Goal: Task Accomplishment & Management: Use online tool/utility

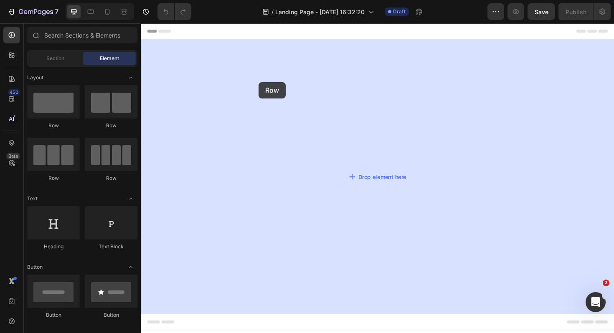
drag, startPoint x: 206, startPoint y: 135, endPoint x: 266, endPoint y: 86, distance: 76.9
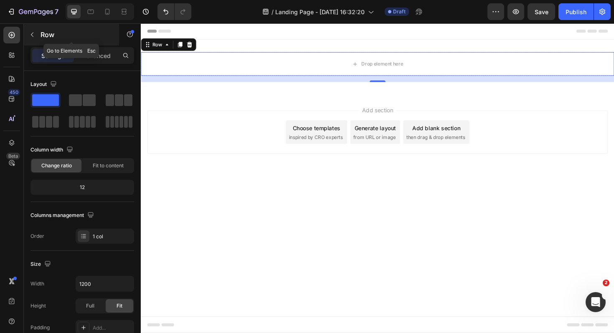
click at [28, 35] on button "button" at bounding box center [31, 34] width 13 height 13
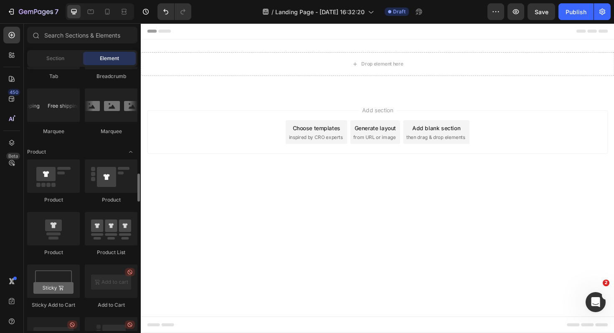
scroll to position [988, 0]
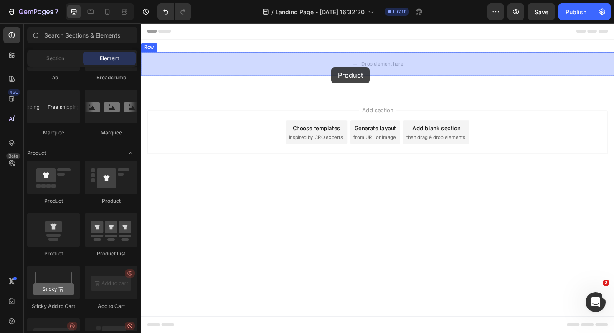
drag, startPoint x: 199, startPoint y: 257, endPoint x: 343, endPoint y: 70, distance: 236.0
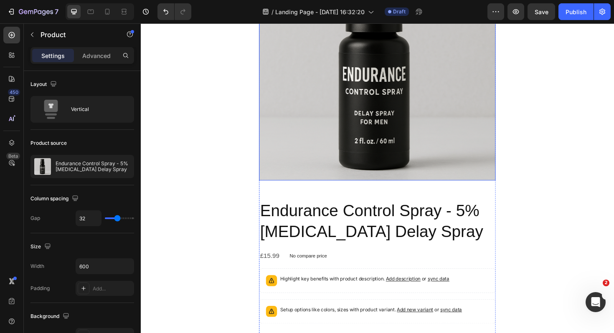
scroll to position [131, 0]
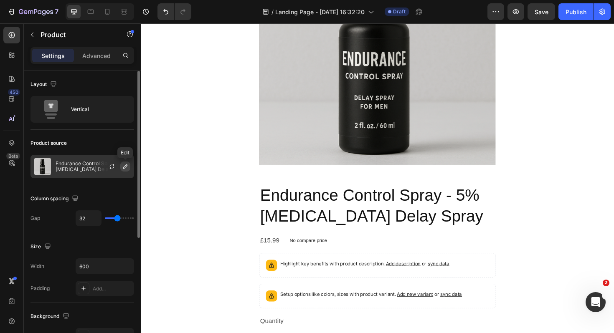
click at [124, 167] on icon "button" at bounding box center [125, 166] width 7 height 7
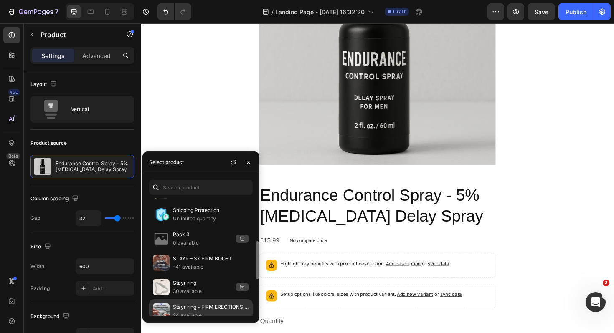
scroll to position [105, 0]
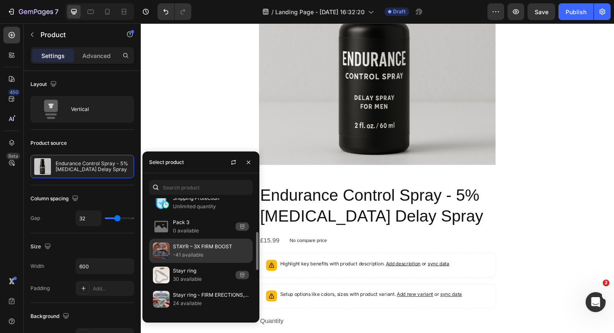
click at [199, 250] on p "STAYR – 3X FIRM BOOST" at bounding box center [211, 247] width 76 height 8
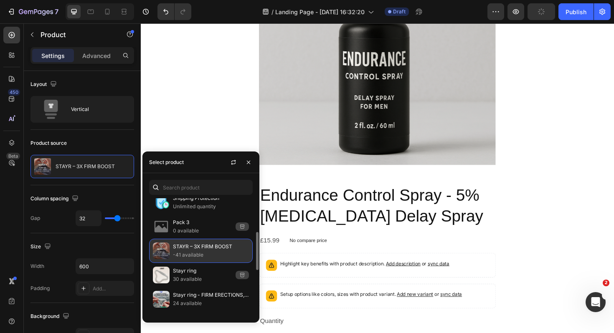
scroll to position [0, 0]
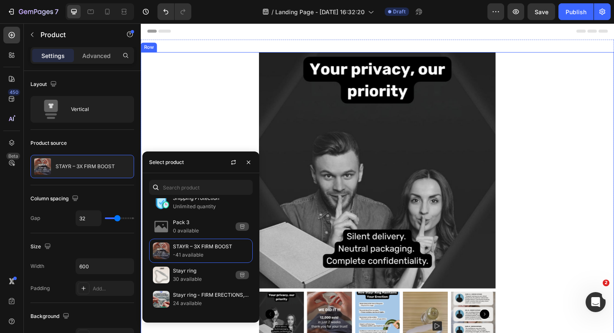
click at [215, 140] on div "Product Images STAYR – 3X FIRM BOOST Product Title £49.00 Product Price Product…" at bounding box center [391, 323] width 501 height 539
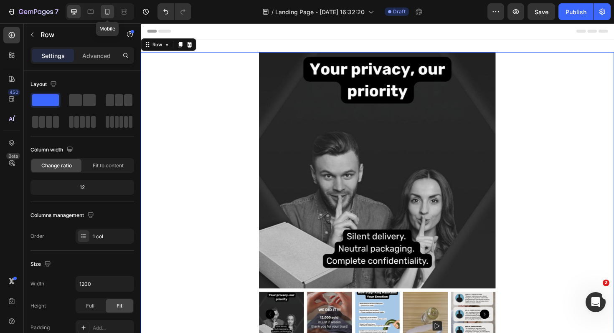
click at [108, 14] on icon at bounding box center [107, 12] width 5 height 6
type input "100%"
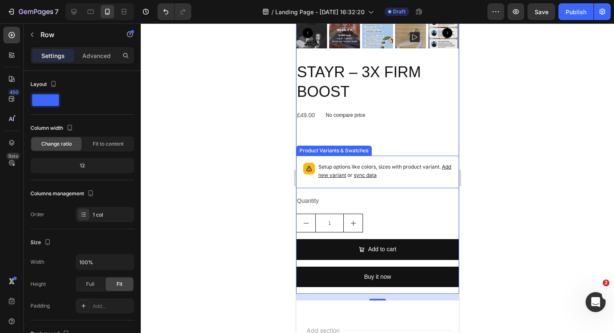
scroll to position [126, 0]
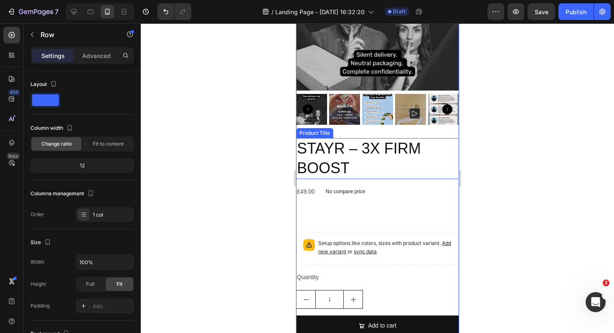
click at [361, 168] on h2 "STAYR – 3X FIRM BOOST" at bounding box center [377, 158] width 163 height 41
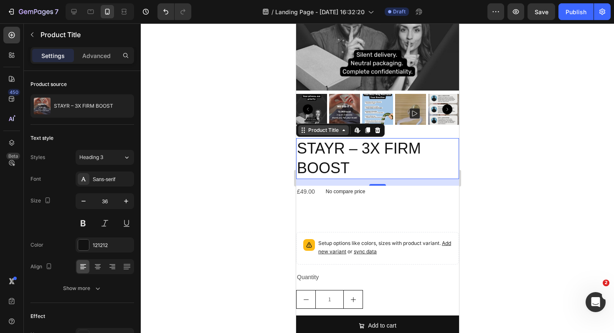
click at [346, 132] on icon at bounding box center [343, 130] width 7 height 7
click at [361, 156] on h2 "STAYR – 3X FIRM BOOST" at bounding box center [377, 158] width 163 height 41
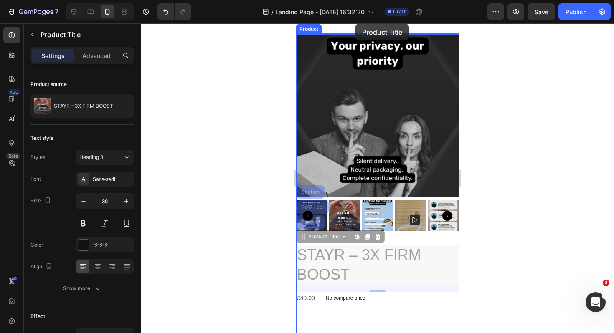
scroll to position [0, 0]
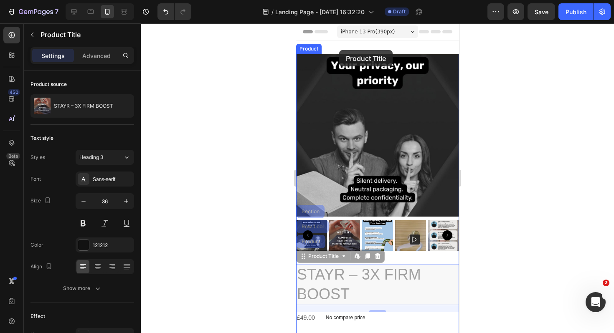
drag, startPoint x: 361, startPoint y: 156, endPoint x: 339, endPoint y: 51, distance: 107.9
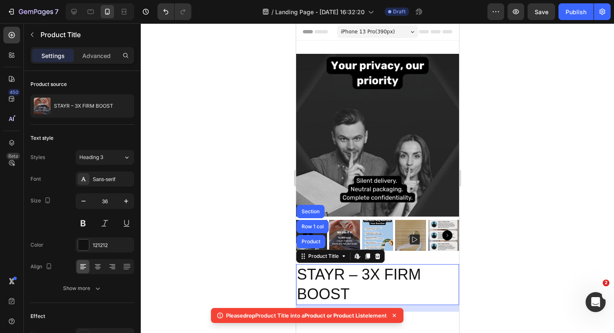
click at [534, 267] on div at bounding box center [377, 178] width 473 height 310
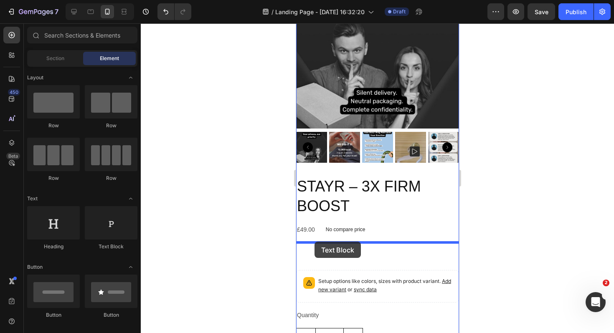
drag, startPoint x: 402, startPoint y: 248, endPoint x: 314, endPoint y: 242, distance: 88.4
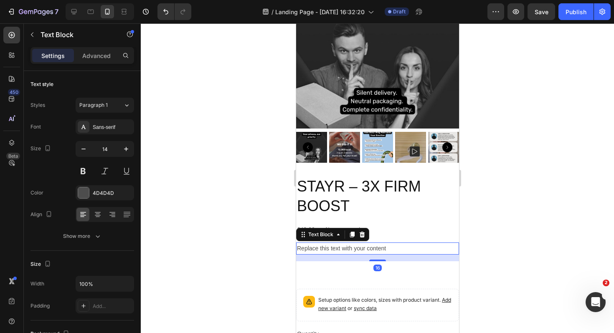
click at [523, 234] on div at bounding box center [377, 178] width 473 height 310
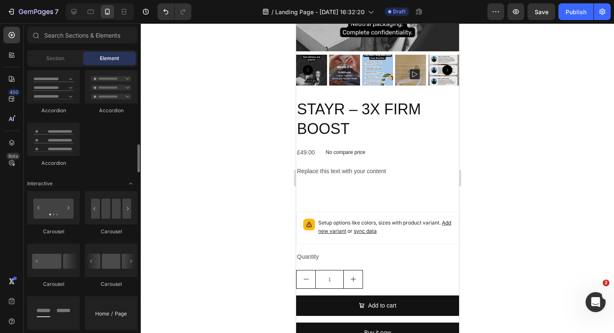
scroll to position [735, 0]
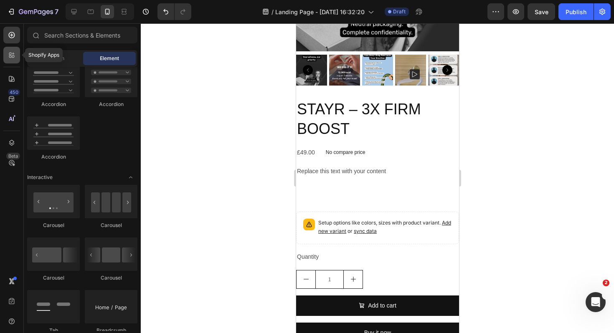
click at [10, 57] on icon at bounding box center [12, 55] width 8 height 8
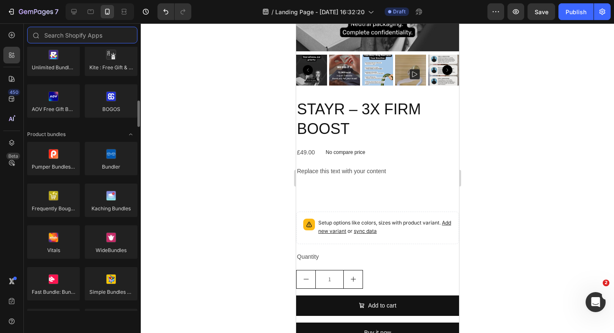
scroll to position [543, 0]
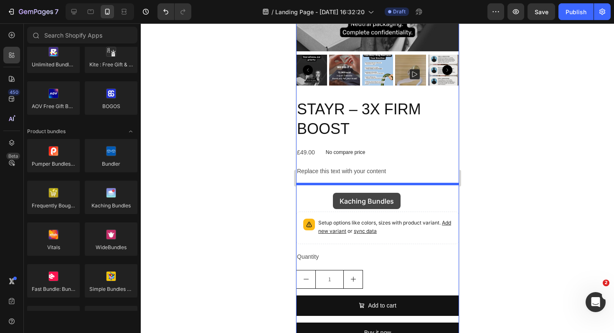
drag, startPoint x: 399, startPoint y: 226, endPoint x: 333, endPoint y: 193, distance: 73.6
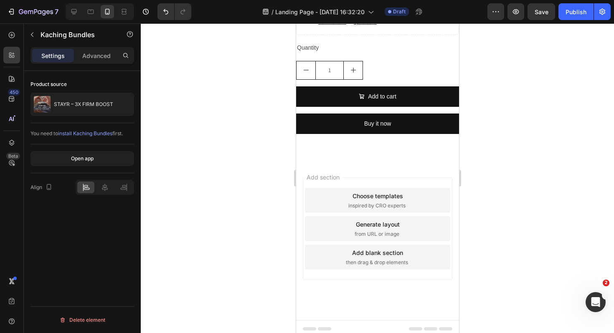
scroll to position [412, 0]
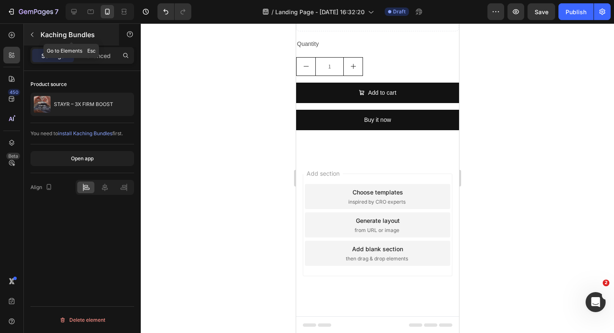
click at [32, 36] on icon "button" at bounding box center [32, 35] width 3 height 5
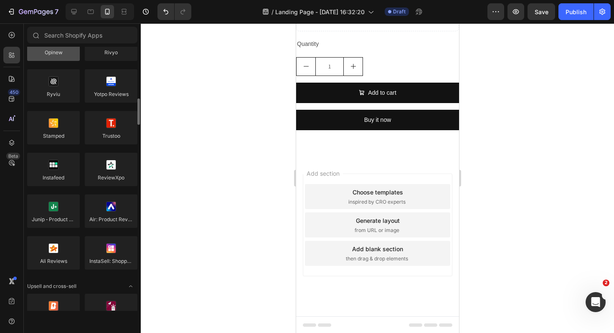
scroll to position [54, 0]
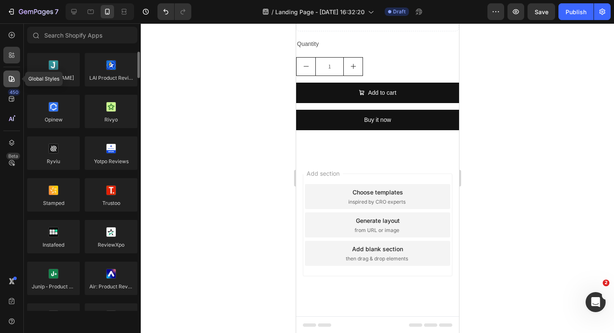
click at [14, 76] on icon at bounding box center [12, 79] width 8 height 8
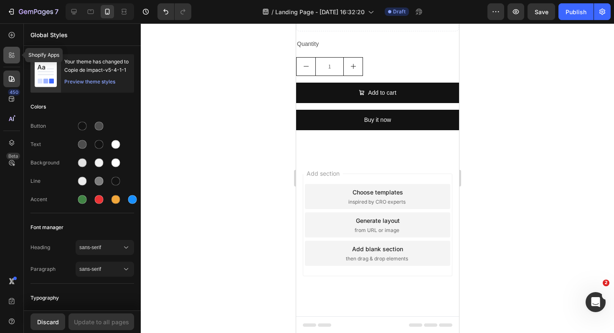
click at [8, 57] on icon at bounding box center [12, 55] width 8 height 8
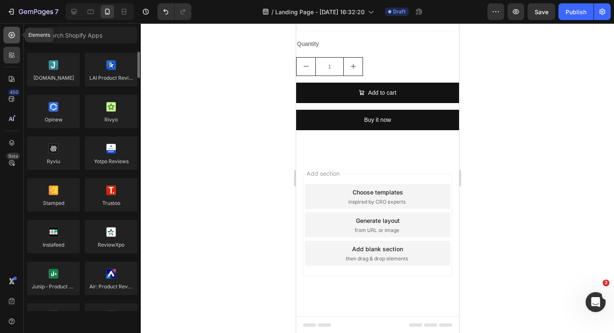
click at [10, 42] on div at bounding box center [11, 35] width 17 height 17
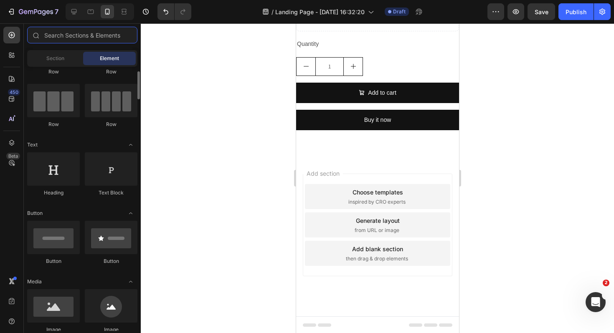
scroll to position [0, 0]
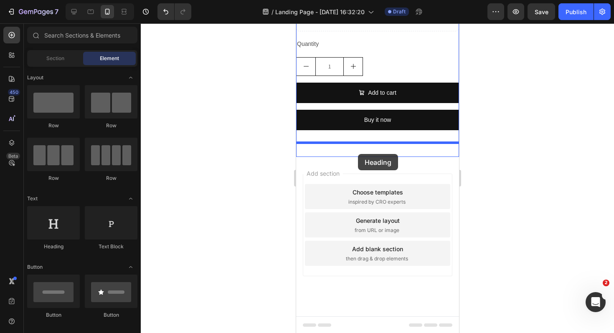
drag, startPoint x: 353, startPoint y: 251, endPoint x: 358, endPoint y: 154, distance: 96.6
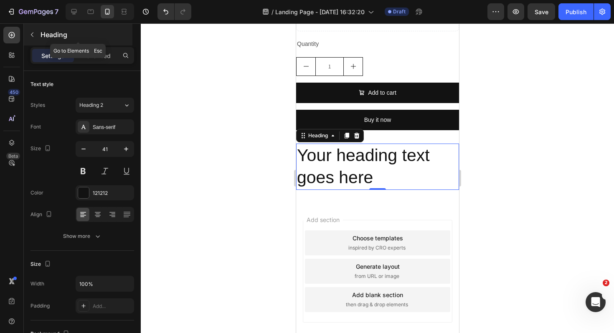
click at [34, 36] on icon "button" at bounding box center [32, 34] width 7 height 7
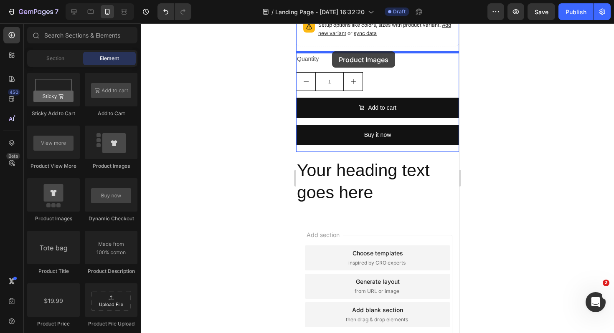
scroll to position [375, 0]
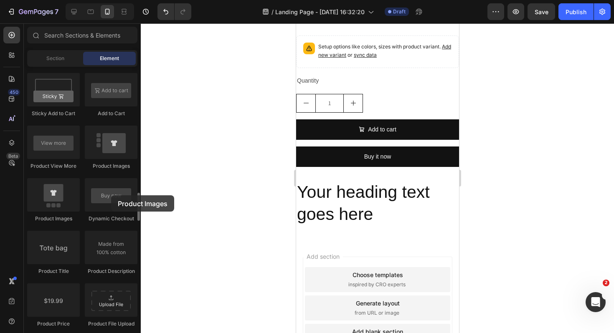
drag, startPoint x: 57, startPoint y: 206, endPoint x: 81, endPoint y: 199, distance: 24.7
click at [81, 199] on div "Product Product Product Product List Sticky Add to Cart Add to Cart Product Vie…" at bounding box center [82, 257] width 110 height 578
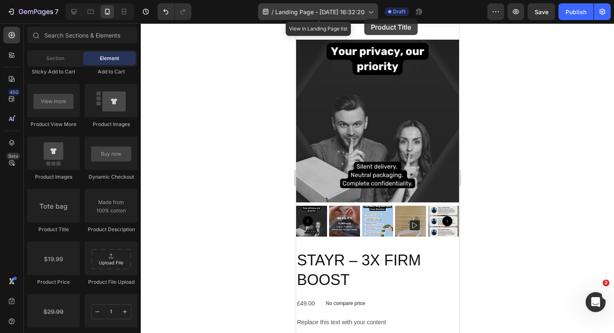
scroll to position [0, 0]
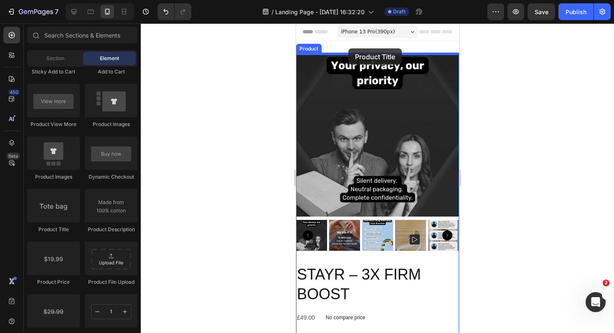
drag, startPoint x: 357, startPoint y: 239, endPoint x: 348, endPoint y: 48, distance: 190.3
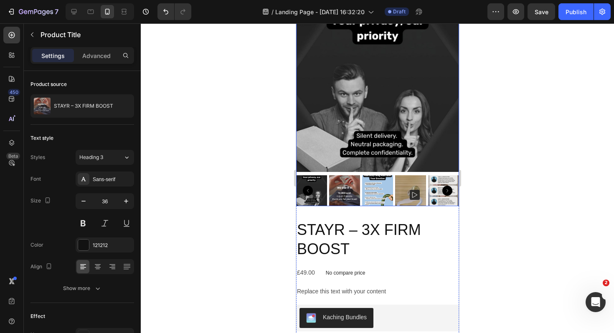
scroll to position [155, 0]
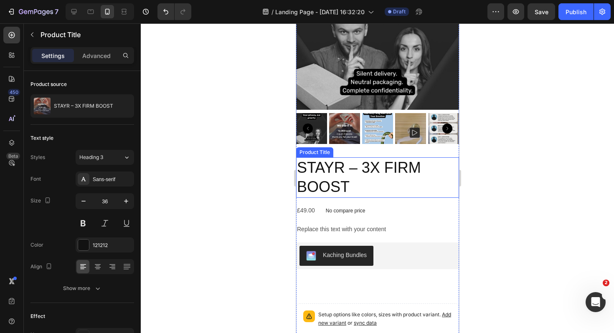
click at [363, 175] on h2 "STAYR – 3X FIRM BOOST" at bounding box center [377, 178] width 163 height 41
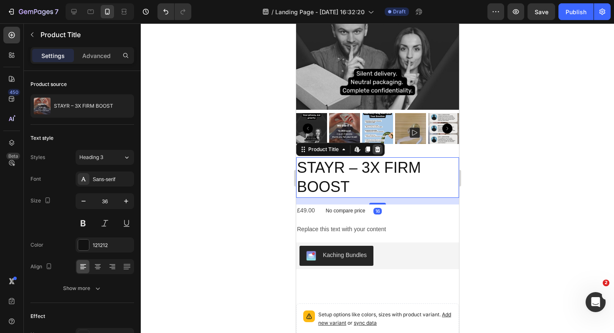
click at [376, 145] on div at bounding box center [377, 150] width 10 height 10
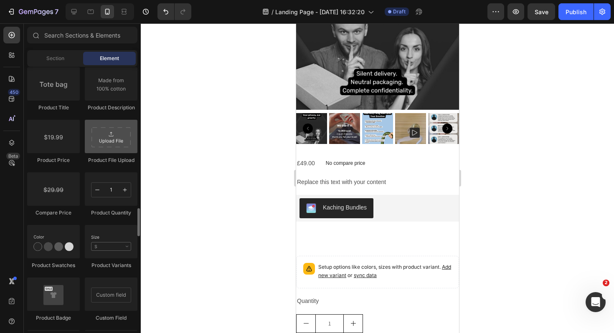
scroll to position [1347, 0]
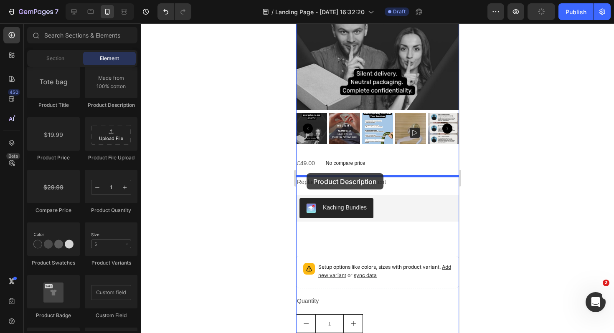
drag, startPoint x: 409, startPoint y: 117, endPoint x: 306, endPoint y: 173, distance: 117.1
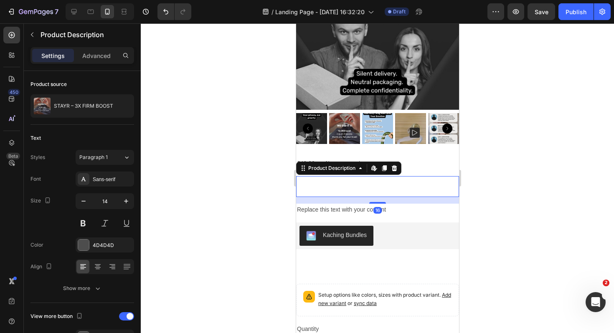
click at [391, 186] on div at bounding box center [377, 186] width 163 height 21
click at [502, 193] on div at bounding box center [377, 178] width 473 height 310
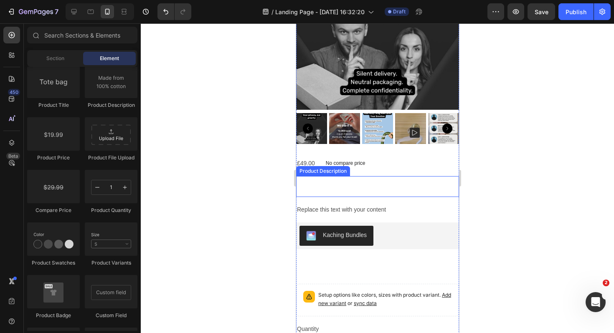
click at [379, 189] on div at bounding box center [377, 186] width 163 height 21
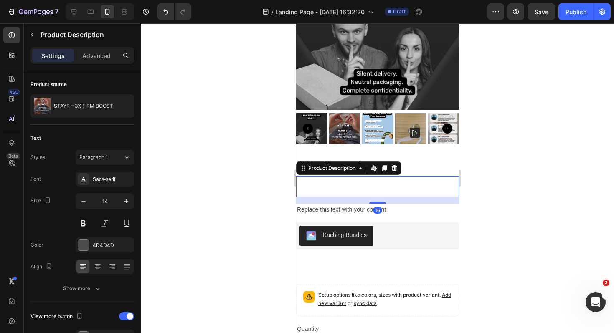
click at [379, 189] on div at bounding box center [377, 186] width 163 height 21
click at [392, 169] on icon at bounding box center [393, 168] width 5 height 6
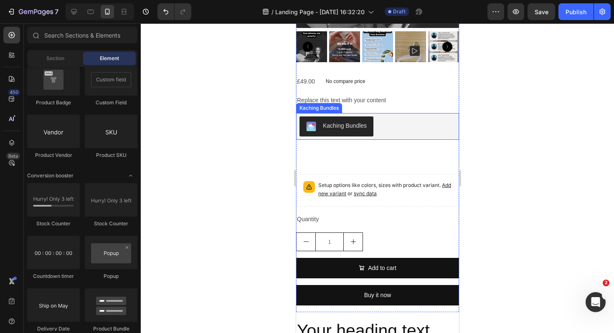
scroll to position [241, 0]
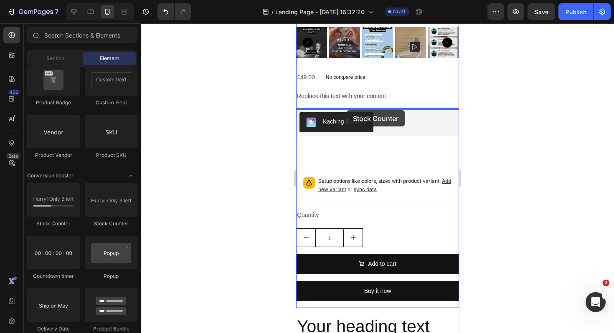
drag, startPoint x: 402, startPoint y: 233, endPoint x: 346, endPoint y: 110, distance: 134.8
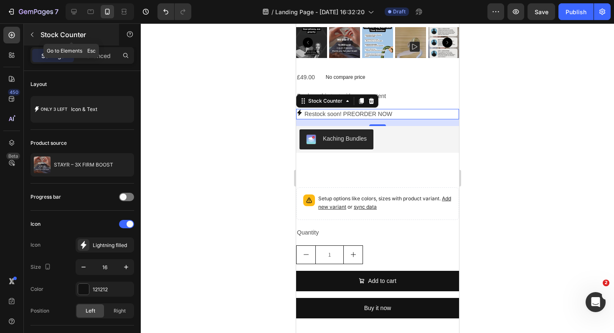
click at [35, 34] on icon "button" at bounding box center [32, 34] width 7 height 7
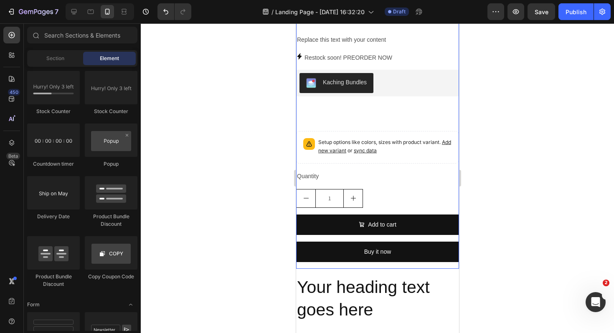
scroll to position [318, 0]
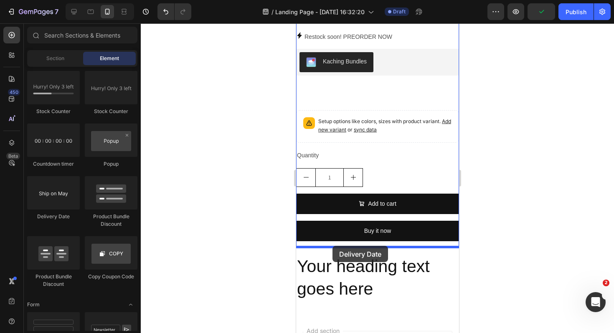
drag, startPoint x: 354, startPoint y: 219, endPoint x: 332, endPoint y: 246, distance: 34.7
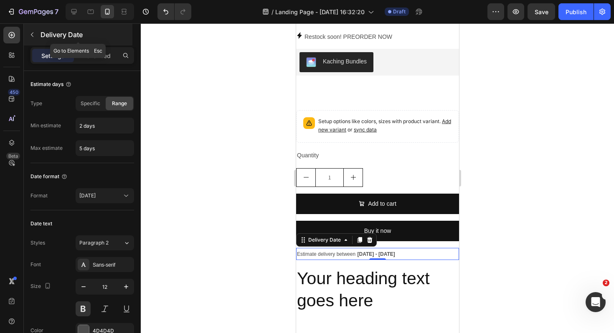
click at [30, 33] on icon "button" at bounding box center [32, 34] width 7 height 7
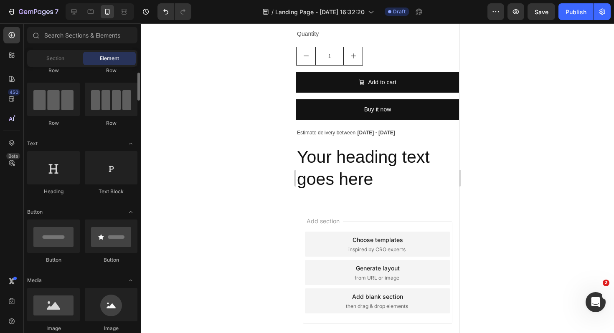
scroll to position [0, 0]
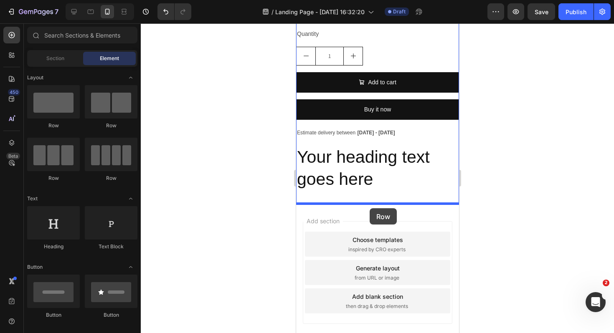
drag, startPoint x: 351, startPoint y: 136, endPoint x: 369, endPoint y: 208, distance: 74.9
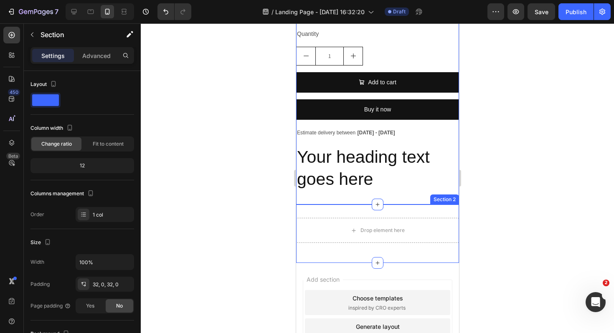
click at [366, 208] on div "Drop element here Row Section 2" at bounding box center [377, 234] width 163 height 58
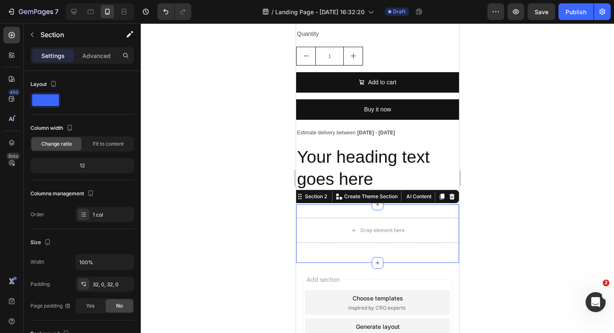
click at [468, 175] on div at bounding box center [377, 178] width 473 height 310
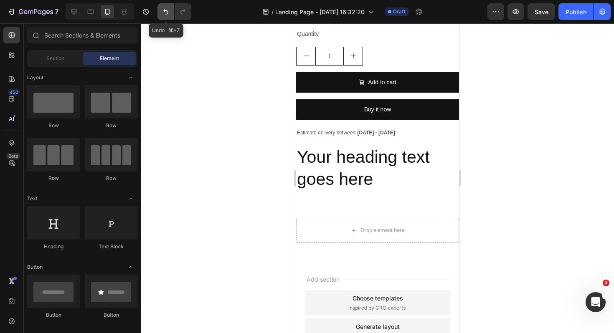
click at [160, 10] on button "Undo/Redo" at bounding box center [166, 11] width 17 height 17
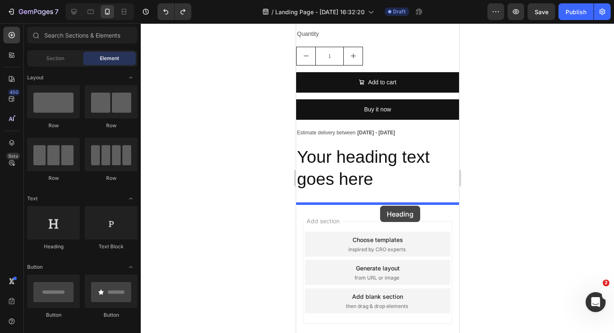
drag, startPoint x: 351, startPoint y: 240, endPoint x: 380, endPoint y: 206, distance: 44.5
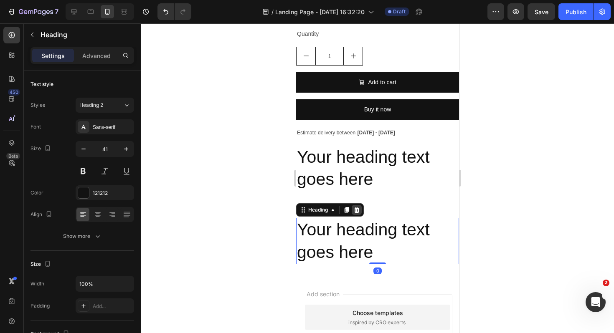
click at [353, 208] on icon at bounding box center [356, 210] width 7 height 7
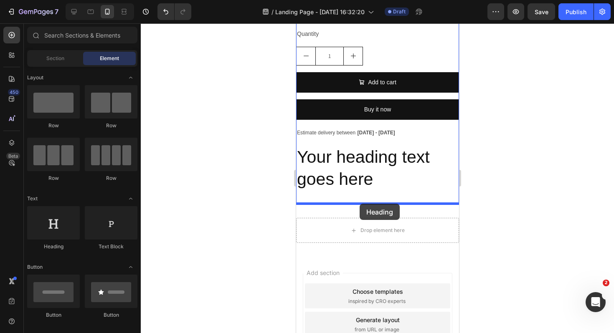
drag, startPoint x: 344, startPoint y: 248, endPoint x: 359, endPoint y: 204, distance: 46.8
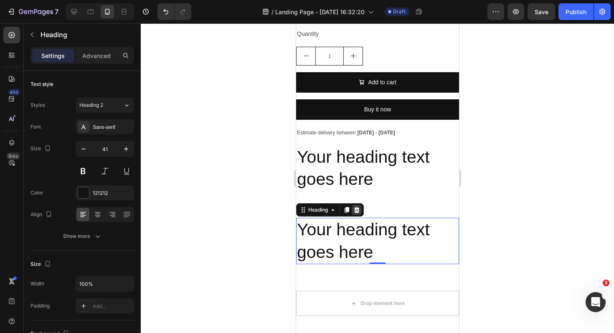
click at [358, 208] on icon at bounding box center [356, 210] width 5 height 6
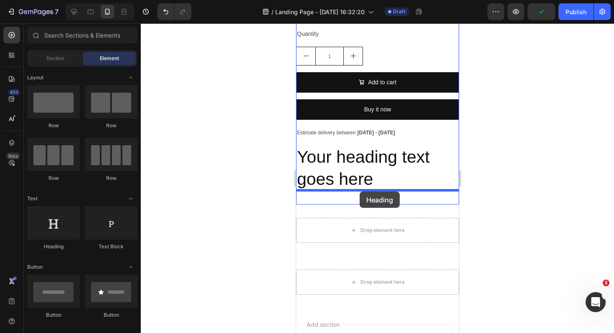
drag, startPoint x: 347, startPoint y: 244, endPoint x: 359, endPoint y: 192, distance: 54.0
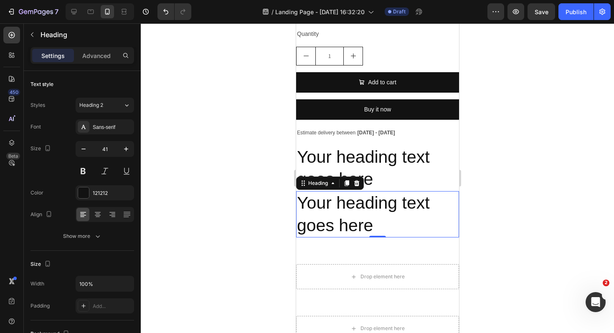
click at [441, 215] on h2 "Your heading text goes here" at bounding box center [377, 214] width 163 height 46
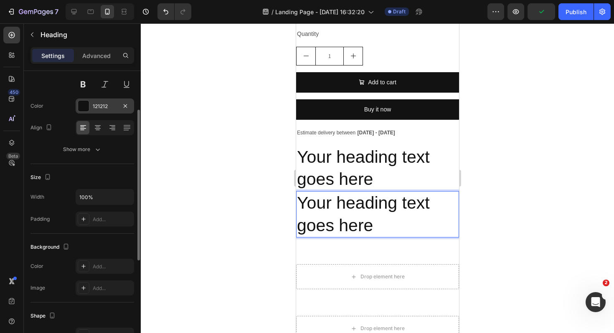
scroll to position [89, 0]
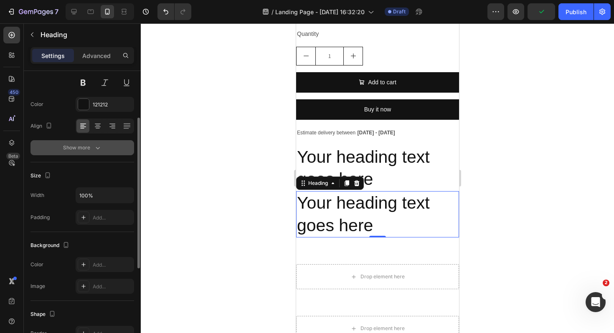
click at [101, 149] on icon "button" at bounding box center [98, 148] width 8 height 8
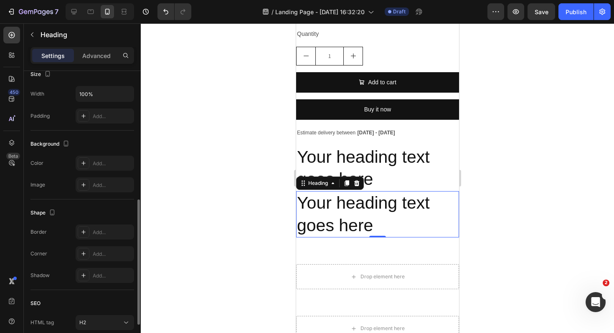
scroll to position [301, 0]
click at [102, 160] on div "Add..." at bounding box center [112, 164] width 39 height 8
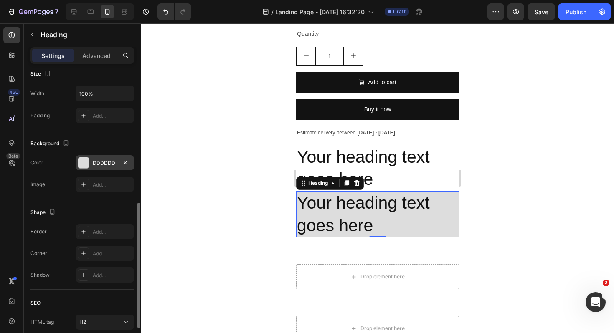
click at [520, 204] on div at bounding box center [377, 178] width 473 height 310
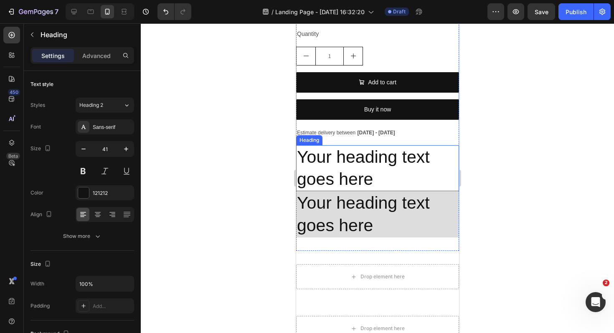
click at [381, 221] on p "Your heading text goes here" at bounding box center [377, 214] width 161 height 45
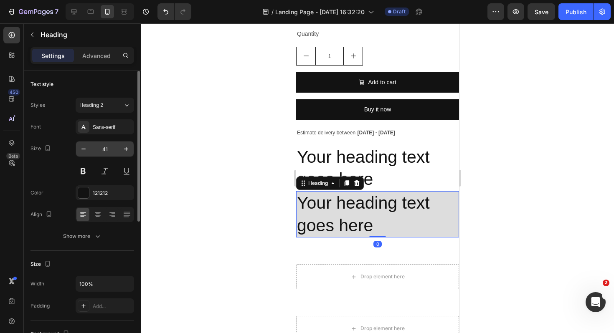
click at [106, 152] on input "41" at bounding box center [105, 149] width 28 height 15
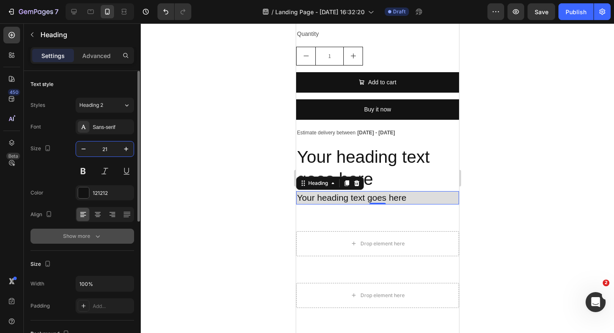
type input "21"
click at [97, 242] on button "Show more" at bounding box center [82, 236] width 104 height 15
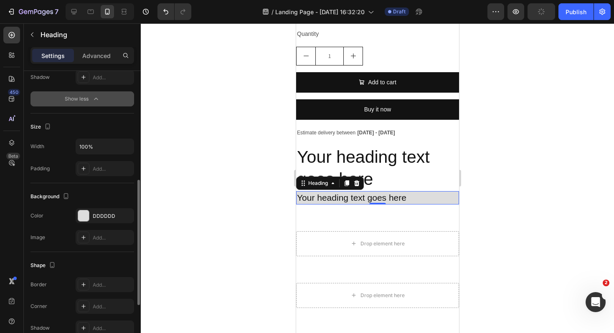
scroll to position [248, 0]
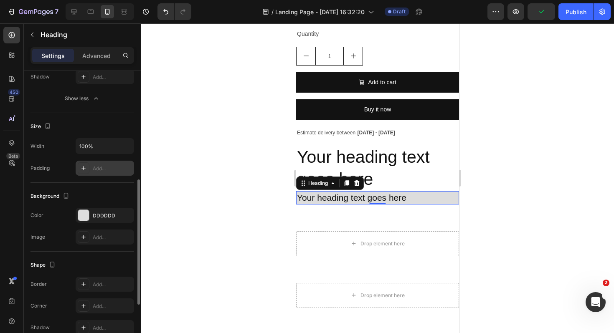
click at [102, 175] on div "Add..." at bounding box center [105, 168] width 58 height 15
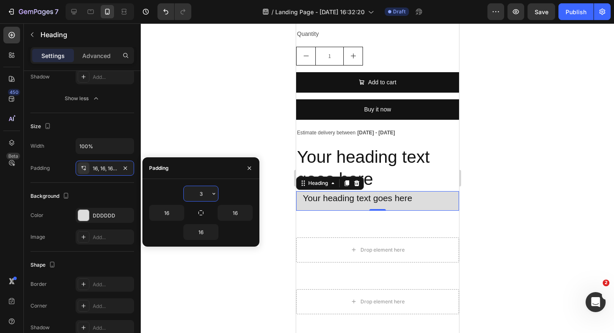
type input "36"
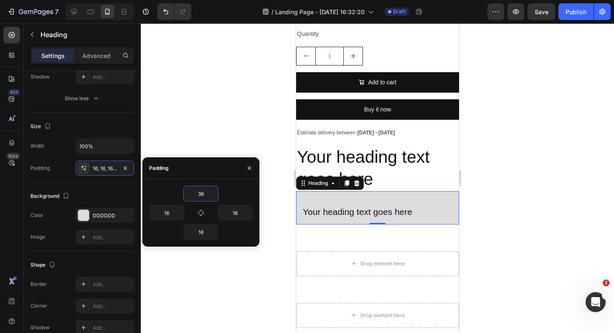
click at [492, 114] on div at bounding box center [377, 178] width 473 height 310
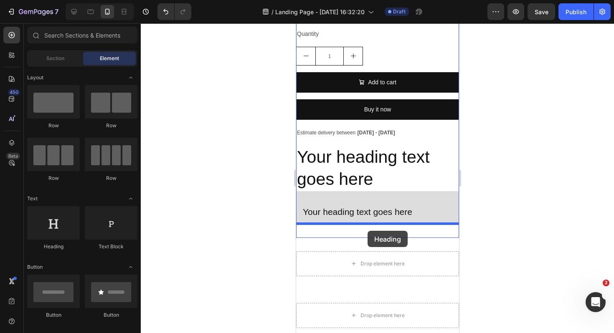
drag, startPoint x: 351, startPoint y: 249, endPoint x: 367, endPoint y: 231, distance: 24.0
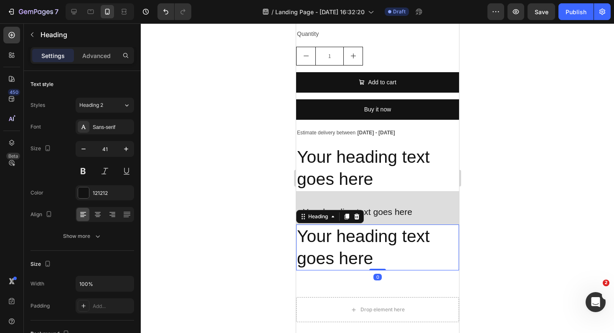
click at [518, 244] on div at bounding box center [377, 178] width 473 height 310
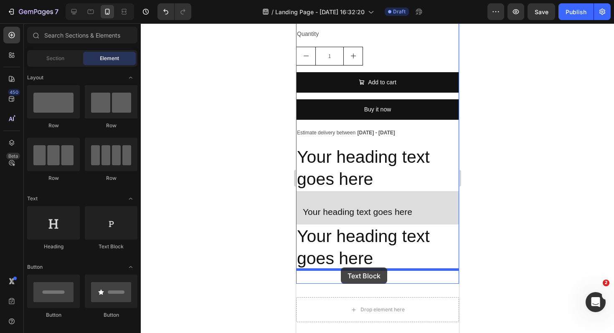
drag, startPoint x: 404, startPoint y: 248, endPoint x: 340, endPoint y: 268, distance: 66.9
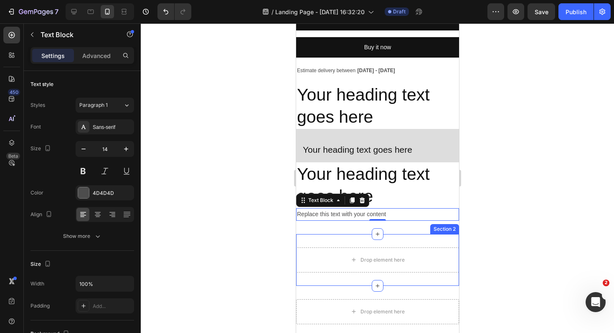
scroll to position [518, 0]
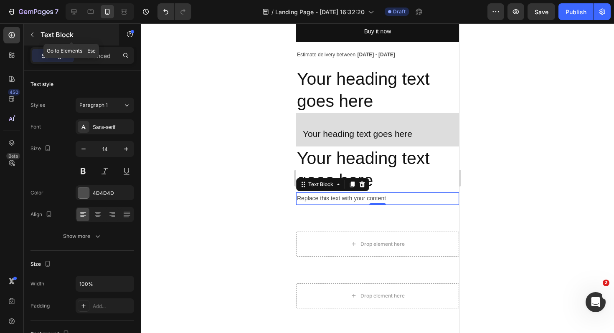
click at [32, 35] on icon "button" at bounding box center [32, 34] width 7 height 7
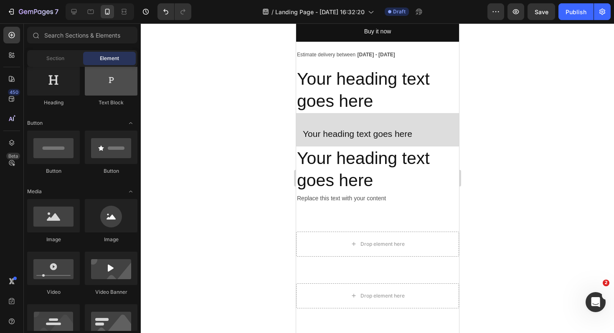
scroll to position [0, 0]
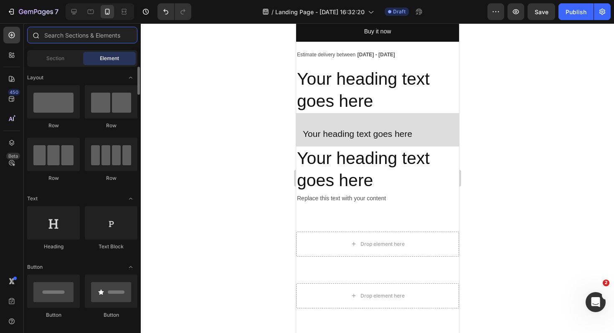
click at [97, 41] on input "text" at bounding box center [82, 35] width 110 height 17
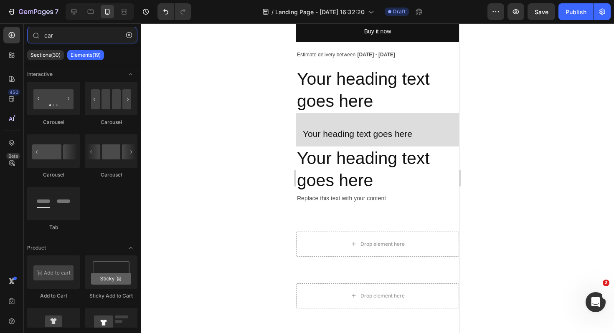
type input "car"
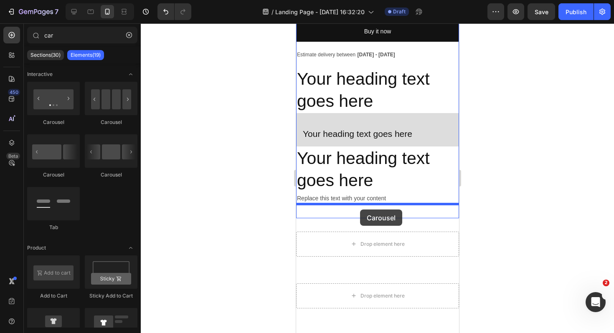
drag, startPoint x: 351, startPoint y: 179, endPoint x: 360, endPoint y: 210, distance: 32.3
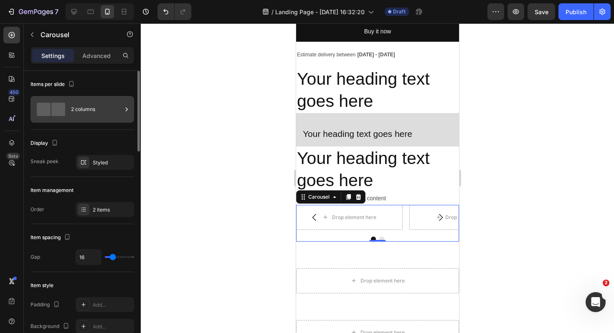
click at [91, 114] on div "2 columns" at bounding box center [96, 109] width 51 height 19
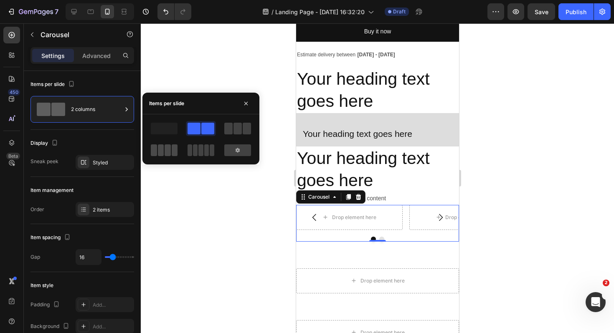
click at [210, 148] on span at bounding box center [212, 151] width 5 height 12
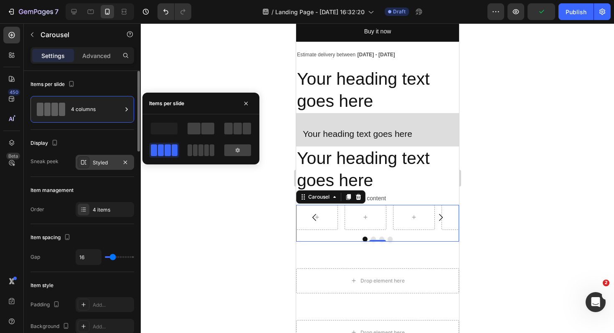
click at [117, 162] on div "Styled" at bounding box center [105, 162] width 58 height 15
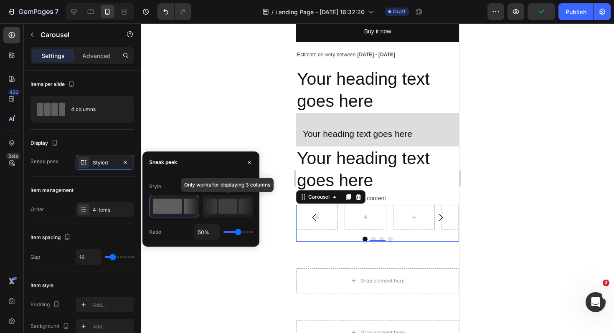
click at [225, 210] on rect at bounding box center [228, 206] width 18 height 15
click at [180, 203] on rect at bounding box center [167, 206] width 29 height 15
click at [211, 138] on div at bounding box center [377, 178] width 473 height 310
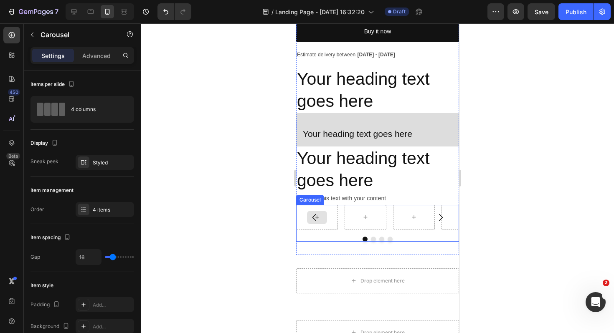
click at [329, 219] on div at bounding box center [317, 217] width 42 height 25
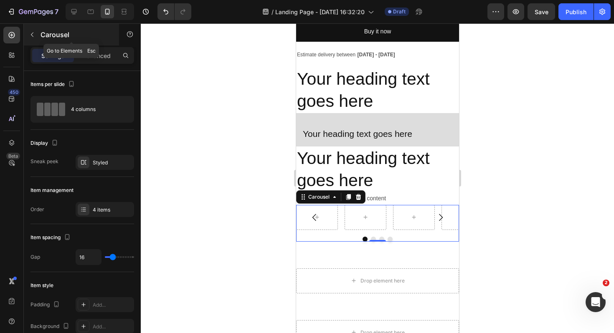
click at [30, 40] on button "button" at bounding box center [31, 34] width 13 height 13
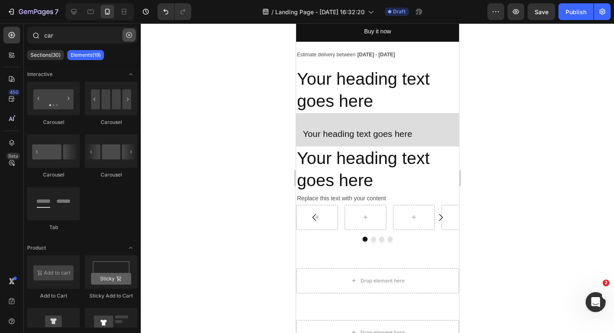
click at [127, 37] on icon "button" at bounding box center [129, 35] width 6 height 6
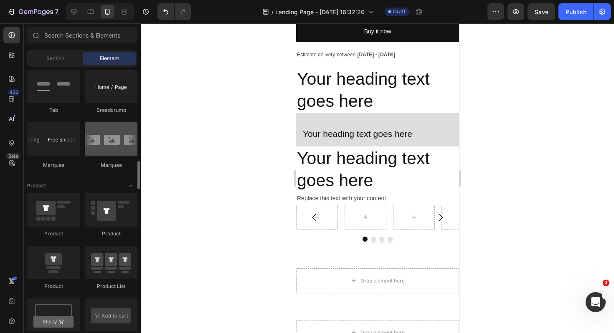
scroll to position [922, 0]
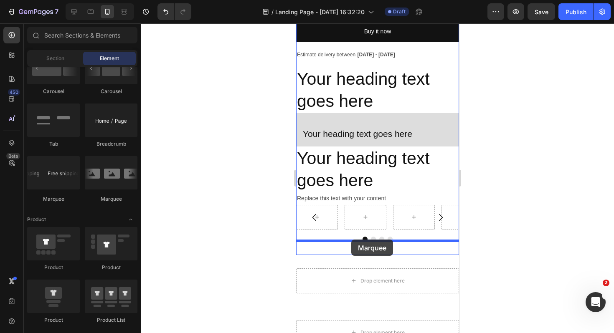
drag, startPoint x: 358, startPoint y: 206, endPoint x: 351, endPoint y: 240, distance: 34.3
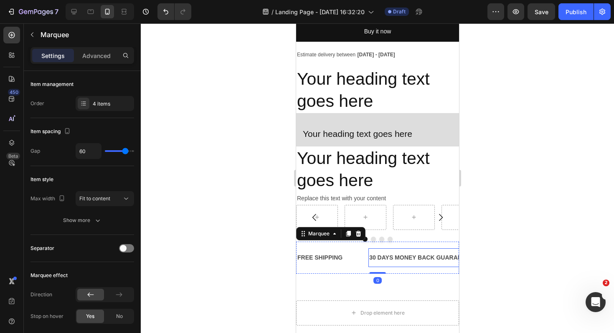
click at [399, 254] on div "30 DAYS MONEY BACK GUARANTEE" at bounding box center [421, 258] width 106 height 12
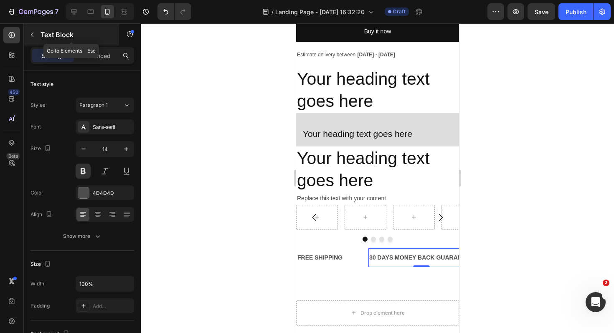
click at [31, 34] on icon "button" at bounding box center [32, 35] width 3 height 5
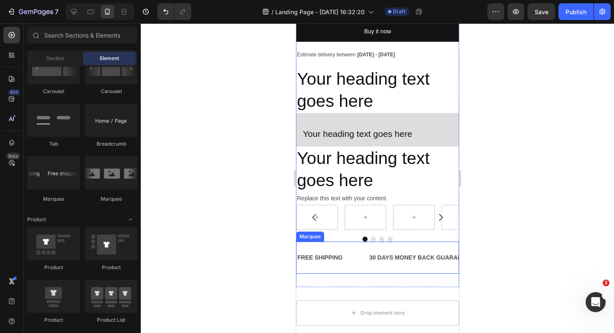
click at [350, 245] on div "FREE SHIPPING Text Block 30 DAYS MONEY BACK GUARANTEE Text Block LIMITED TIME 5…" at bounding box center [377, 258] width 163 height 32
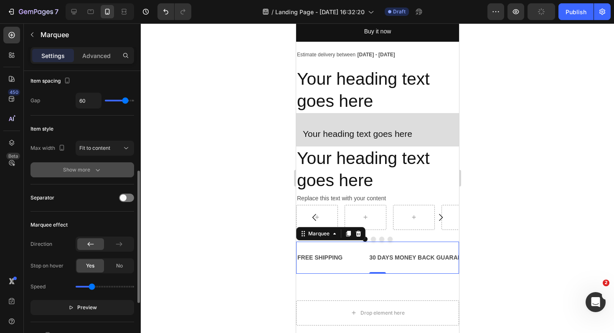
scroll to position [143, 0]
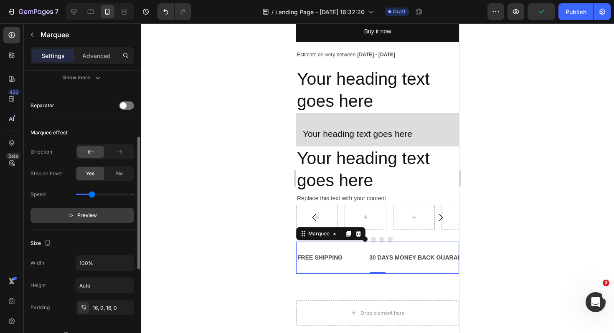
click at [68, 217] on button "Preview" at bounding box center [82, 215] width 104 height 15
click at [71, 217] on icon "button" at bounding box center [74, 216] width 6 height 6
click at [33, 34] on icon "button" at bounding box center [32, 34] width 7 height 7
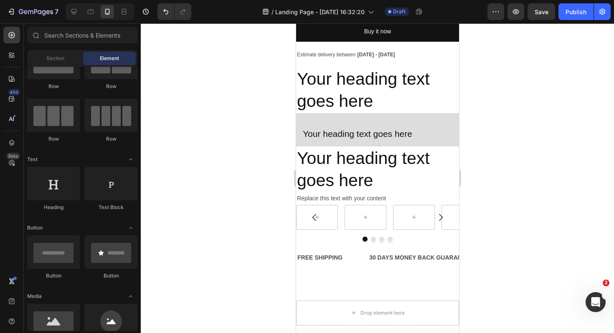
scroll to position [0, 0]
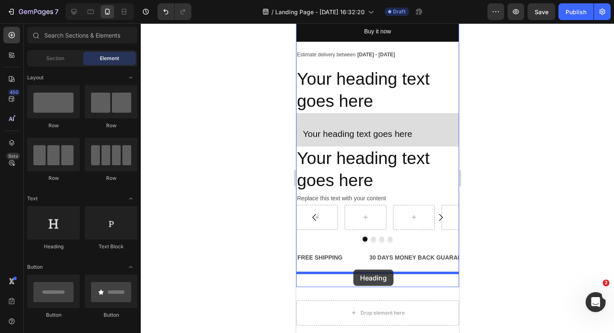
drag, startPoint x: 352, startPoint y: 258, endPoint x: 353, endPoint y: 270, distance: 12.2
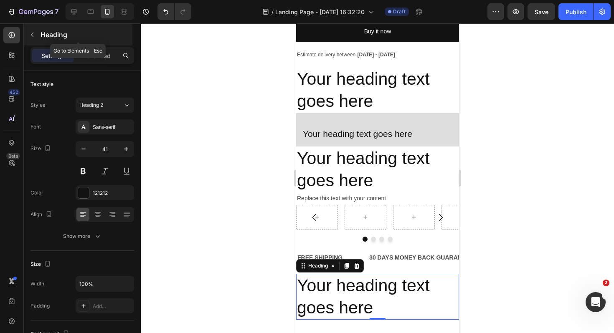
click at [33, 38] on button "button" at bounding box center [31, 34] width 13 height 13
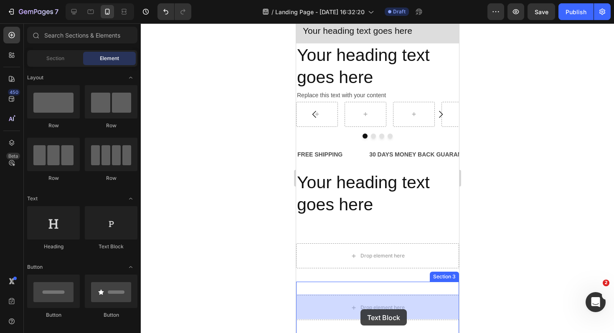
scroll to position [622, 0]
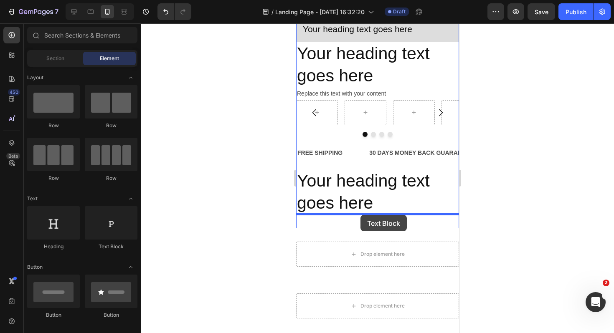
drag, startPoint x: 404, startPoint y: 248, endPoint x: 360, endPoint y: 215, distance: 54.6
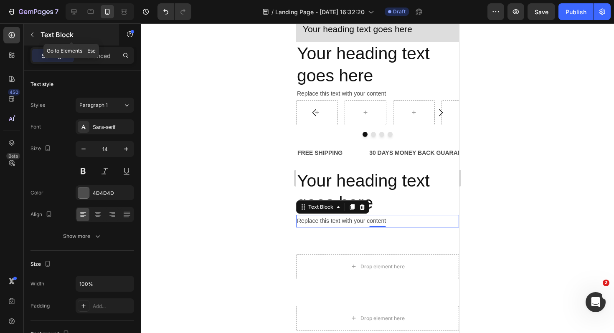
click at [33, 33] on icon "button" at bounding box center [32, 34] width 7 height 7
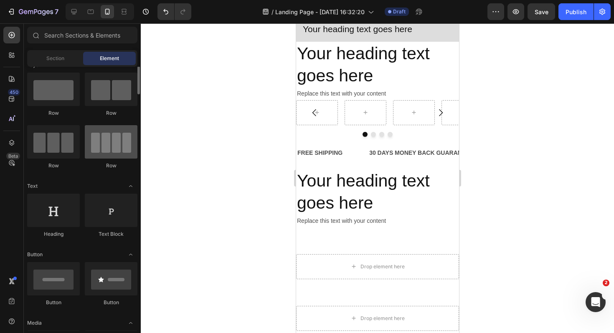
scroll to position [13, 0]
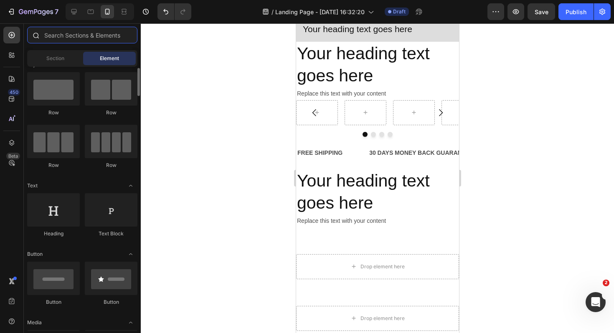
click at [101, 36] on input "text" at bounding box center [82, 35] width 110 height 17
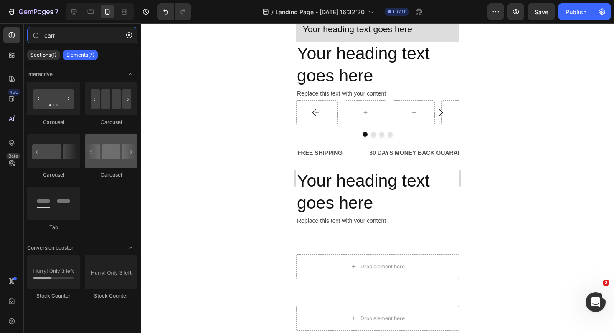
type input "carr"
click at [114, 150] on div at bounding box center [111, 151] width 53 height 33
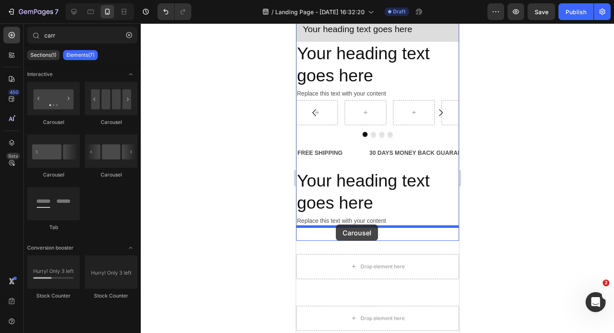
drag, startPoint x: 353, startPoint y: 179, endPoint x: 335, endPoint y: 225, distance: 49.0
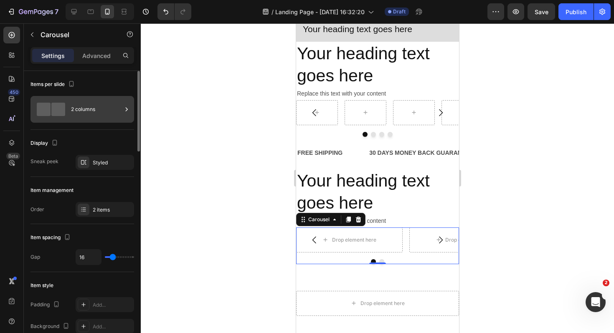
click at [129, 111] on icon at bounding box center [126, 109] width 8 height 8
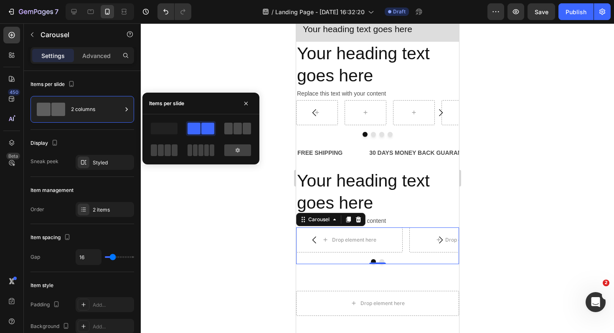
click at [238, 130] on span at bounding box center [238, 129] width 8 height 12
click at [216, 69] on div at bounding box center [377, 178] width 473 height 310
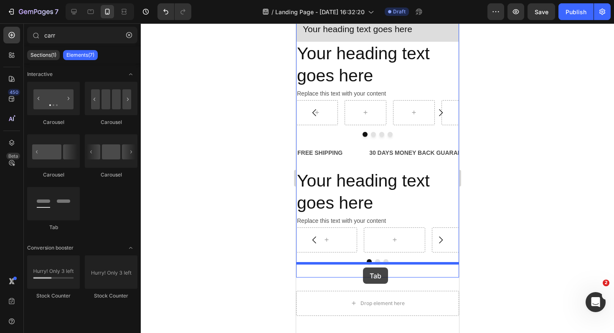
drag, startPoint x: 352, startPoint y: 237, endPoint x: 363, endPoint y: 268, distance: 32.2
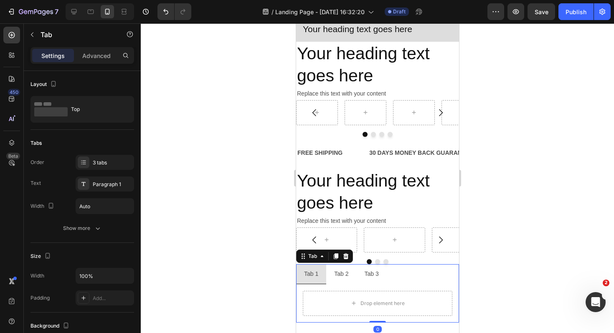
click at [348, 275] on div "Tab 2" at bounding box center [341, 274] width 17 height 13
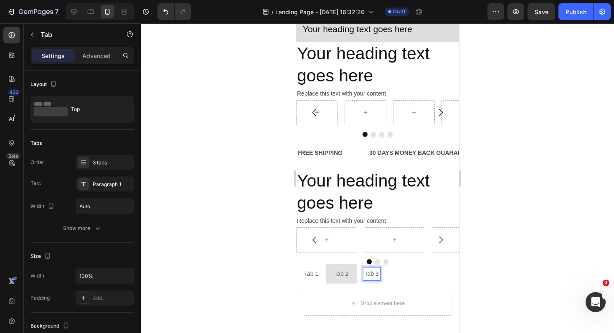
click at [365, 273] on p "Tab 3" at bounding box center [371, 274] width 14 height 10
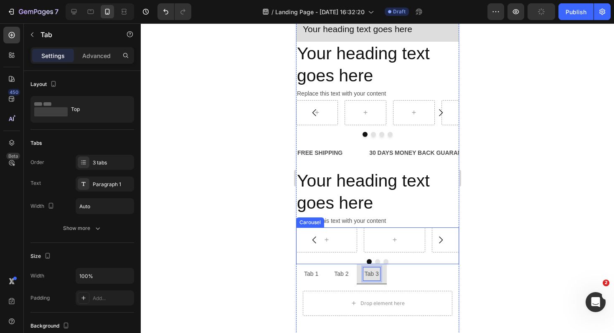
click at [361, 233] on div at bounding box center [377, 240] width 163 height 25
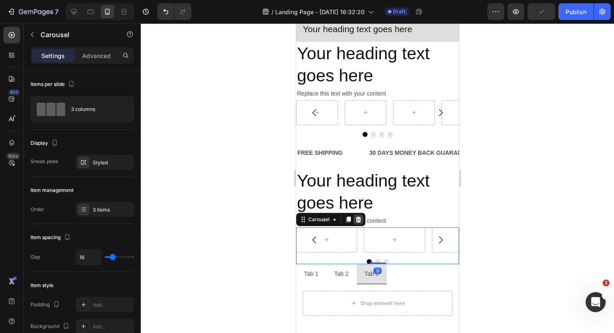
click at [358, 218] on icon at bounding box center [358, 219] width 7 height 7
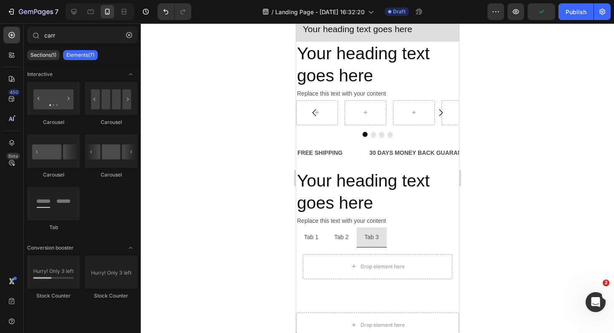
click at [498, 223] on div at bounding box center [377, 178] width 473 height 310
click at [125, 39] on button "button" at bounding box center [128, 34] width 13 height 13
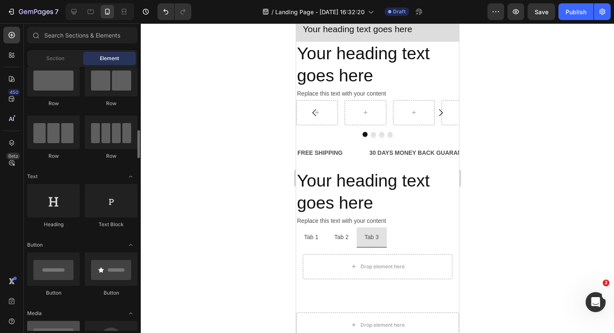
scroll to position [18, 0]
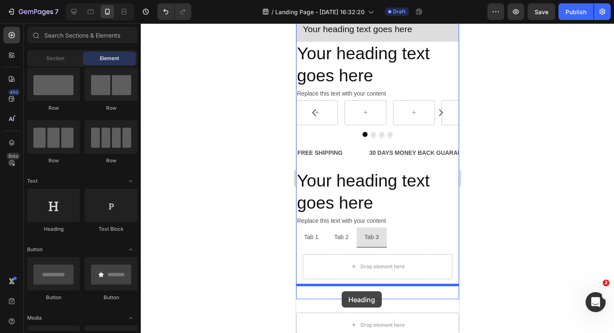
drag, startPoint x: 355, startPoint y: 241, endPoint x: 341, endPoint y: 291, distance: 52.1
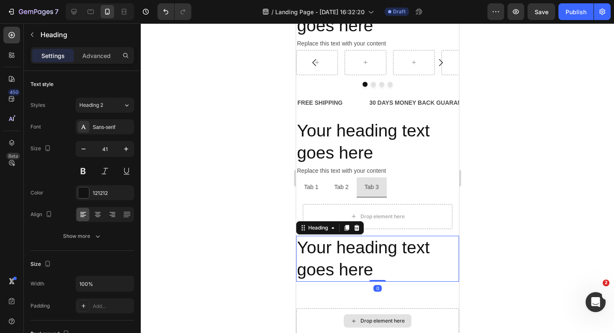
scroll to position [732, 0]
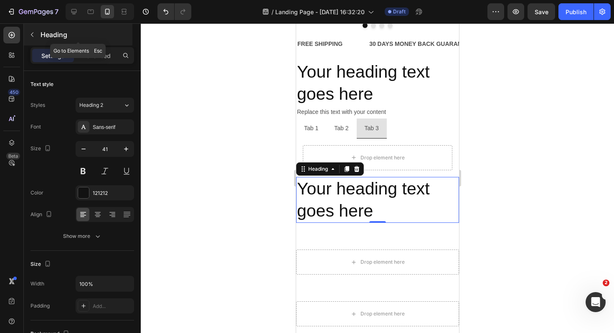
click at [33, 33] on icon "button" at bounding box center [32, 34] width 7 height 7
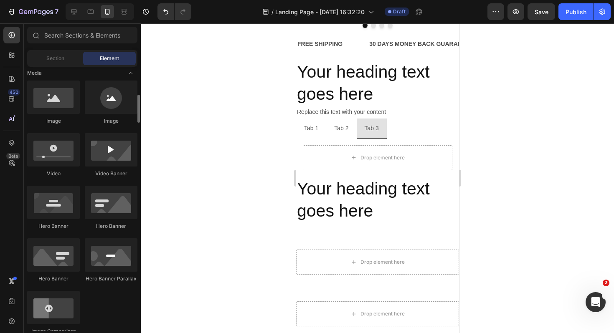
scroll to position [241, 0]
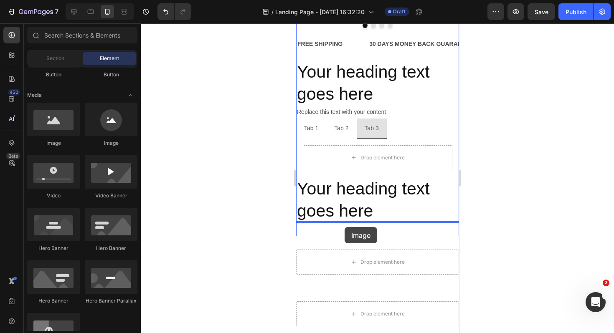
drag, startPoint x: 349, startPoint y: 146, endPoint x: 344, endPoint y: 227, distance: 81.2
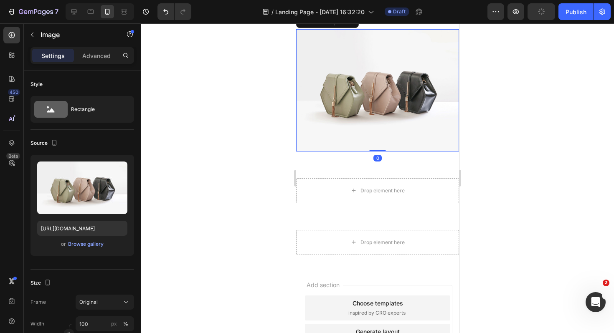
scroll to position [939, 0]
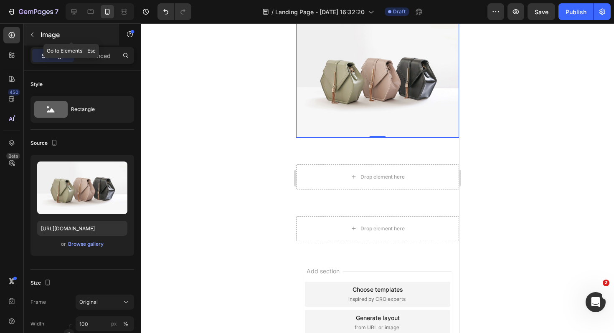
click at [30, 30] on button "button" at bounding box center [31, 34] width 13 height 13
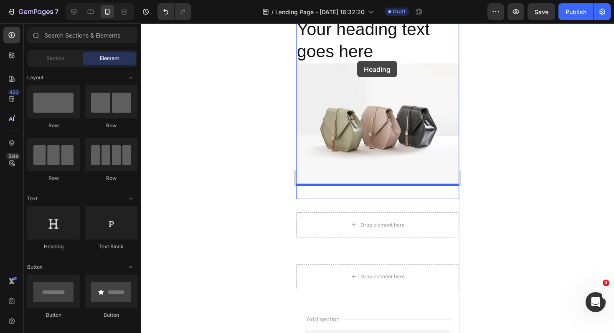
scroll to position [862, 0]
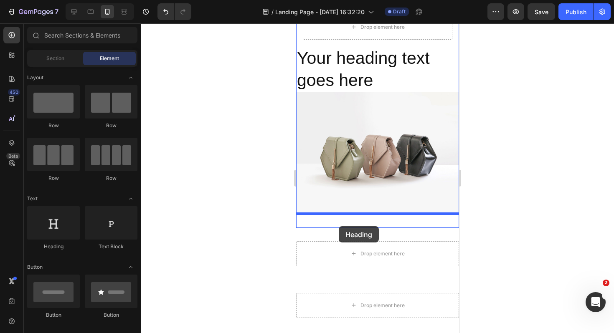
drag, startPoint x: 349, startPoint y: 242, endPoint x: 338, endPoint y: 226, distance: 19.0
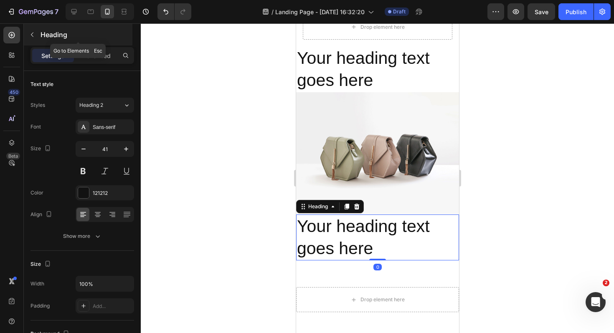
click at [34, 32] on icon "button" at bounding box center [32, 34] width 7 height 7
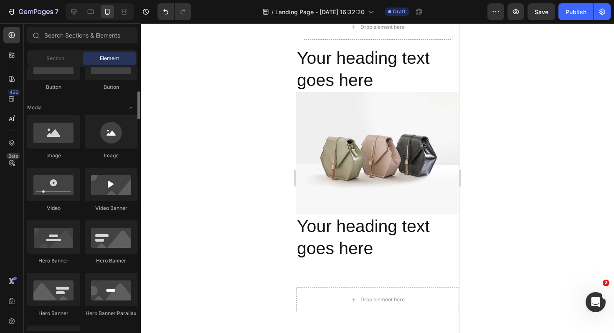
scroll to position [231, 0]
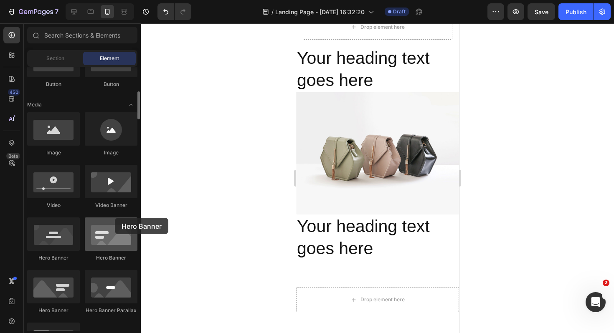
drag, startPoint x: 112, startPoint y: 239, endPoint x: 98, endPoint y: 228, distance: 17.9
click at [98, 228] on div at bounding box center [111, 234] width 53 height 33
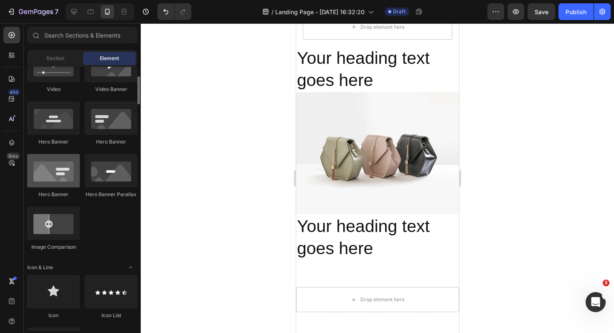
scroll to position [323, 0]
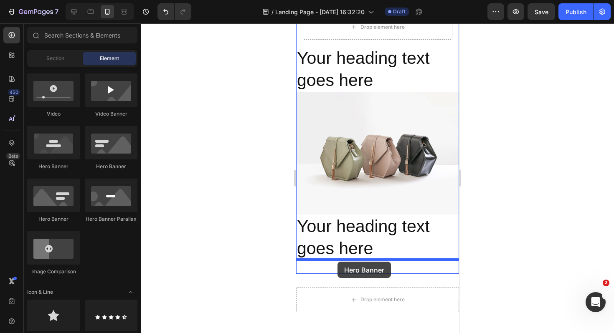
drag, startPoint x: 352, startPoint y: 220, endPoint x: 337, endPoint y: 262, distance: 44.4
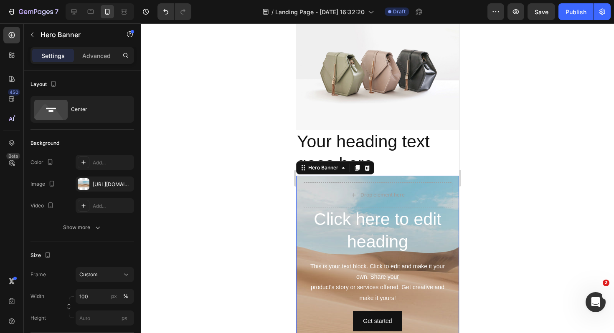
scroll to position [985, 0]
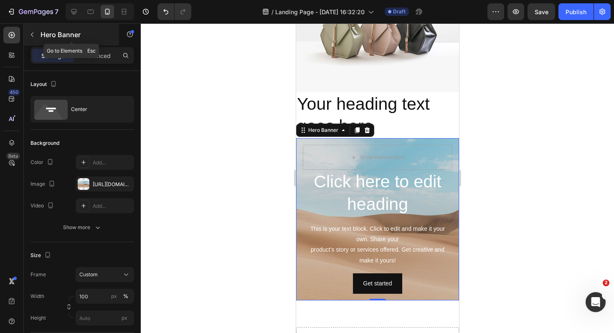
click at [31, 34] on icon "button" at bounding box center [32, 34] width 7 height 7
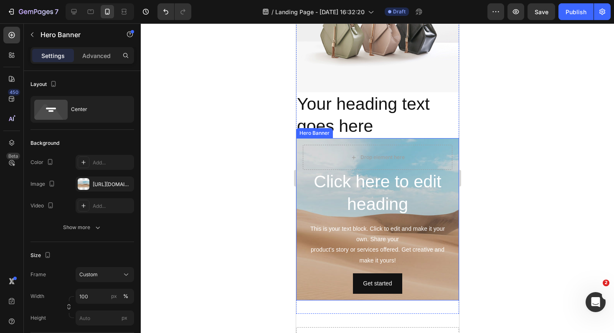
click at [297, 163] on div "Click here to edit heading Heading This is your text block. Click to edit and m…" at bounding box center [377, 219] width 163 height 163
click at [368, 132] on icon at bounding box center [366, 130] width 5 height 6
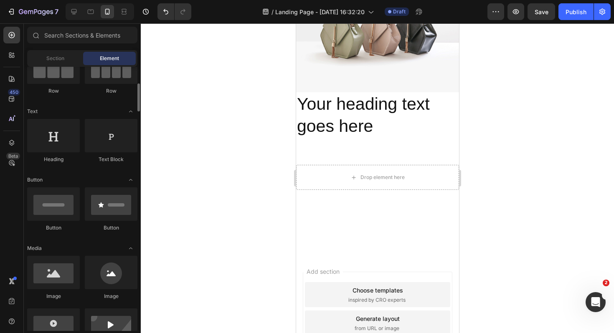
scroll to position [154, 0]
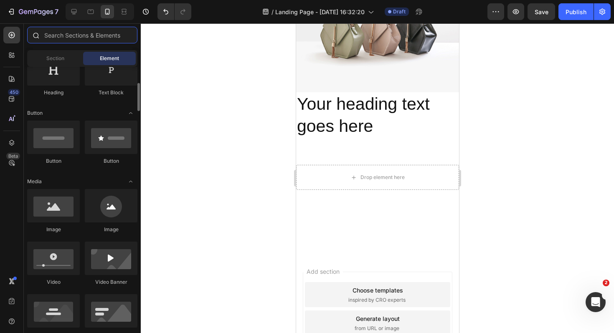
click at [102, 37] on input "text" at bounding box center [82, 35] width 110 height 17
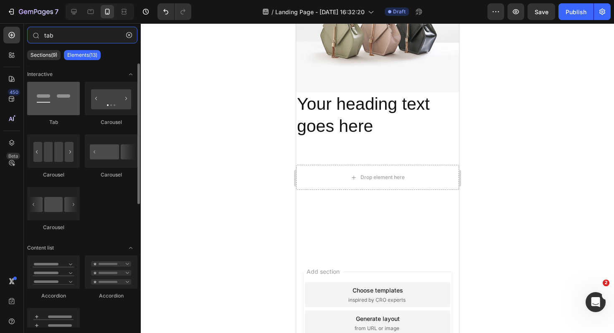
type input "tab"
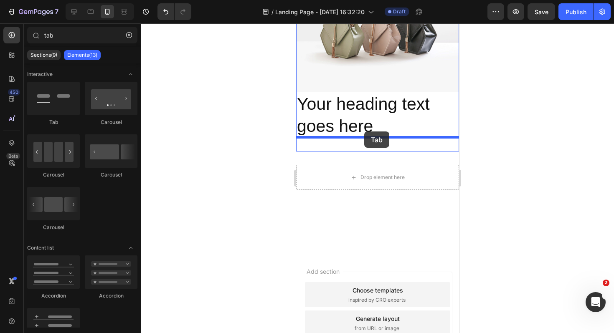
drag, startPoint x: 351, startPoint y: 120, endPoint x: 364, endPoint y: 132, distance: 16.9
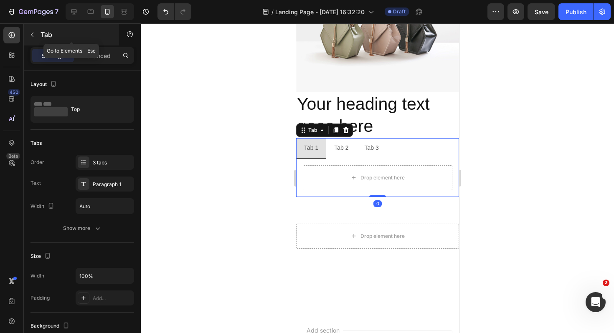
click at [30, 32] on icon "button" at bounding box center [32, 34] width 7 height 7
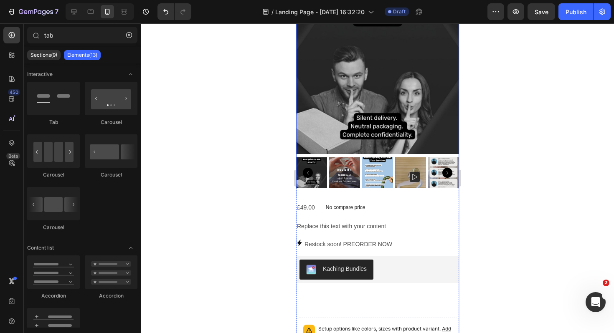
scroll to position [187, 0]
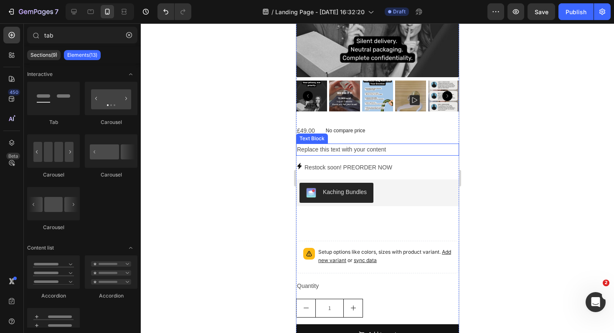
click at [379, 152] on div "Replace this text with your content" at bounding box center [377, 150] width 163 height 12
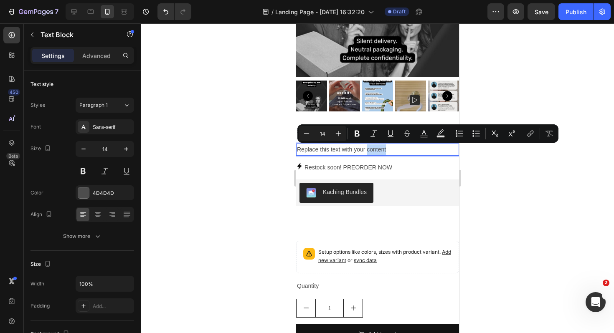
click at [390, 145] on p "Replace this text with your content" at bounding box center [377, 150] width 161 height 10
drag, startPoint x: 390, startPoint y: 148, endPoint x: 295, endPoint y: 148, distance: 94.8
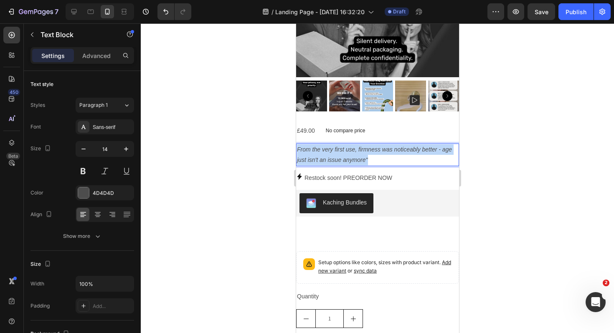
drag, startPoint x: 377, startPoint y: 160, endPoint x: 296, endPoint y: 148, distance: 82.0
click at [297, 148] on p "From the very first use, firmness was noticeably better - age just isn't an iss…" at bounding box center [377, 155] width 161 height 21
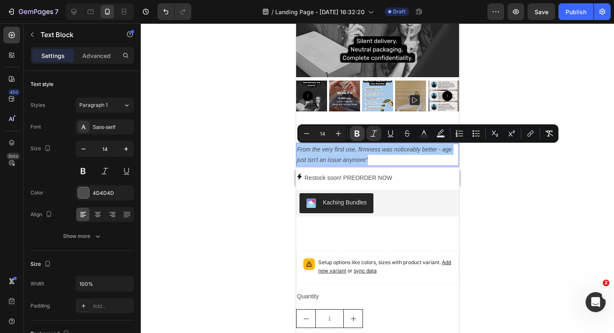
click at [357, 131] on icon "Editor contextual toolbar" at bounding box center [357, 134] width 5 height 6
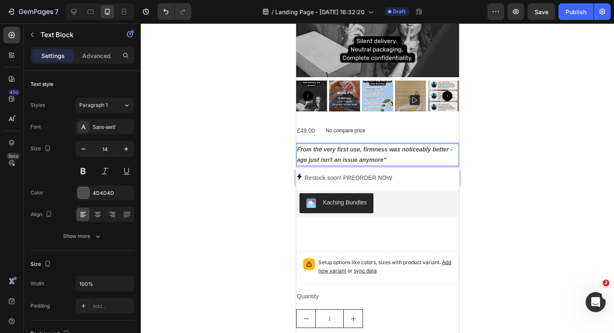
click at [397, 161] on p "From the very first use, firmness was noticeably better - age just isn't an iss…" at bounding box center [377, 155] width 161 height 21
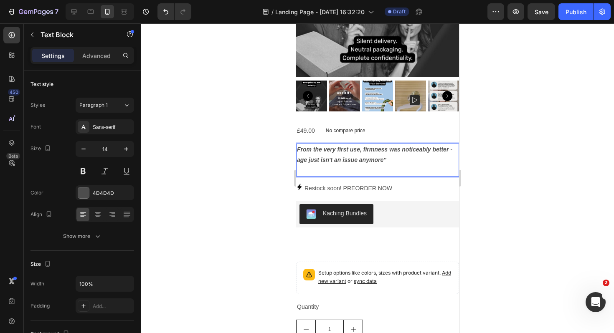
click at [400, 160] on p "From the very first use, firmness was noticeably better - age just isn't an iss…" at bounding box center [377, 155] width 161 height 21
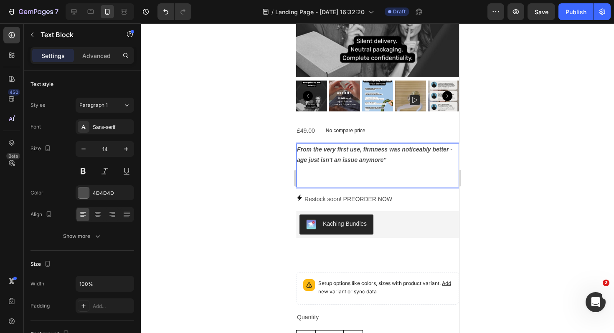
click at [310, 174] on p "Rich Text Editor. Editing area: main" at bounding box center [377, 170] width 161 height 10
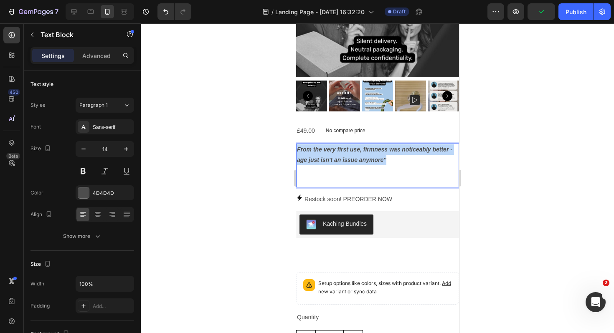
drag, startPoint x: 390, startPoint y: 157, endPoint x: 291, endPoint y: 146, distance: 100.0
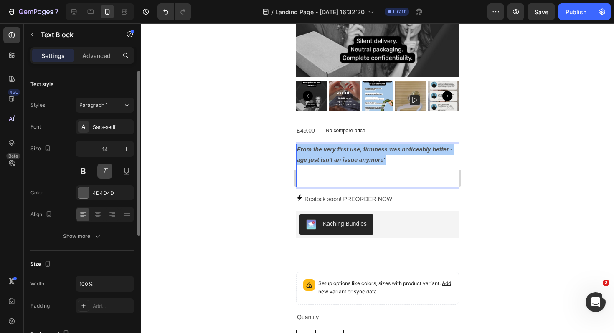
click at [108, 172] on button at bounding box center [104, 171] width 15 height 15
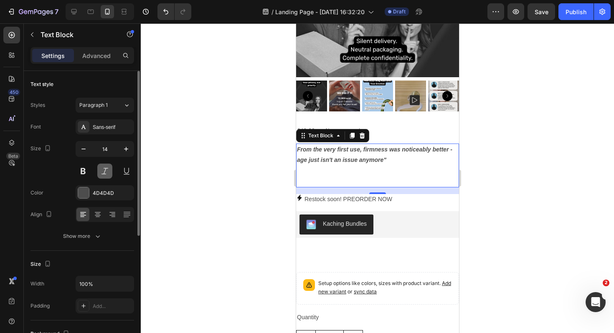
click at [108, 172] on button at bounding box center [104, 171] width 15 height 15
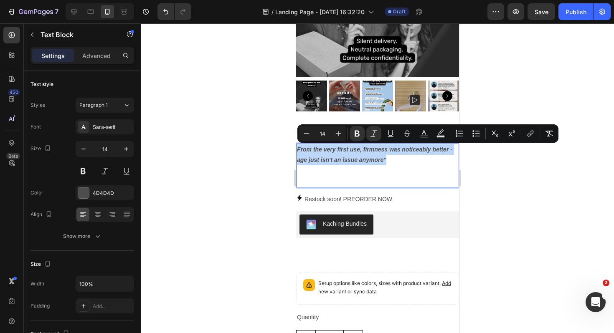
drag, startPoint x: 390, startPoint y: 159, endPoint x: 293, endPoint y: 150, distance: 97.3
click at [378, 133] on icon "Editor contextual toolbar" at bounding box center [374, 134] width 8 height 8
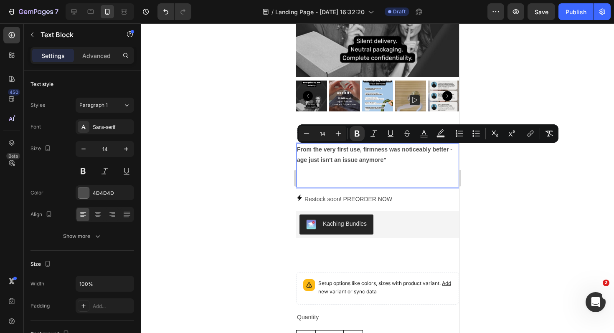
click at [394, 158] on p "From the very first use, firmness was noticeably better - age just isn't an iss…" at bounding box center [377, 155] width 161 height 21
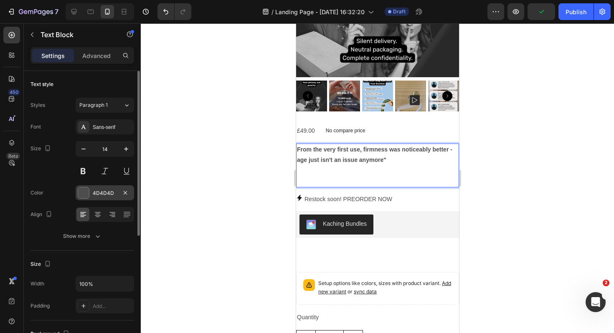
click at [102, 193] on div "4D4D4D" at bounding box center [105, 194] width 24 height 8
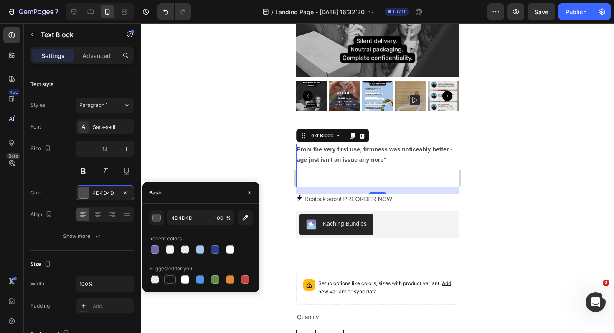
click at [171, 277] on div at bounding box center [170, 280] width 8 height 8
type input "151515"
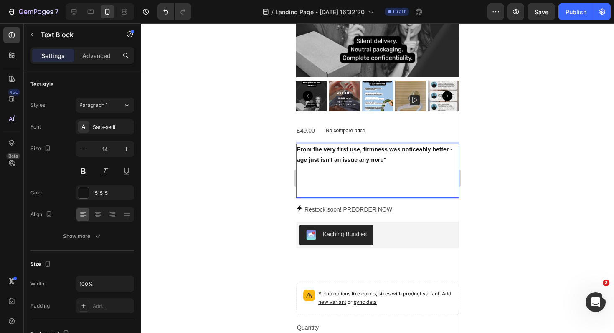
click at [309, 181] on p "Rich Text Editor. Editing area: main" at bounding box center [377, 186] width 161 height 21
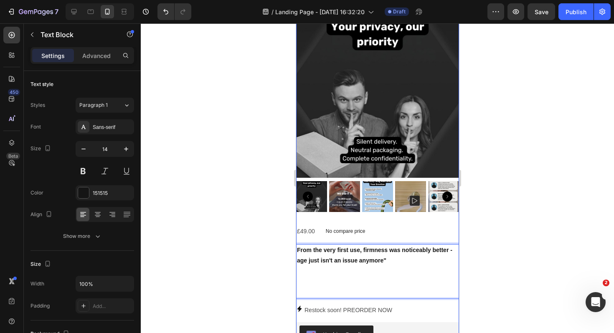
scroll to position [0, 0]
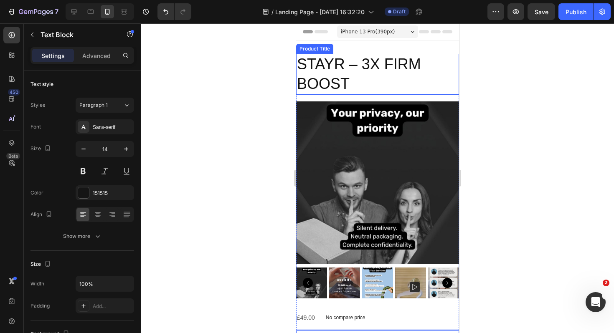
click at [358, 62] on h2 "STAYR – 3X FIRM BOOST" at bounding box center [377, 74] width 163 height 41
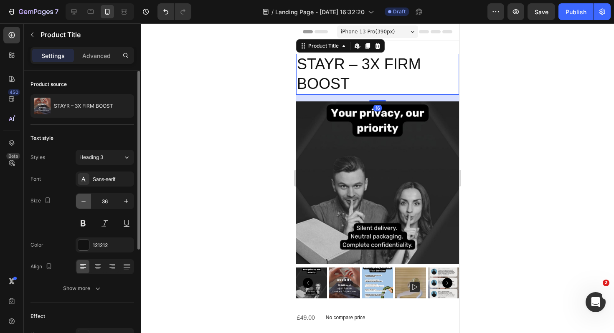
click at [86, 201] on icon "button" at bounding box center [83, 201] width 8 height 8
type input "35"
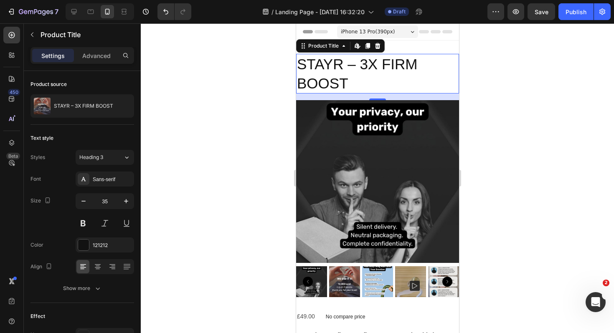
click at [343, 80] on h2 "STAYR – 3X FIRM BOOST" at bounding box center [377, 74] width 163 height 40
click at [516, 98] on div at bounding box center [377, 178] width 473 height 310
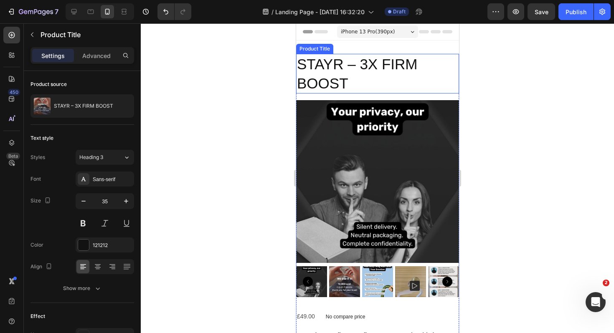
click at [371, 70] on h2 "STAYR – 3X FIRM BOOST" at bounding box center [377, 74] width 163 height 40
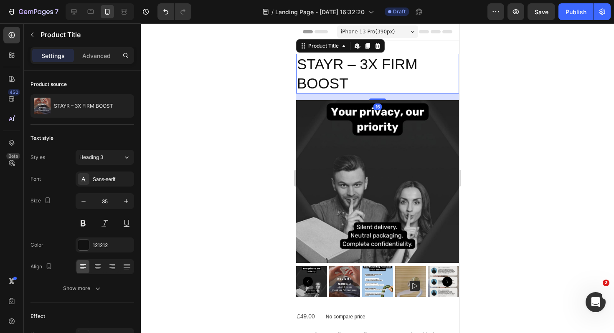
click at [371, 70] on h2 "STAYR – 3X FIRM BOOST" at bounding box center [377, 74] width 163 height 40
click at [352, 78] on h2 "STAYR – 3X FIRM BOOST" at bounding box center [377, 74] width 163 height 40
click at [84, 207] on button "button" at bounding box center [83, 201] width 15 height 15
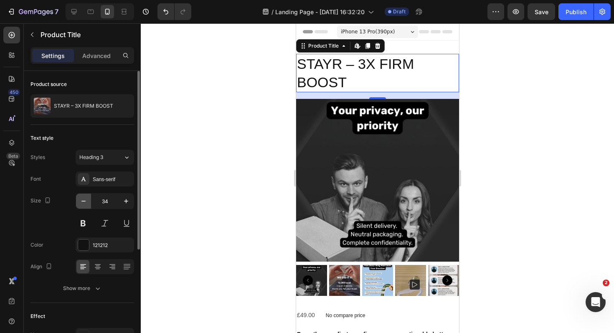
click at [84, 207] on button "button" at bounding box center [83, 201] width 15 height 15
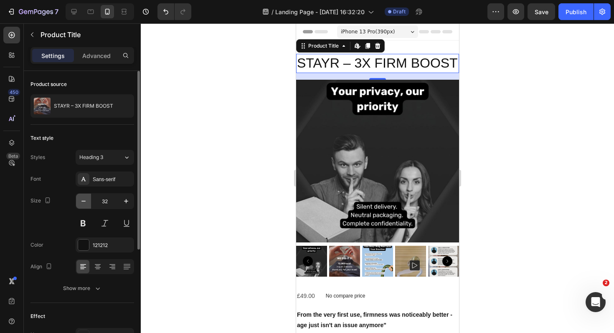
click at [84, 207] on button "button" at bounding box center [83, 201] width 15 height 15
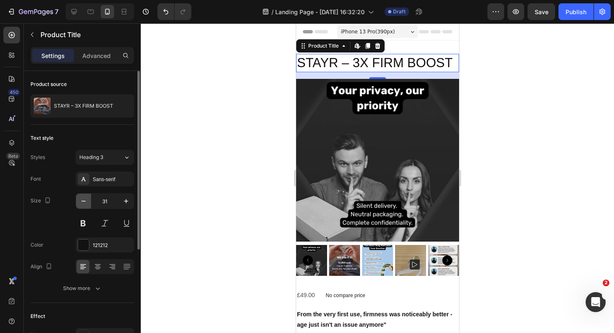
click at [84, 207] on button "button" at bounding box center [83, 201] width 15 height 15
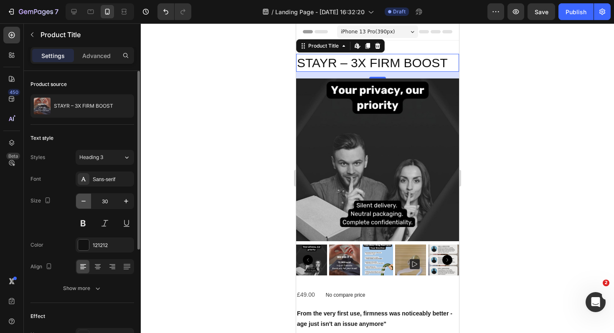
click at [84, 207] on button "button" at bounding box center [83, 201] width 15 height 15
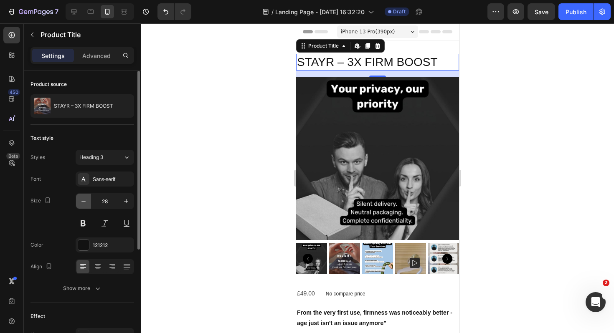
click at [84, 207] on button "button" at bounding box center [83, 201] width 15 height 15
type input "27"
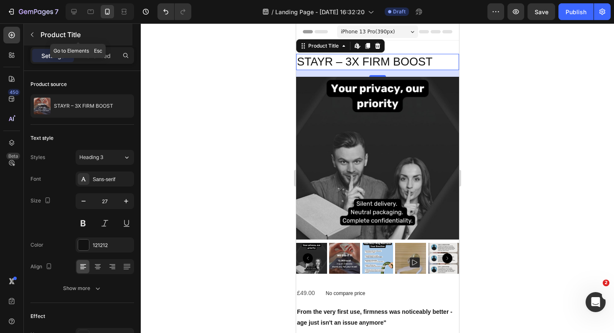
click at [33, 33] on icon "button" at bounding box center [32, 34] width 7 height 7
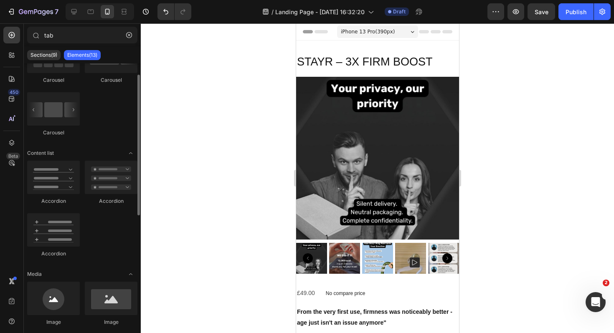
scroll to position [232, 0]
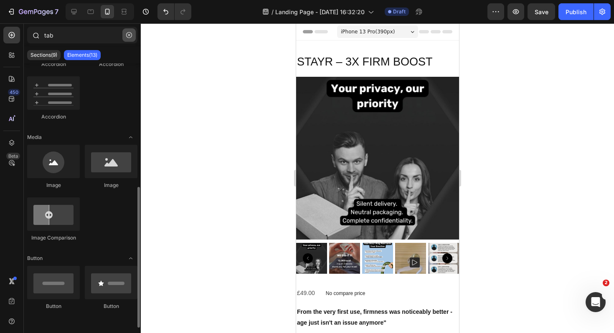
click at [127, 37] on icon "button" at bounding box center [129, 35] width 6 height 6
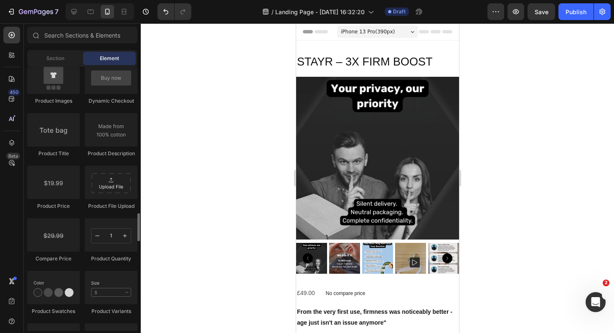
scroll to position [1306, 0]
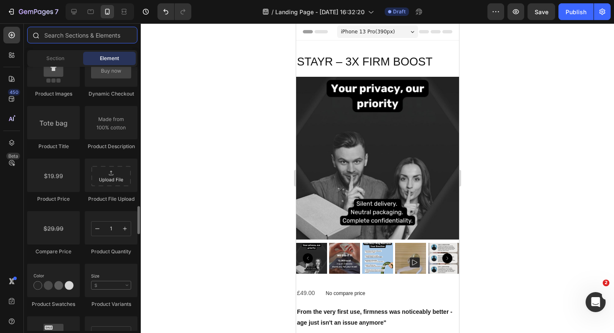
click at [85, 32] on input "text" at bounding box center [82, 35] width 110 height 17
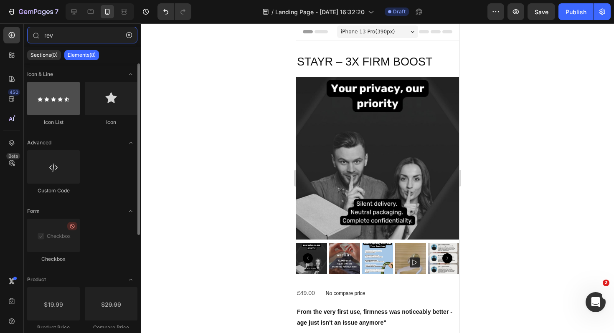
type input "rev"
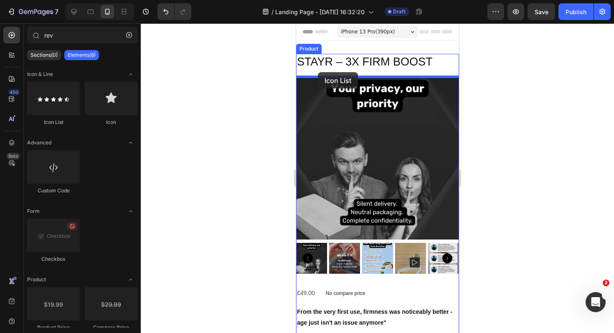
drag, startPoint x: 351, startPoint y: 132, endPoint x: 318, endPoint y: 72, distance: 68.1
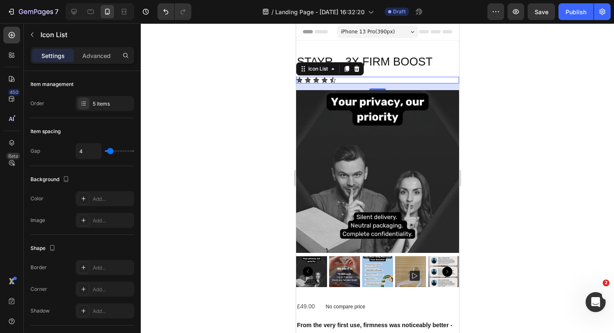
click at [346, 80] on div "Icon Icon Icon Icon Icon" at bounding box center [377, 80] width 163 height 7
click at [33, 35] on icon "button" at bounding box center [32, 34] width 7 height 7
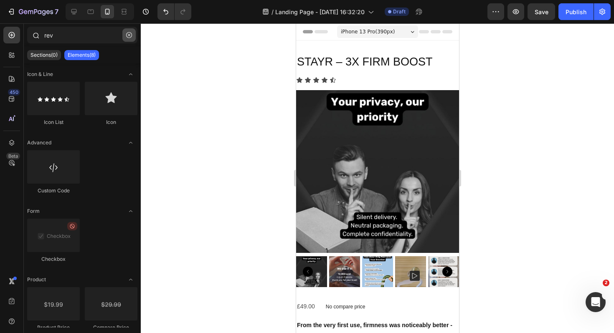
click at [127, 33] on icon "button" at bounding box center [129, 35] width 6 height 6
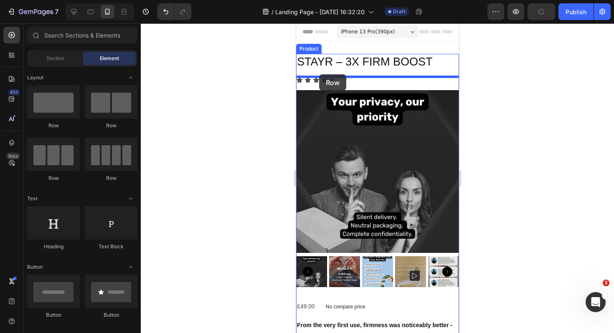
drag, startPoint x: 414, startPoint y: 127, endPoint x: 319, endPoint y: 74, distance: 108.5
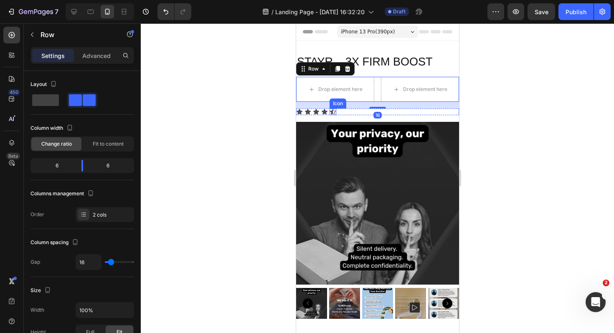
click at [331, 113] on div "Icon" at bounding box center [332, 112] width 7 height 7
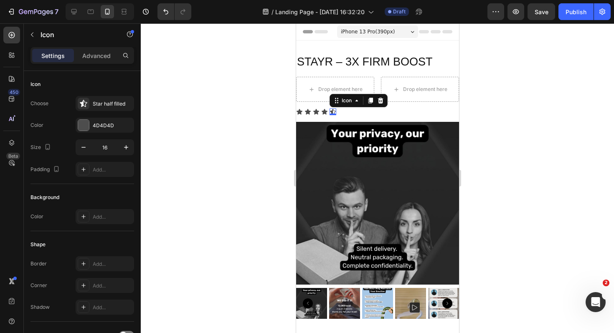
click at [357, 116] on div "STAYR – 3X FIRM BOOST Product Title Drop element here Drop element here Row Ico…" at bounding box center [377, 190] width 163 height 272
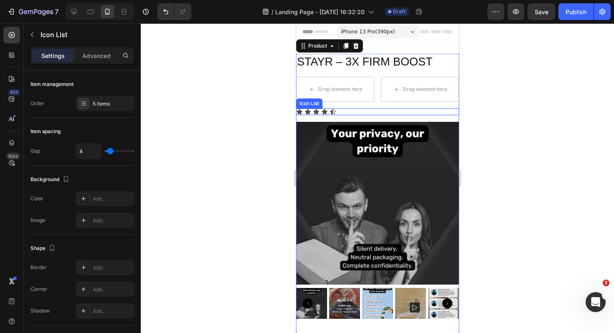
click at [346, 113] on div "Icon Icon Icon Icon Icon" at bounding box center [377, 112] width 163 height 7
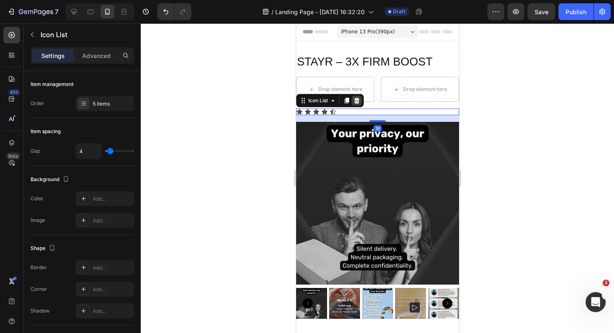
click at [357, 101] on icon at bounding box center [356, 101] width 5 height 6
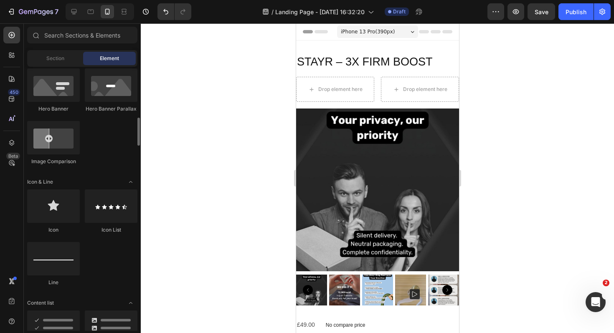
scroll to position [437, 0]
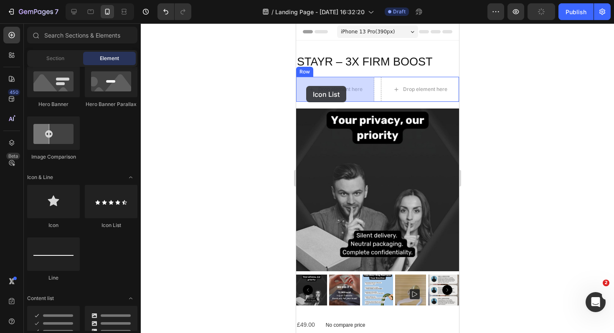
drag, startPoint x: 397, startPoint y: 219, endPoint x: 305, endPoint y: 86, distance: 161.9
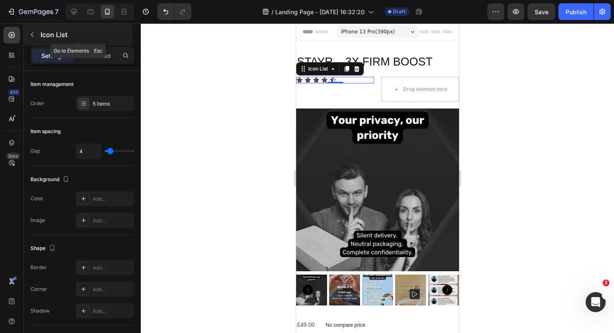
click at [36, 31] on button "button" at bounding box center [31, 34] width 13 height 13
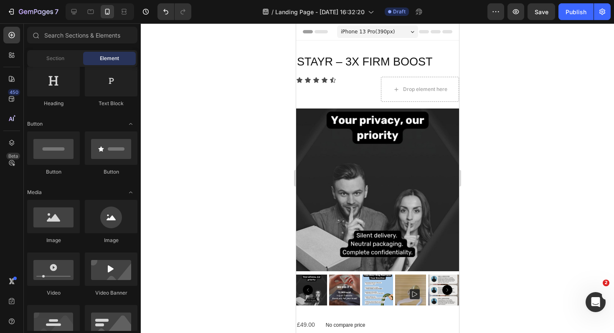
scroll to position [0, 0]
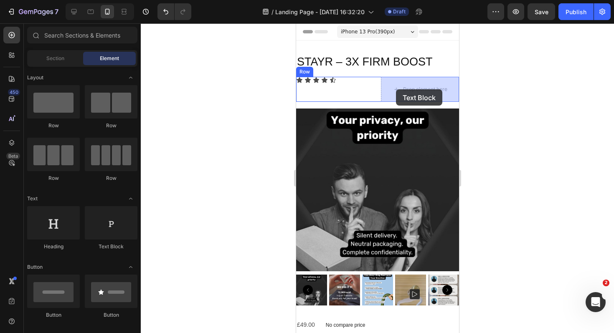
drag, startPoint x: 410, startPoint y: 244, endPoint x: 396, endPoint y: 89, distance: 155.3
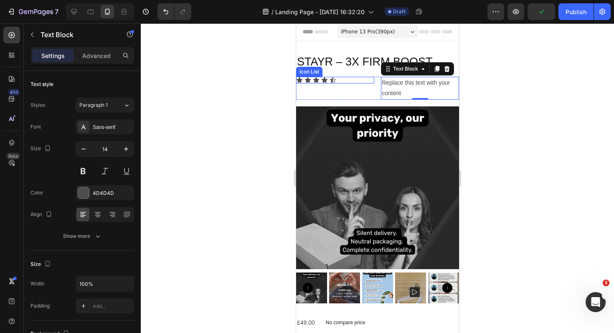
click at [346, 79] on div "Icon Icon Icon Icon Icon" at bounding box center [335, 80] width 78 height 7
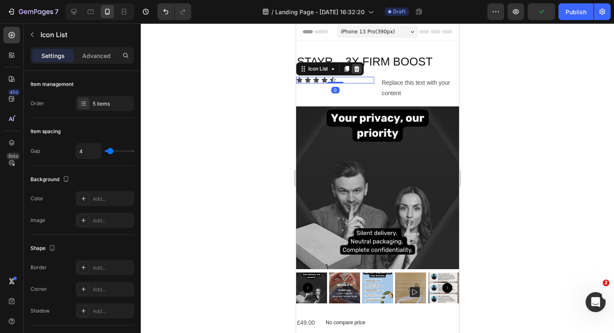
click at [355, 69] on icon at bounding box center [356, 69] width 5 height 6
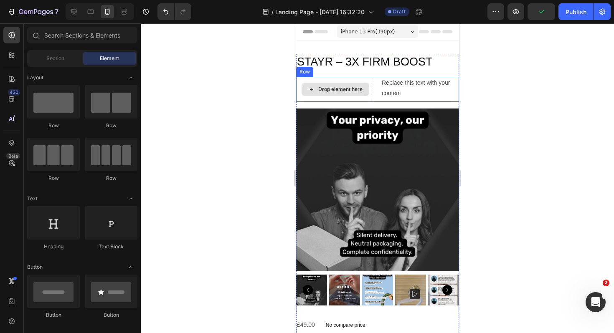
click at [353, 96] on div "Drop element here" at bounding box center [335, 89] width 68 height 13
drag, startPoint x: 357, startPoint y: 119, endPoint x: 359, endPoint y: 83, distance: 36.4
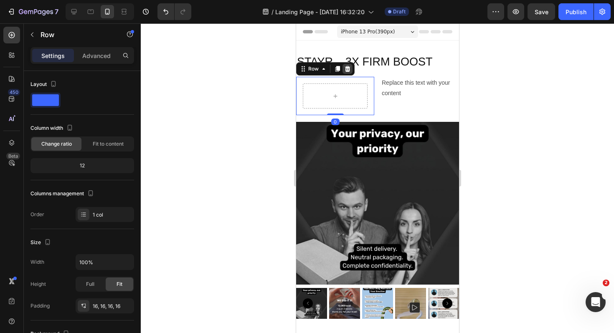
click at [347, 68] on icon at bounding box center [347, 69] width 5 height 6
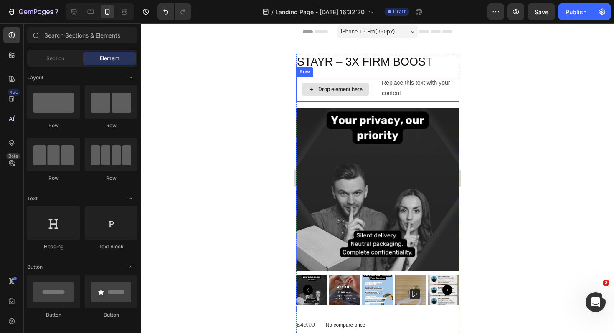
click at [366, 86] on div "Drop element here" at bounding box center [335, 89] width 68 height 13
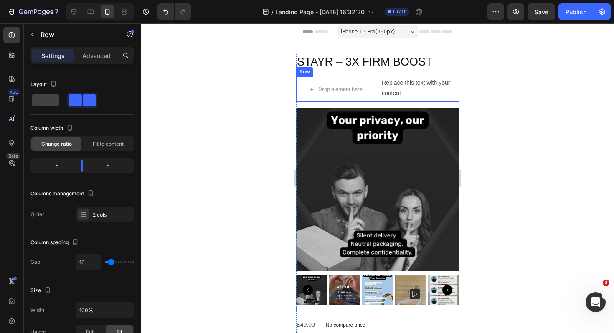
click at [375, 79] on div "Drop element here Replace this text with your content Text Block Row" at bounding box center [377, 89] width 163 height 25
click at [346, 70] on icon at bounding box center [347, 69] width 7 height 7
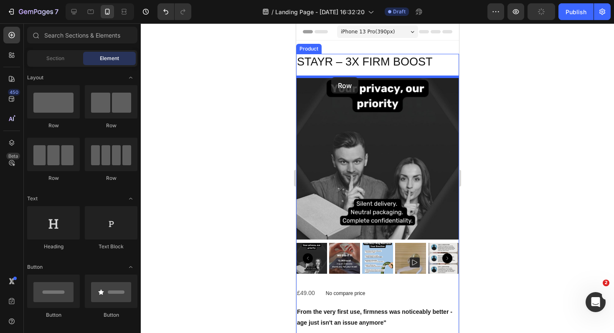
drag, startPoint x: 351, startPoint y: 126, endPoint x: 331, endPoint y: 77, distance: 52.8
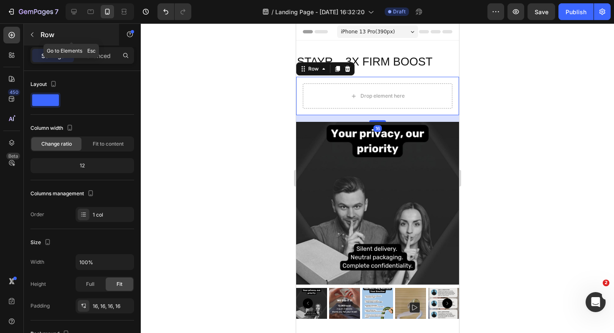
click at [33, 36] on icon "button" at bounding box center [32, 34] width 7 height 7
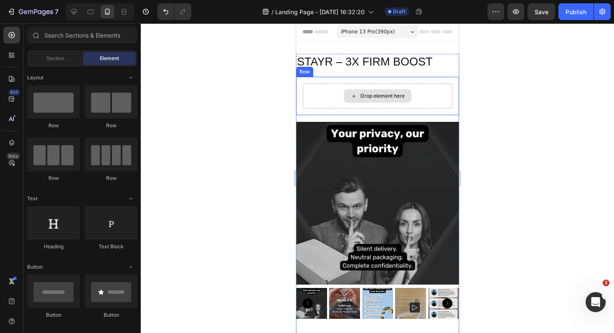
click at [353, 96] on icon at bounding box center [353, 95] width 3 height 3
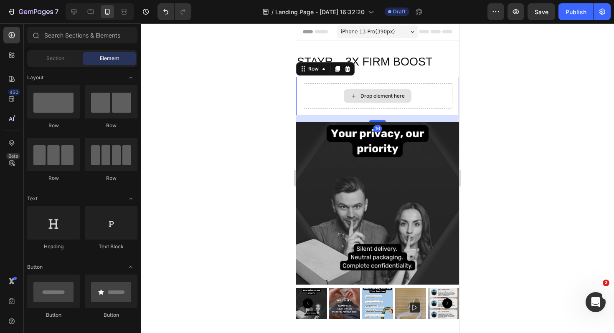
click at [316, 95] on div "Drop element here" at bounding box center [377, 96] width 150 height 25
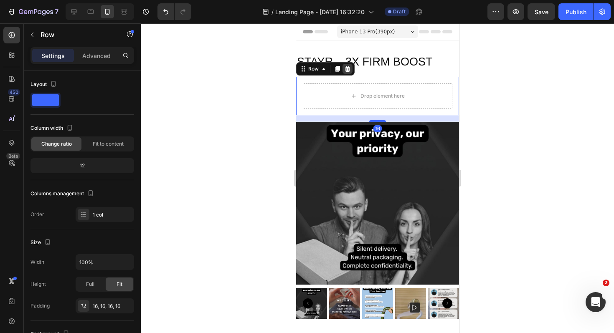
click at [347, 68] on icon at bounding box center [347, 69] width 5 height 6
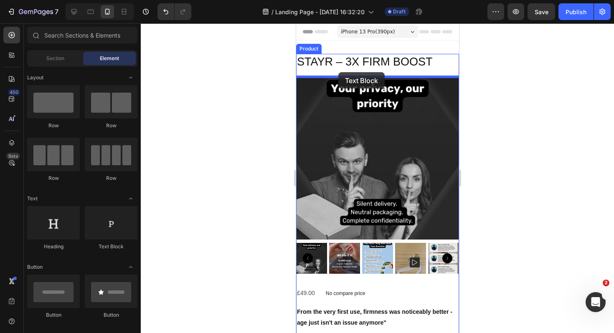
drag, startPoint x: 414, startPoint y: 251, endPoint x: 338, endPoint y: 72, distance: 194.5
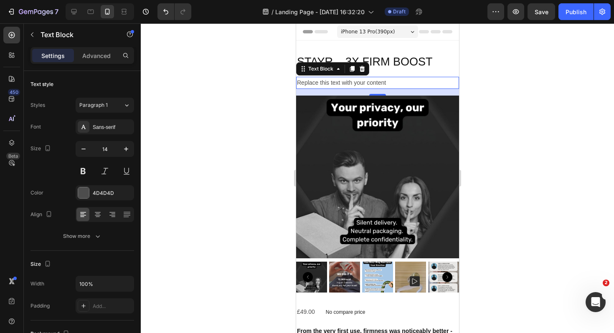
click at [383, 80] on div "Replace this text with your content" at bounding box center [377, 83] width 163 height 12
click at [383, 80] on p "Replace this text with your content" at bounding box center [377, 83] width 161 height 10
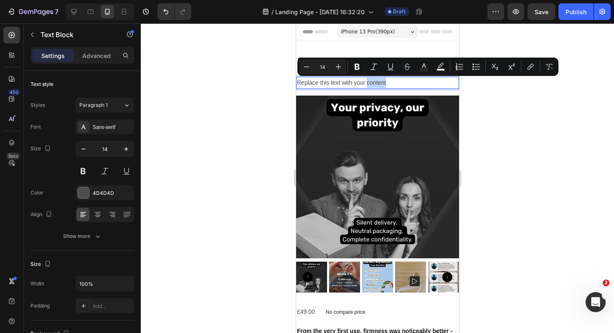
click at [394, 84] on p "Replace this text with your content" at bounding box center [377, 83] width 161 height 10
click at [382, 83] on p "Replace this text with your content" at bounding box center [377, 83] width 161 height 10
drag, startPoint x: 388, startPoint y: 80, endPoint x: 294, endPoint y: 85, distance: 94.1
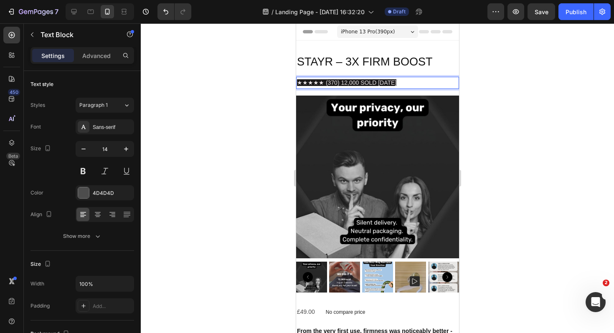
click at [504, 99] on div at bounding box center [377, 178] width 473 height 310
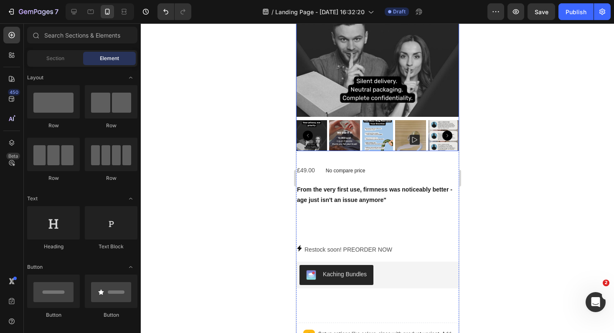
scroll to position [145, 0]
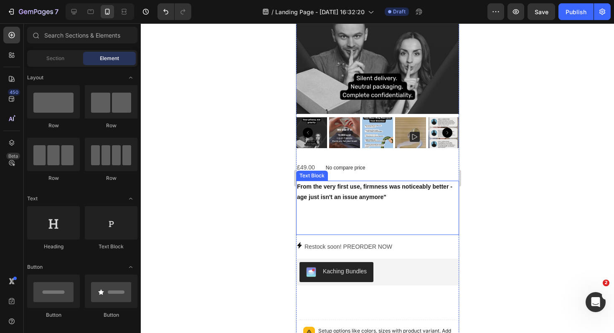
click at [378, 187] on strong "From the very first use, firmness was noticeably better - age just isn't an iss…" at bounding box center [374, 191] width 155 height 17
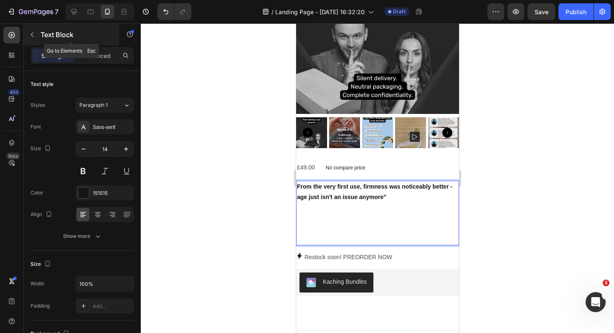
click at [34, 34] on icon "button" at bounding box center [32, 34] width 7 height 7
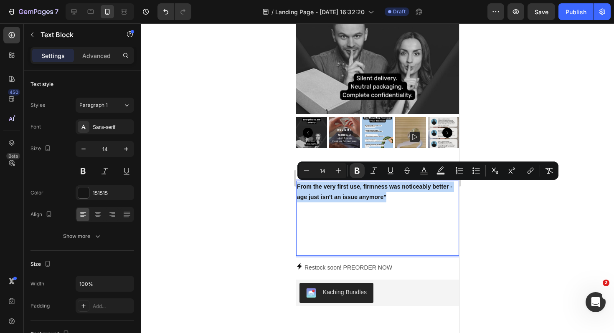
drag, startPoint x: 391, startPoint y: 196, endPoint x: 291, endPoint y: 176, distance: 102.3
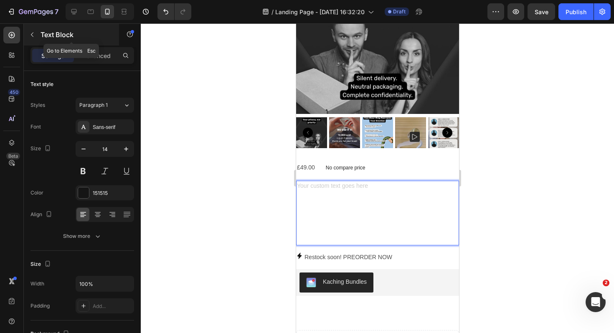
click at [33, 34] on icon "button" at bounding box center [32, 34] width 7 height 7
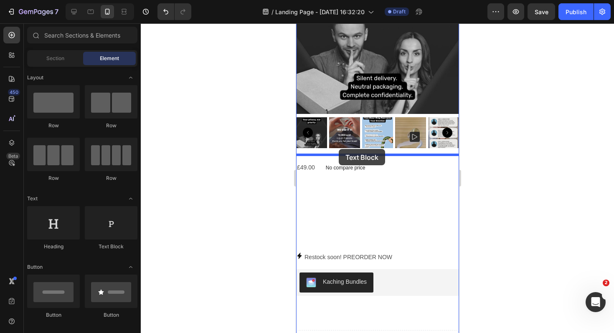
drag, startPoint x: 409, startPoint y: 247, endPoint x: 338, endPoint y: 150, distance: 120.5
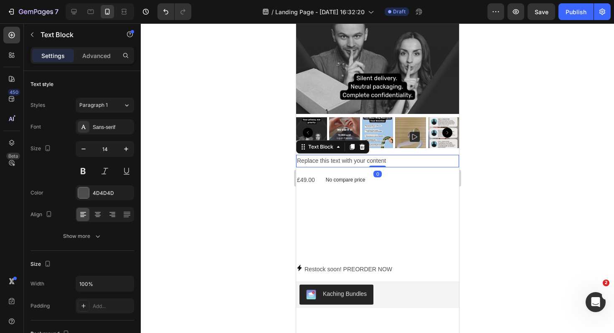
click at [396, 156] on div "Replace this text with your content" at bounding box center [377, 161] width 163 height 12
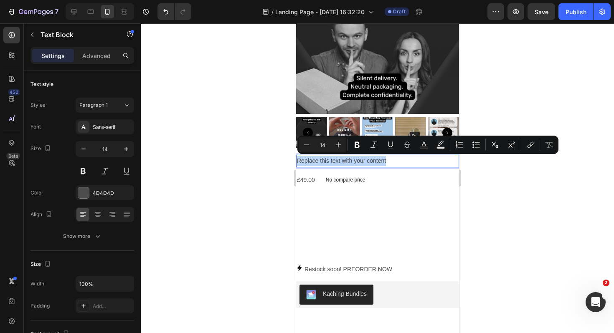
drag, startPoint x: 391, startPoint y: 160, endPoint x: 294, endPoint y: 155, distance: 97.5
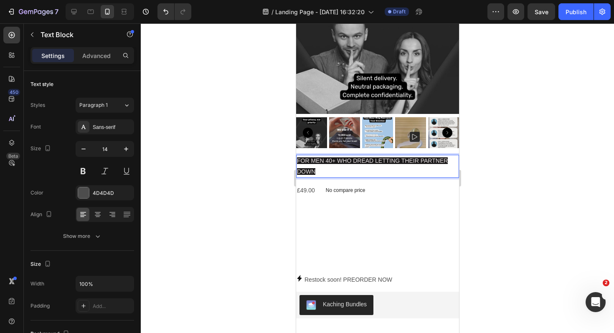
click at [391, 173] on p "FOR MEN 40+ WHO DREAD LETTING THEIR PARTNER DOWN" at bounding box center [377, 166] width 161 height 21
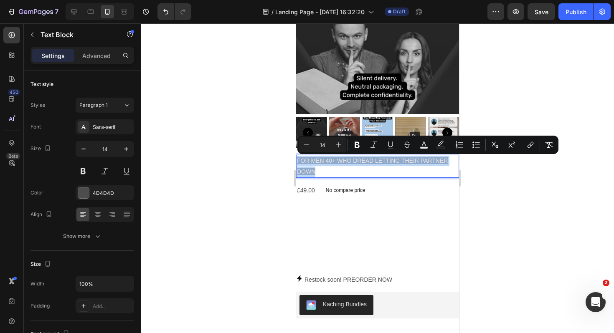
drag, startPoint x: 327, startPoint y: 169, endPoint x: 298, endPoint y: 163, distance: 29.5
click at [298, 163] on p "FOR MEN 40+ WHO DREAD LETTING THEIR PARTNER DOWN" at bounding box center [377, 166] width 161 height 21
click at [441, 144] on icon "Editor contextual toolbar" at bounding box center [441, 145] width 8 height 8
type input "000000"
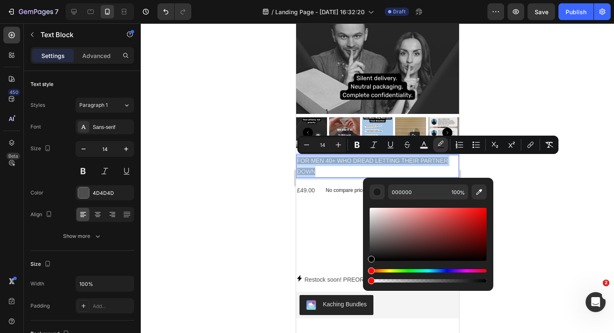
type input "0"
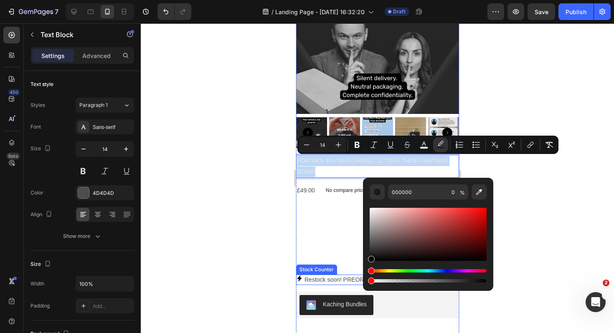
drag, startPoint x: 780, startPoint y: 305, endPoint x: 352, endPoint y: 282, distance: 428.9
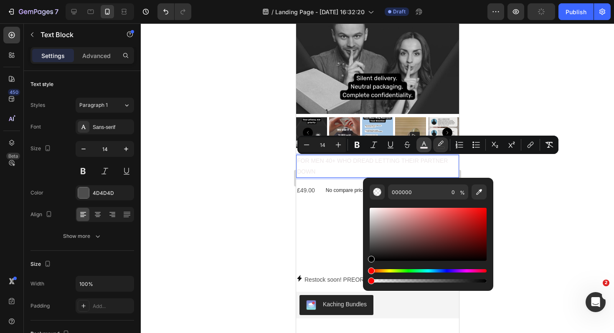
click at [419, 145] on button "color" at bounding box center [424, 144] width 15 height 15
type input "000000"
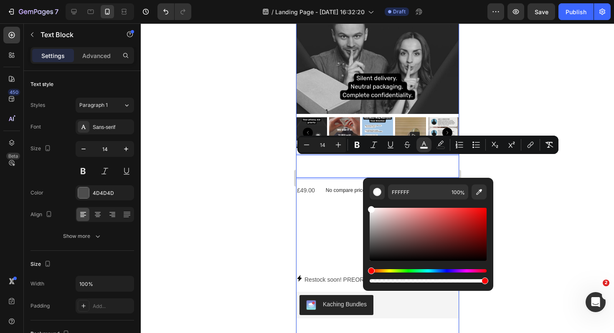
drag, startPoint x: 666, startPoint y: 285, endPoint x: 359, endPoint y: 199, distance: 317.9
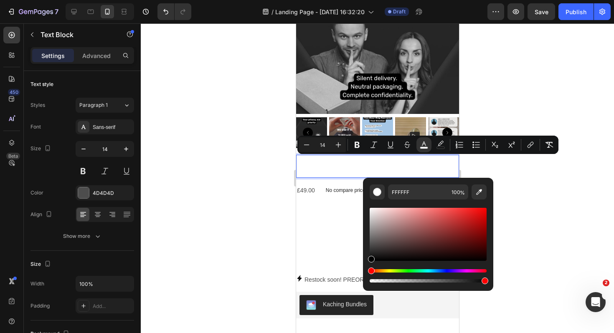
drag, startPoint x: 372, startPoint y: 212, endPoint x: 367, endPoint y: 260, distance: 48.7
click at [367, 260] on div "FFFFFF 100 %" at bounding box center [428, 231] width 130 height 107
type input "020202"
click at [572, 201] on div at bounding box center [377, 178] width 473 height 310
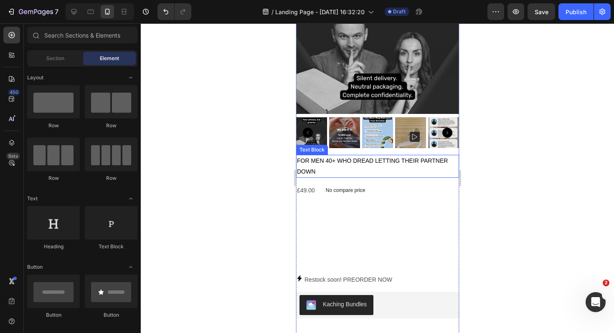
click at [387, 170] on p "FOR MEN 40+ WHO DREAD LETTING THEIR PARTNER DOWN" at bounding box center [377, 166] width 161 height 21
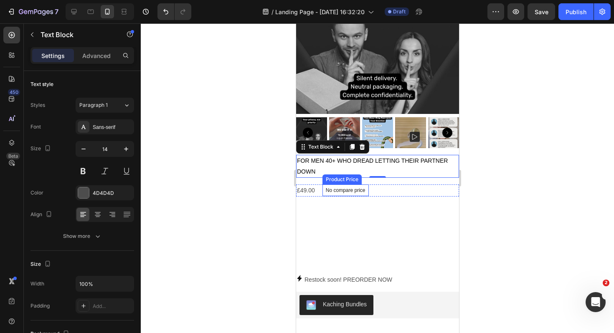
click at [367, 188] on div "No compare price" at bounding box center [345, 191] width 46 height 12
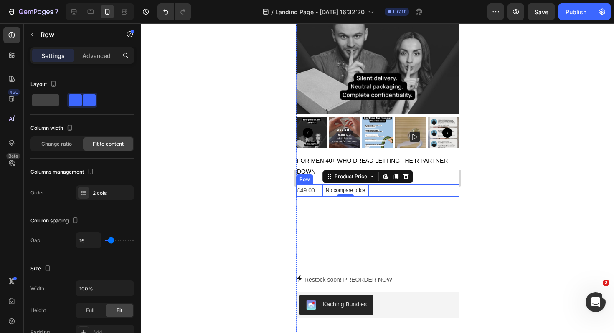
click at [385, 188] on div "£49.00 Product Price Product Price No compare price Product Price Edit content …" at bounding box center [377, 191] width 163 height 12
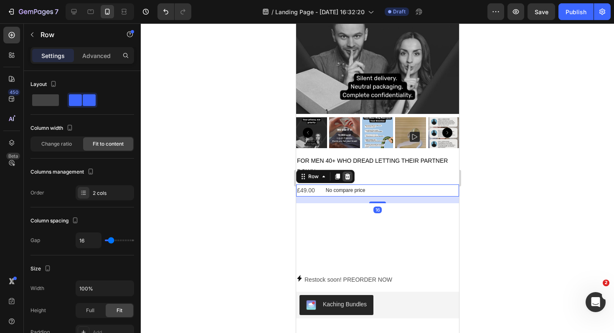
click at [346, 180] on div at bounding box center [347, 177] width 10 height 10
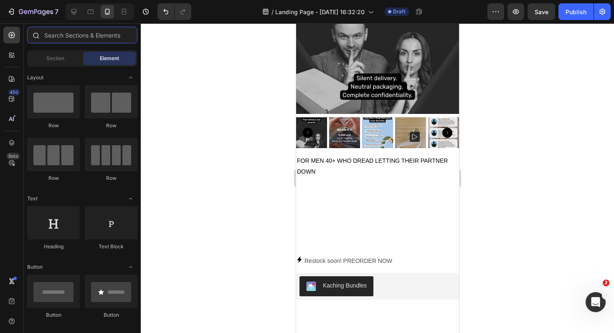
click at [47, 31] on input "text" at bounding box center [82, 35] width 110 height 17
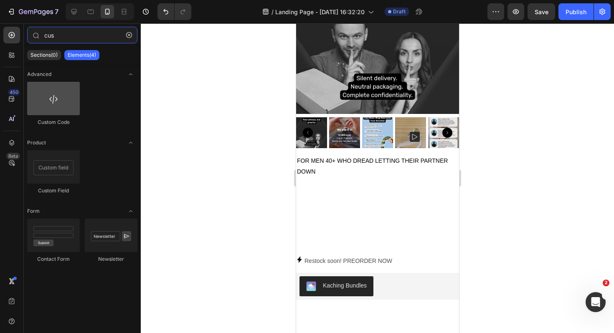
type input "cus"
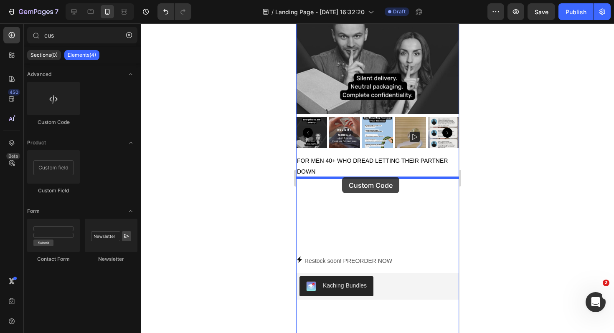
drag, startPoint x: 354, startPoint y: 131, endPoint x: 342, endPoint y: 177, distance: 47.9
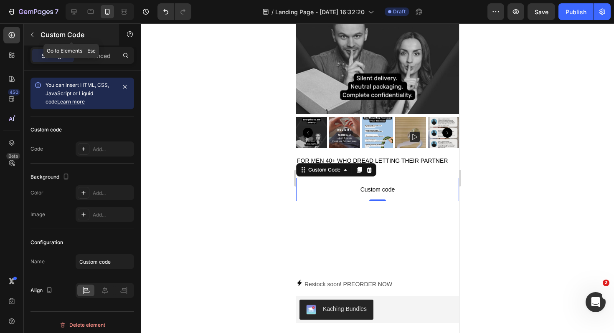
click at [31, 34] on icon "button" at bounding box center [32, 35] width 3 height 5
click at [359, 195] on p "Custom code" at bounding box center [377, 189] width 163 height 23
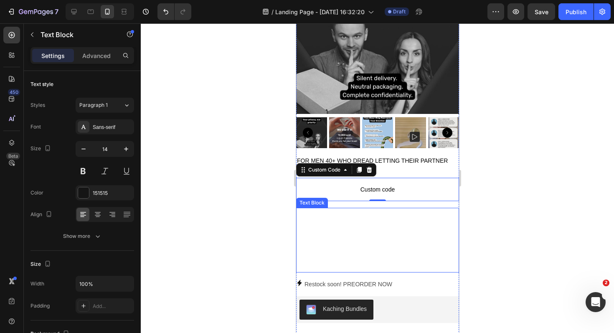
click at [318, 225] on p "Rich Text Editor. Editing area: main" at bounding box center [377, 224] width 161 height 10
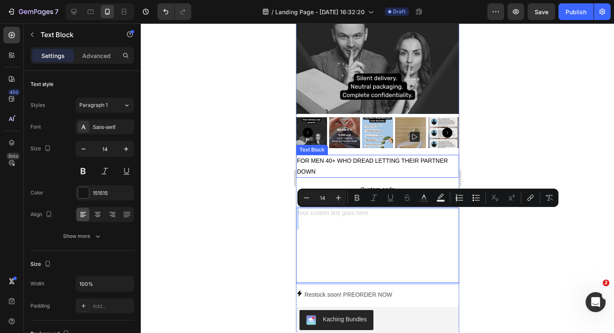
drag, startPoint x: 379, startPoint y: 225, endPoint x: 378, endPoint y: 176, distance: 48.9
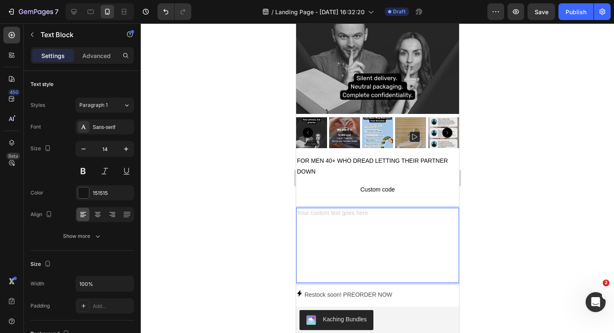
click at [341, 233] on p "Rich Text Editor. Editing area: main" at bounding box center [377, 256] width 161 height 53
click at [321, 215] on p "Rich Text Editor. Editing area: main" at bounding box center [377, 214] width 161 height 10
click at [514, 187] on div at bounding box center [377, 178] width 473 height 310
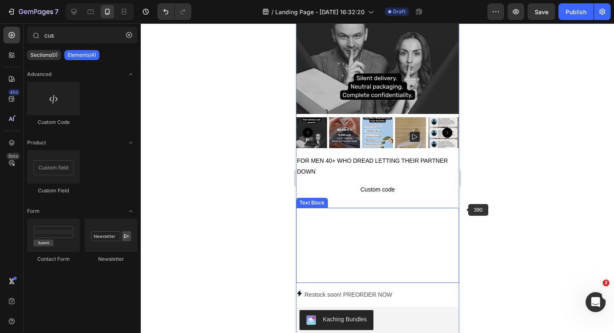
click at [436, 227] on p "Rich Text Editor. Editing area: main" at bounding box center [377, 224] width 161 height 10
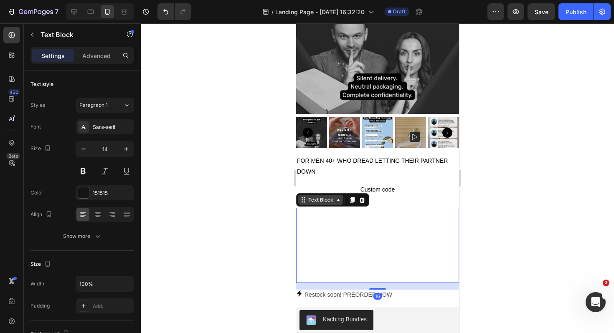
click at [338, 201] on icon at bounding box center [338, 200] width 3 height 2
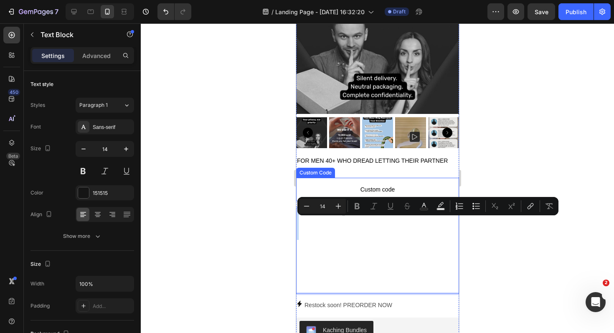
drag, startPoint x: 364, startPoint y: 231, endPoint x: 378, endPoint y: 178, distance: 54.4
click at [314, 232] on p "Rich Text Editor. Editing area: main" at bounding box center [377, 261] width 161 height 63
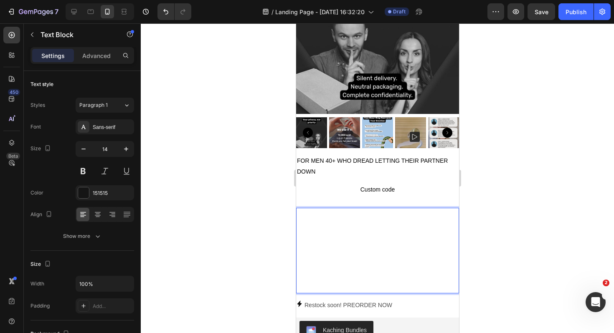
click at [300, 219] on p "Rich Text Editor. Editing area: main" at bounding box center [377, 224] width 161 height 10
click at [310, 213] on div "Rich Text Editor. Editing area: main" at bounding box center [377, 251] width 163 height 86
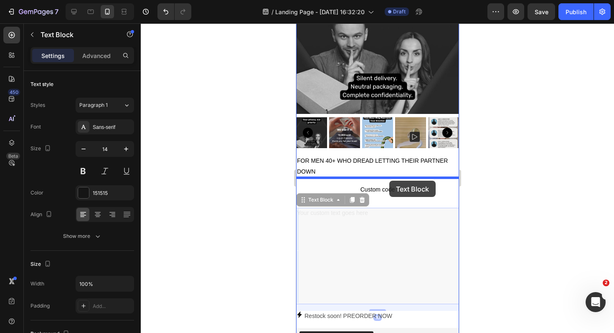
drag, startPoint x: 310, startPoint y: 213, endPoint x: 389, endPoint y: 181, distance: 84.9
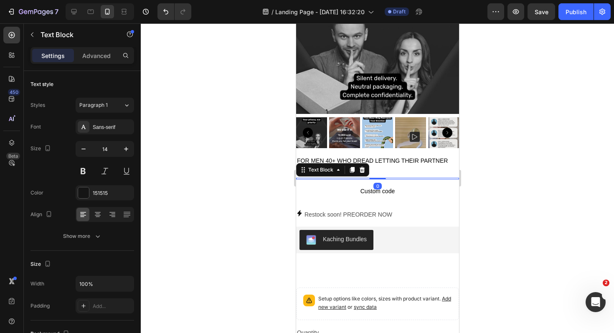
click at [490, 176] on div at bounding box center [377, 178] width 473 height 310
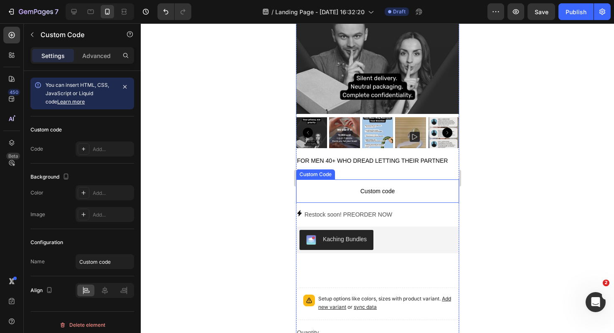
click at [344, 191] on span "Custom code" at bounding box center [377, 191] width 163 height 10
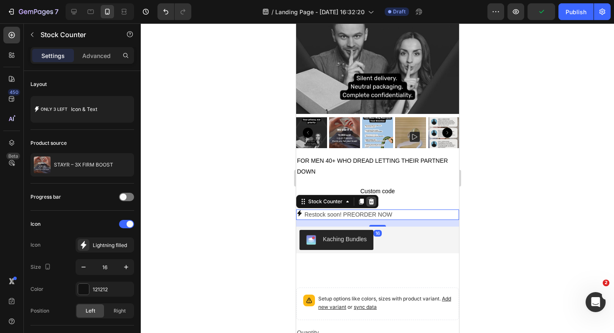
click at [370, 203] on icon at bounding box center [370, 202] width 5 height 6
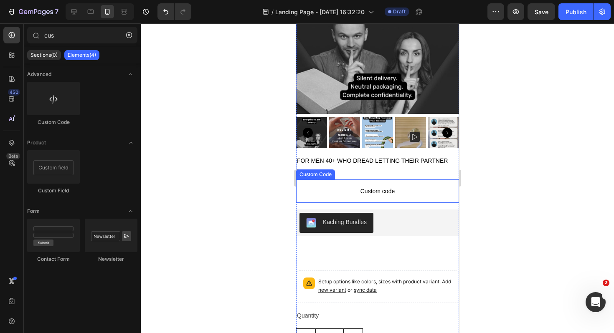
click at [400, 189] on span "Custom code" at bounding box center [377, 191] width 163 height 10
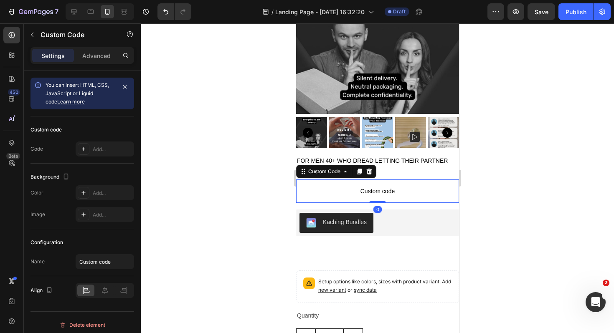
click at [211, 184] on div at bounding box center [377, 178] width 473 height 310
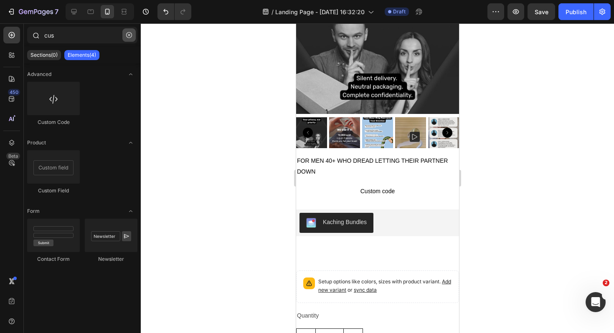
click at [129, 34] on icon "button" at bounding box center [129, 35] width 6 height 6
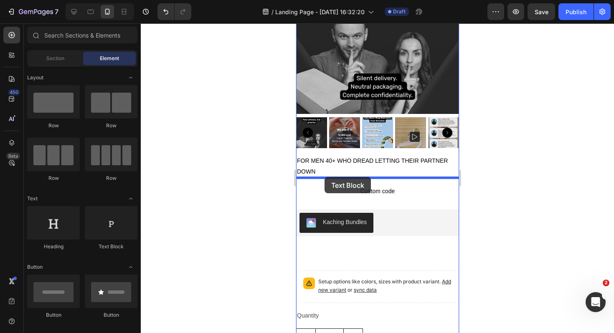
drag, startPoint x: 404, startPoint y: 256, endPoint x: 324, endPoint y: 177, distance: 112.6
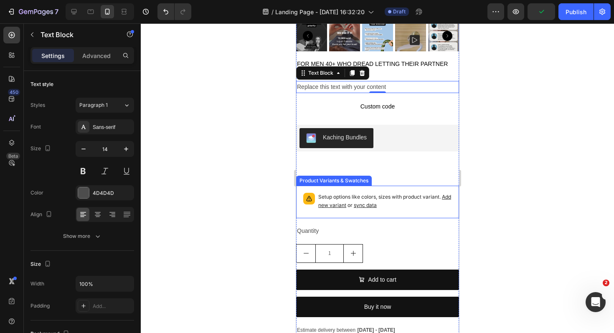
scroll to position [243, 0]
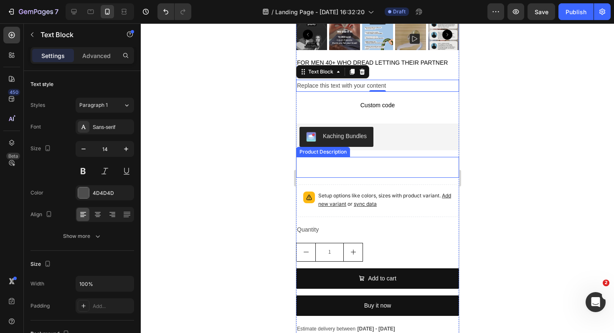
click at [332, 165] on div at bounding box center [377, 167] width 163 height 21
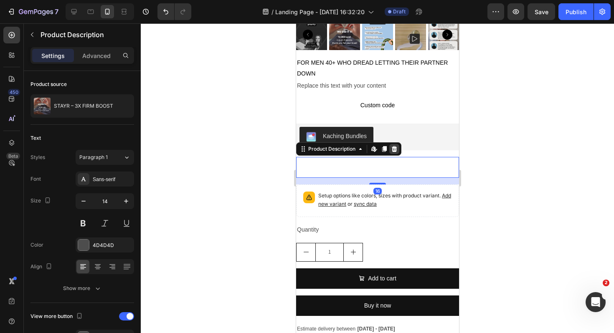
click at [397, 152] on icon at bounding box center [394, 149] width 7 height 7
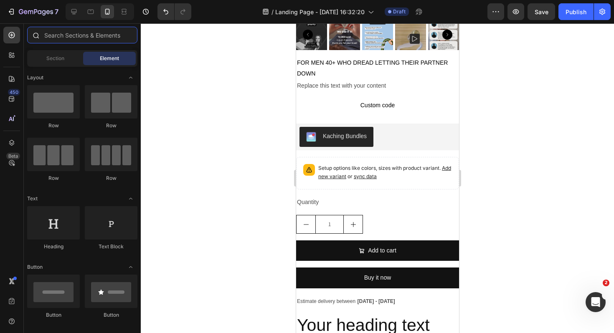
click at [90, 32] on input "text" at bounding box center [82, 35] width 110 height 17
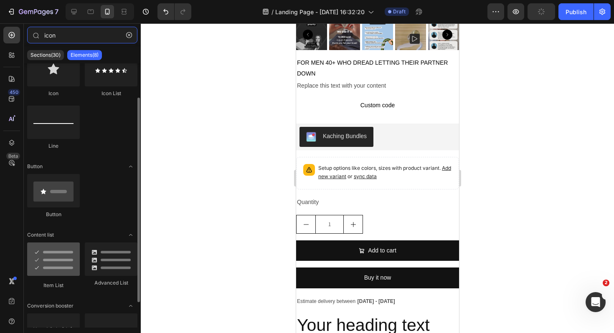
scroll to position [76, 0]
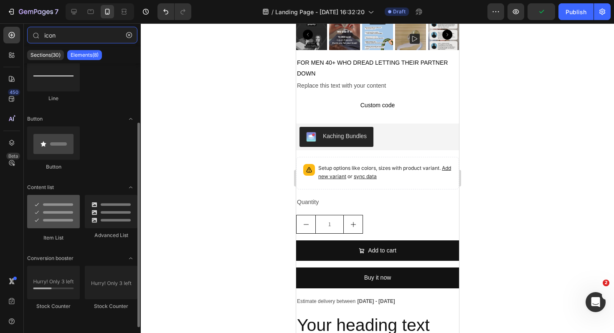
type input "icon"
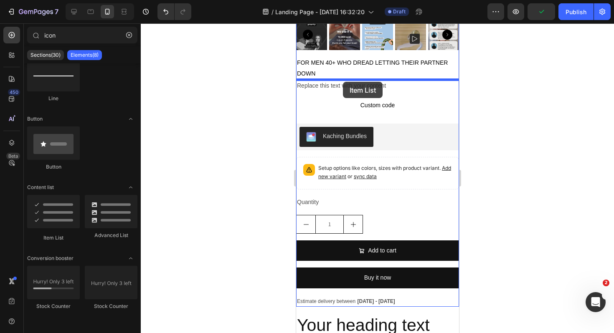
drag, startPoint x: 347, startPoint y: 240, endPoint x: 343, endPoint y: 82, distance: 158.4
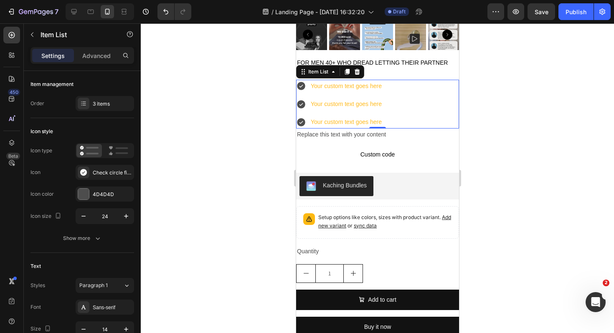
click at [404, 113] on div "Your custom text goes here Your custom text goes here Your custom text goes here" at bounding box center [377, 104] width 163 height 49
click at [32, 35] on icon "button" at bounding box center [32, 34] width 7 height 7
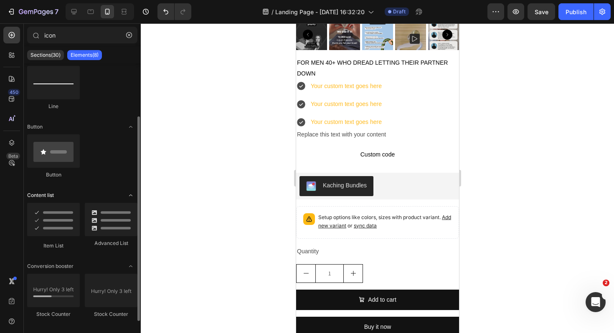
scroll to position [0, 0]
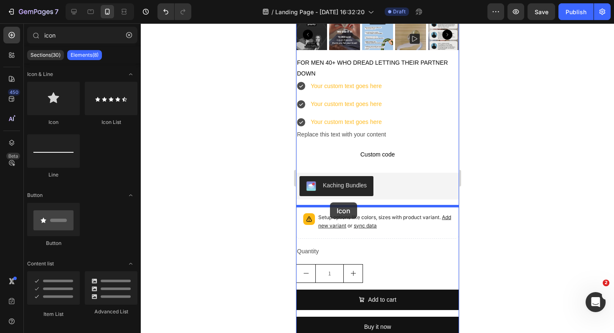
drag, startPoint x: 351, startPoint y: 119, endPoint x: 330, endPoint y: 203, distance: 86.6
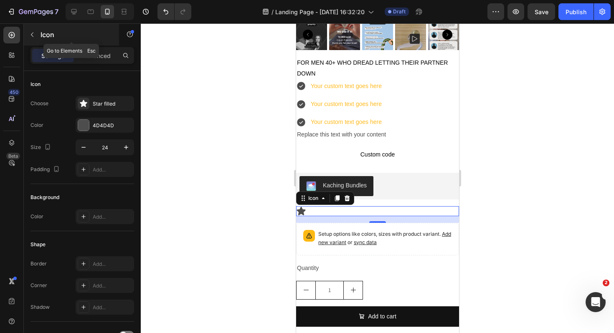
click at [30, 29] on button "button" at bounding box center [31, 34] width 13 height 13
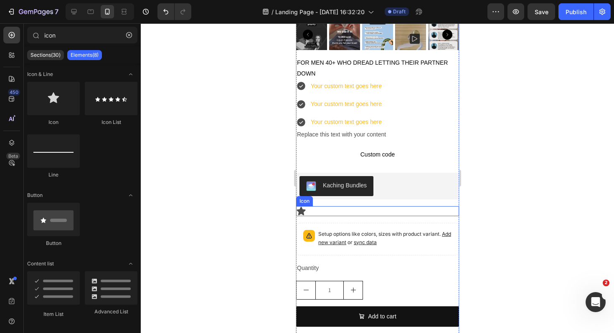
click at [342, 210] on div "Icon" at bounding box center [377, 211] width 163 height 10
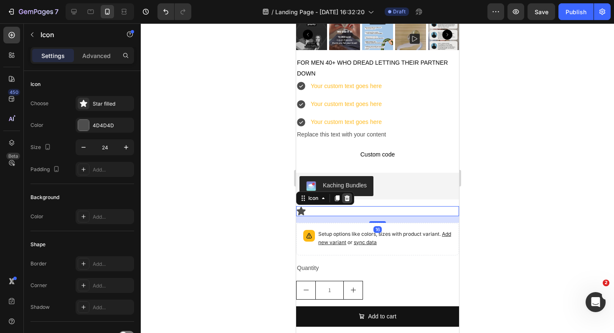
click at [348, 201] on div at bounding box center [347, 198] width 10 height 10
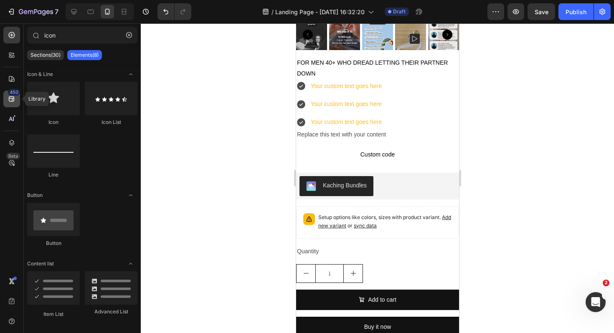
click at [16, 98] on div "450" at bounding box center [11, 99] width 17 height 17
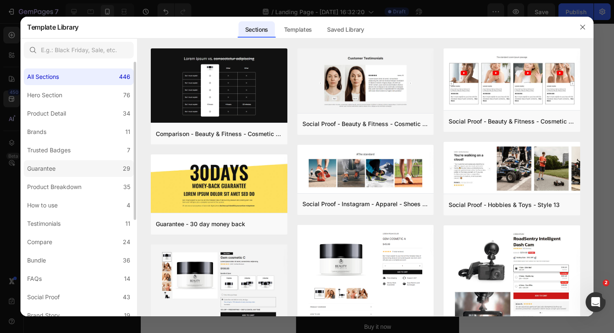
click at [72, 169] on label "Guarantee 29" at bounding box center [79, 168] width 110 height 17
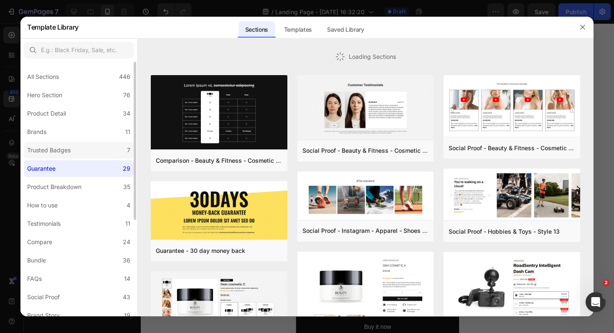
click at [79, 158] on label "Trusted Badges 7" at bounding box center [79, 150] width 110 height 17
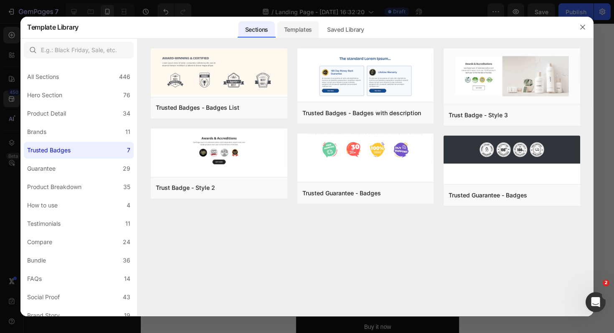
click at [280, 25] on div "Templates" at bounding box center [297, 29] width 41 height 17
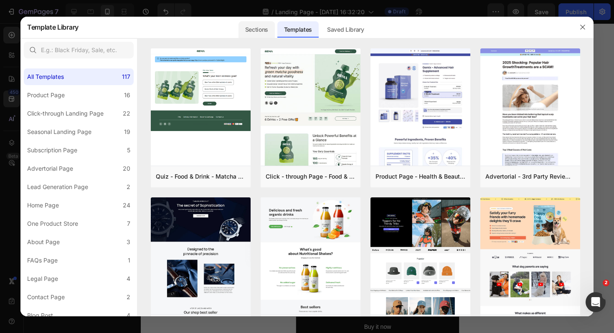
click at [262, 33] on div "Sections" at bounding box center [257, 29] width 36 height 17
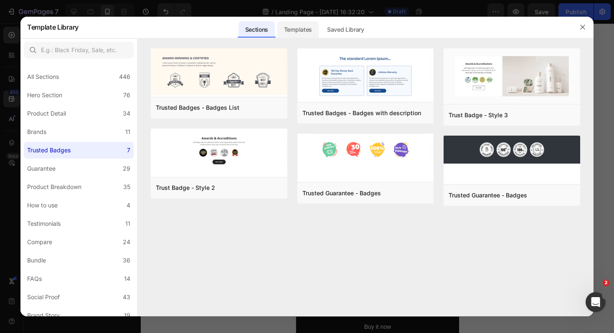
click at [305, 34] on div "Templates" at bounding box center [297, 29] width 41 height 17
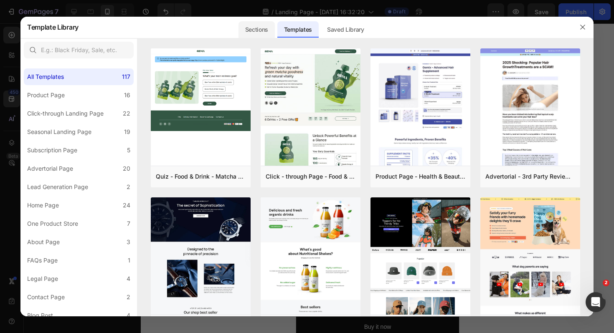
click at [242, 25] on div "Sections" at bounding box center [257, 29] width 36 height 17
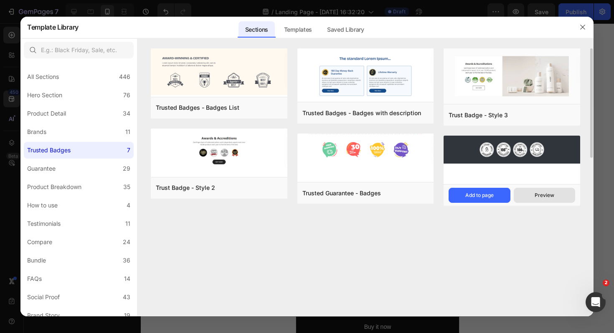
click at [545, 198] on div "Preview" at bounding box center [545, 196] width 20 height 8
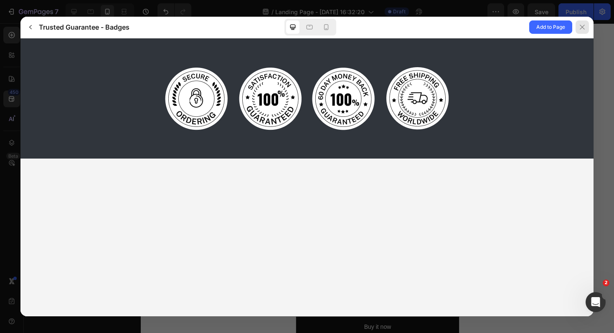
click at [585, 26] on icon at bounding box center [582, 27] width 7 height 7
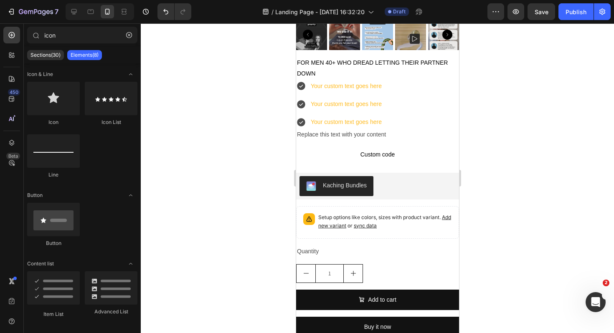
click at [11, 108] on div "450 Beta" at bounding box center [11, 150] width 17 height 246
click at [9, 101] on icon at bounding box center [11, 99] width 5 height 5
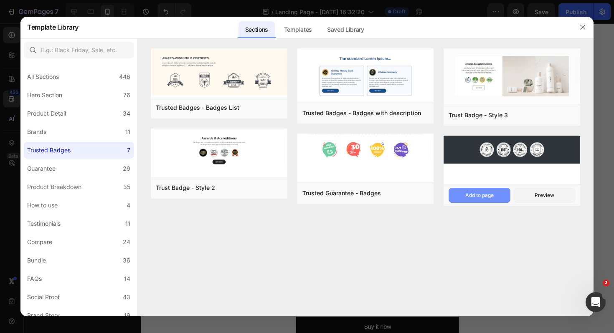
click at [497, 193] on button "Add to page" at bounding box center [479, 195] width 61 height 15
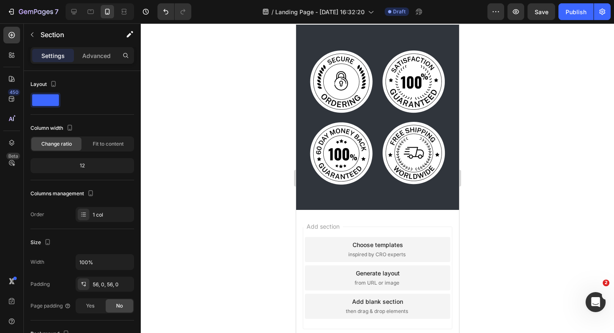
scroll to position [1295, 0]
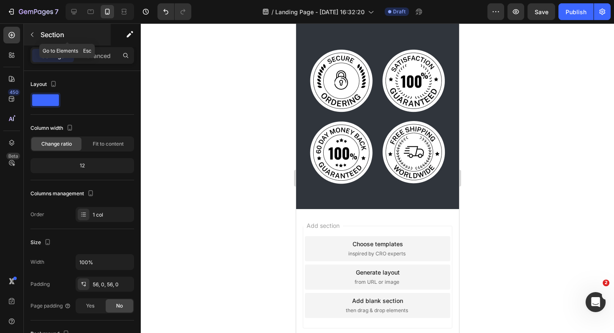
click at [32, 36] on icon "button" at bounding box center [32, 34] width 7 height 7
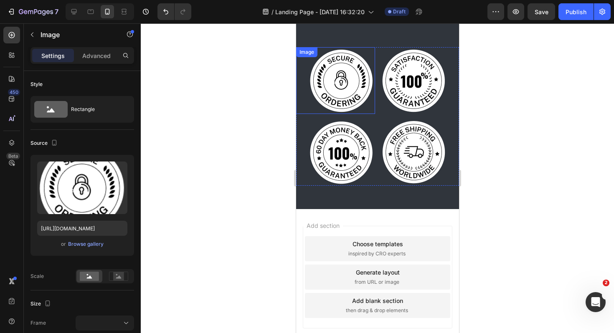
click at [301, 90] on div at bounding box center [335, 80] width 79 height 67
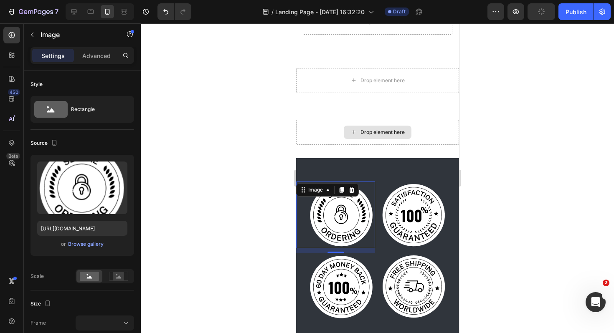
scroll to position [1160, 0]
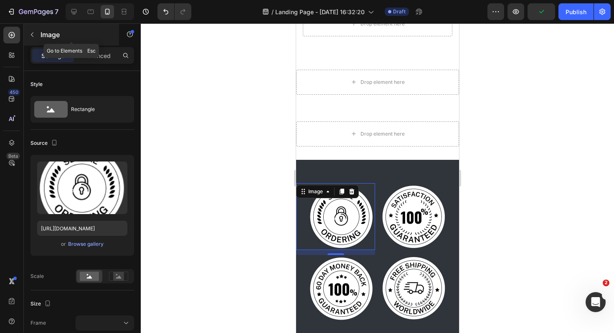
click at [32, 32] on icon "button" at bounding box center [32, 34] width 7 height 7
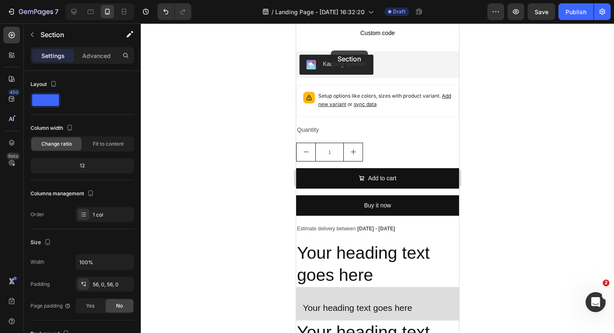
scroll to position [350, 0]
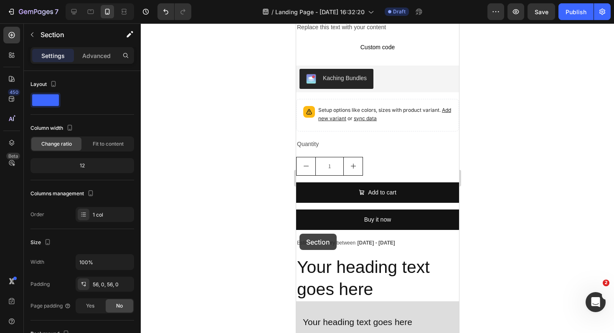
drag, startPoint x: 314, startPoint y: 168, endPoint x: 299, endPoint y: 234, distance: 67.7
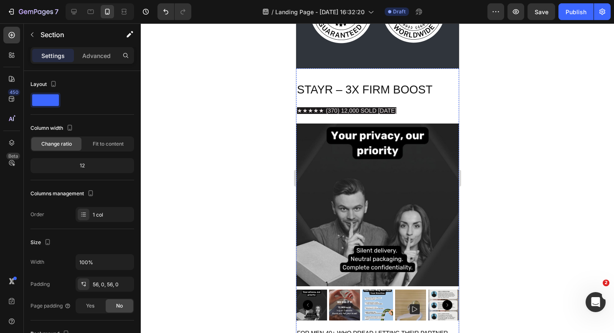
scroll to position [0, 0]
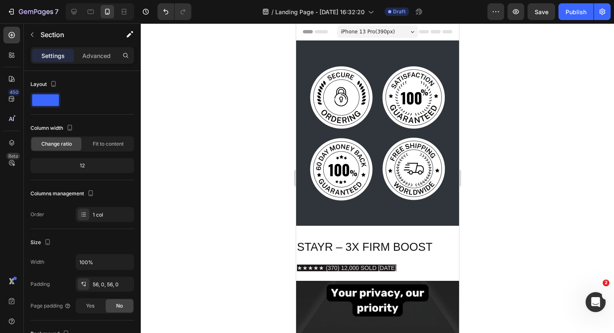
click at [312, 50] on div "Image Image Image Image Row Section 1" at bounding box center [377, 133] width 163 height 185
click at [33, 35] on icon "button" at bounding box center [32, 34] width 7 height 7
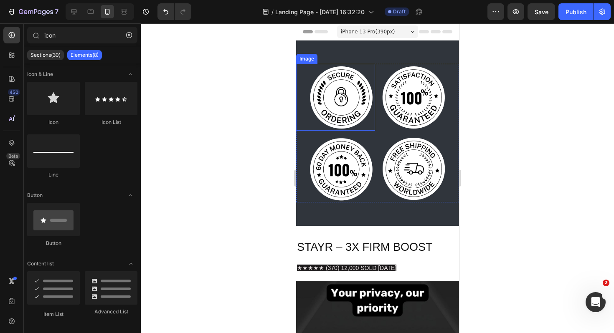
click at [310, 70] on img at bounding box center [341, 97] width 67 height 67
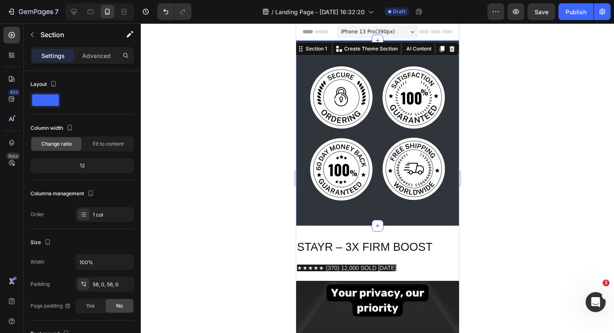
click at [366, 51] on div "Image Image Image Image Row Section 1 You can create reusable sections Create T…" at bounding box center [377, 133] width 163 height 185
click at [450, 51] on icon at bounding box center [451, 49] width 5 height 6
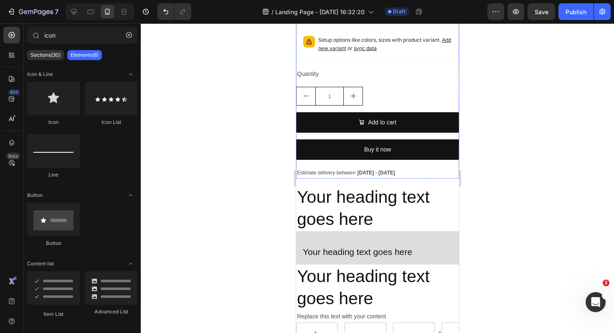
scroll to position [432, 0]
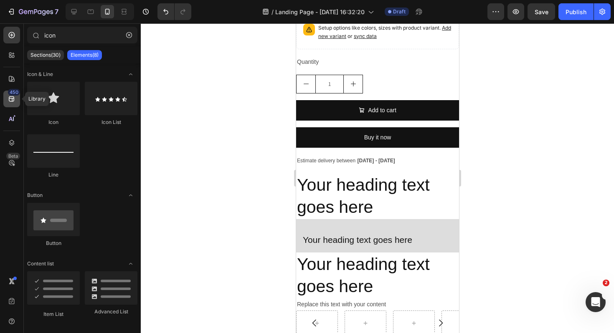
click at [12, 99] on icon at bounding box center [11, 99] width 5 height 5
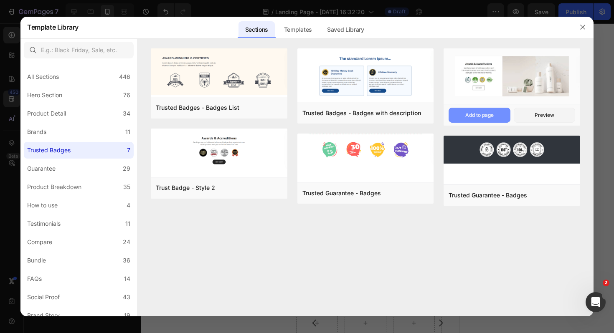
click at [499, 116] on button "Add to page" at bounding box center [479, 115] width 61 height 15
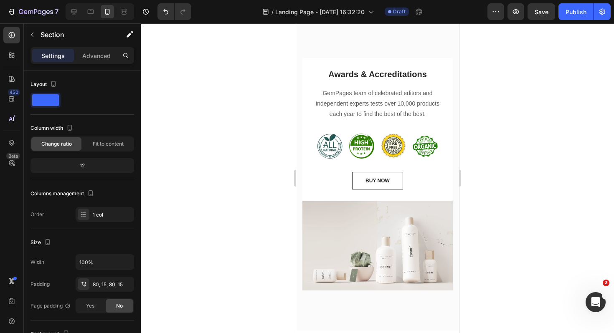
scroll to position [1295, 0]
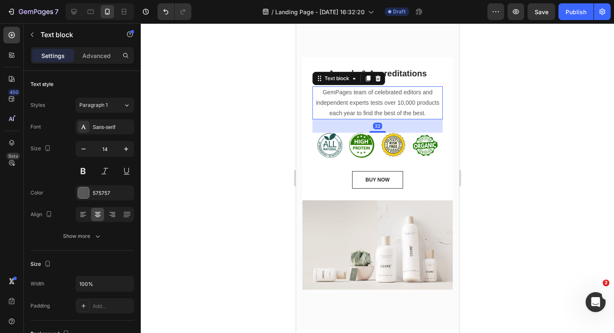
click at [379, 109] on p "GemPages team of celebrated editors and independent experts tests over 10,000 p…" at bounding box center [377, 103] width 129 height 32
click at [377, 80] on icon at bounding box center [377, 78] width 5 height 6
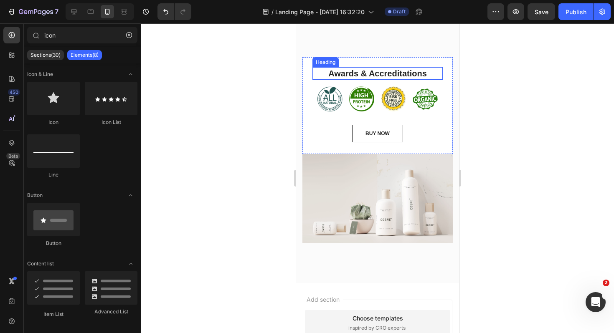
click at [389, 73] on p "Awards & Accreditations" at bounding box center [377, 73] width 129 height 11
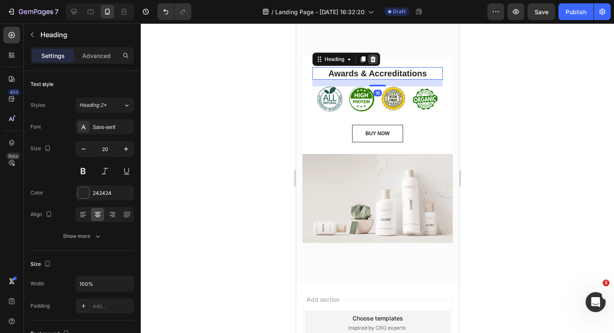
click at [372, 62] on icon at bounding box center [372, 59] width 7 height 7
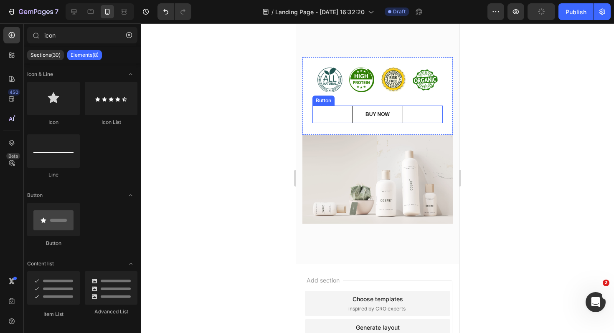
click at [348, 112] on div "BUY NOW Button" at bounding box center [377, 115] width 130 height 18
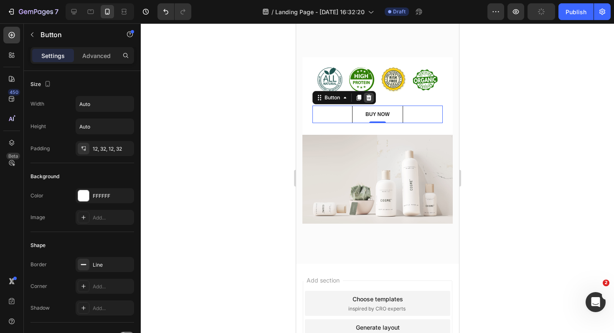
click at [366, 100] on icon at bounding box center [368, 97] width 7 height 7
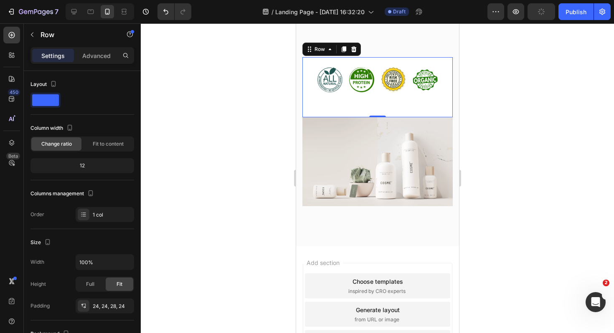
click at [373, 108] on div "Image Image Image Image Row Row 0" at bounding box center [377, 87] width 150 height 60
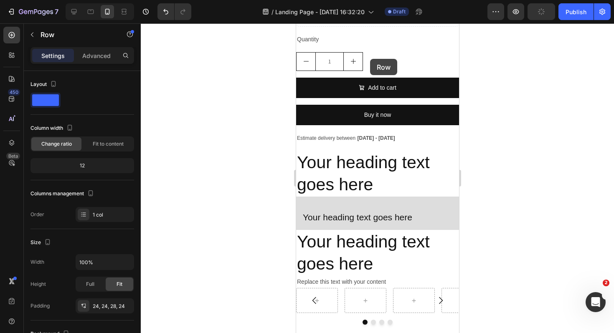
scroll to position [445, 0]
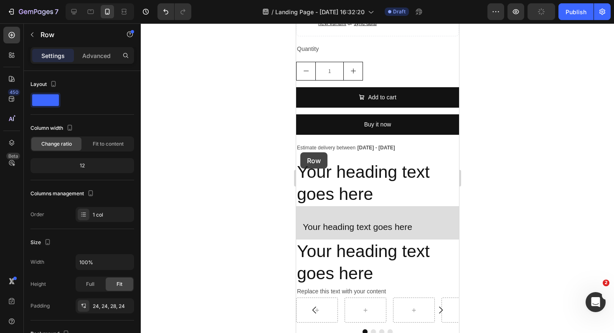
drag, startPoint x: 373, startPoint y: 108, endPoint x: 300, endPoint y: 152, distance: 85.7
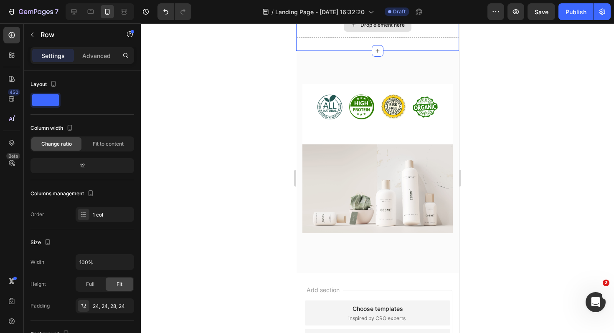
scroll to position [1190, 0]
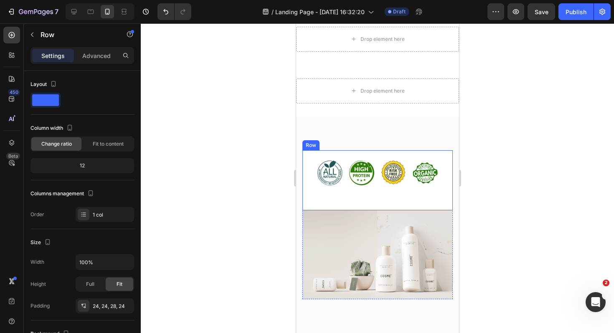
click at [305, 173] on div "Image Image Image Image Row Row" at bounding box center [377, 180] width 150 height 60
click at [330, 242] on img at bounding box center [377, 255] width 150 height 89
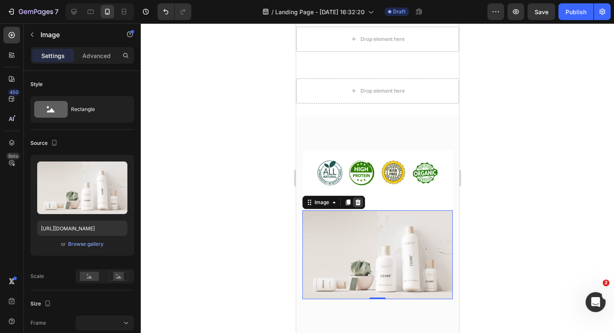
click at [357, 205] on icon at bounding box center [357, 202] width 7 height 7
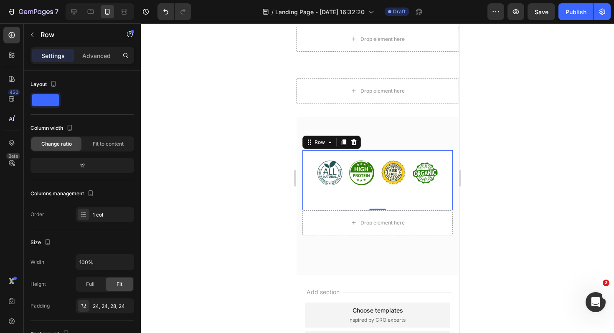
click at [316, 193] on div "Image Image Image Image Row" at bounding box center [377, 179] width 130 height 38
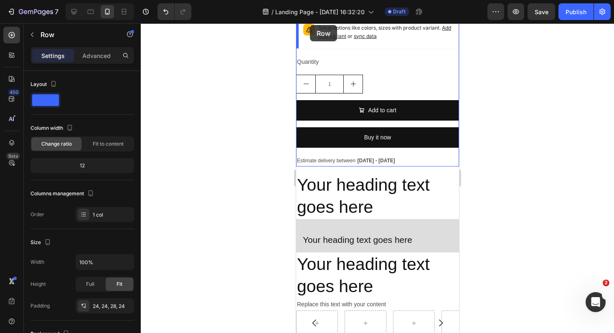
scroll to position [398, 0]
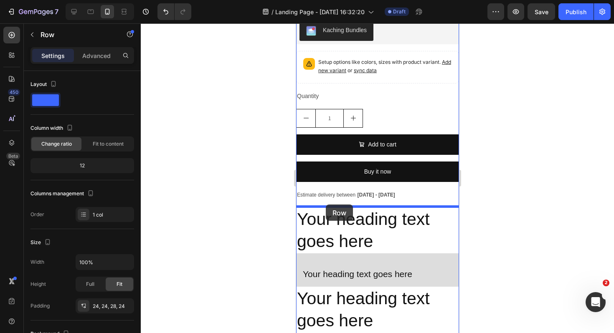
drag, startPoint x: 315, startPoint y: 190, endPoint x: 325, endPoint y: 205, distance: 18.2
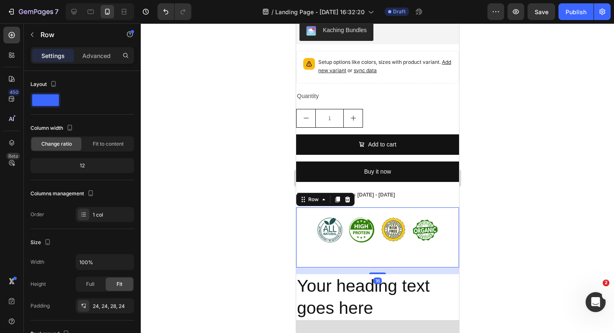
click at [513, 200] on div at bounding box center [377, 178] width 473 height 310
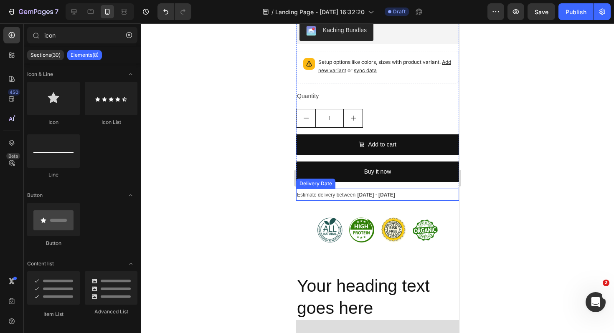
click at [409, 193] on div "Estimate delivery between Aug 29 - Sep 01" at bounding box center [377, 195] width 163 height 12
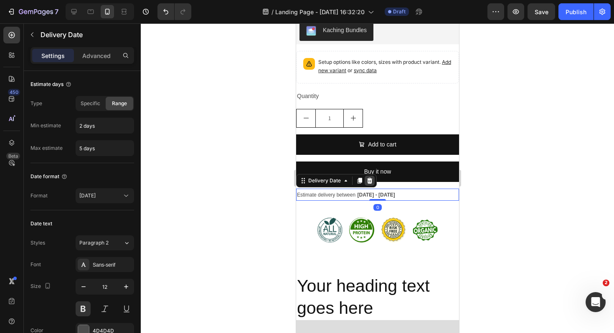
click at [370, 180] on icon at bounding box center [369, 181] width 5 height 6
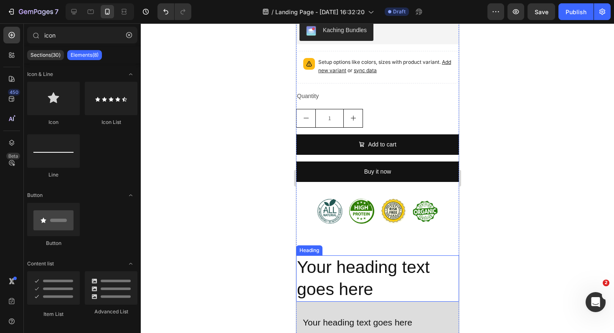
click at [372, 269] on h2 "Your heading text goes here" at bounding box center [377, 279] width 163 height 46
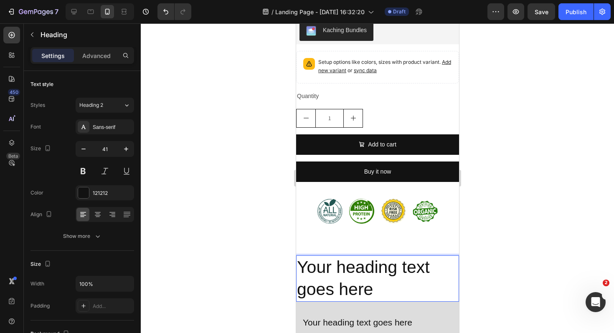
click at [378, 282] on p "Your heading text goes here" at bounding box center [377, 279] width 161 height 45
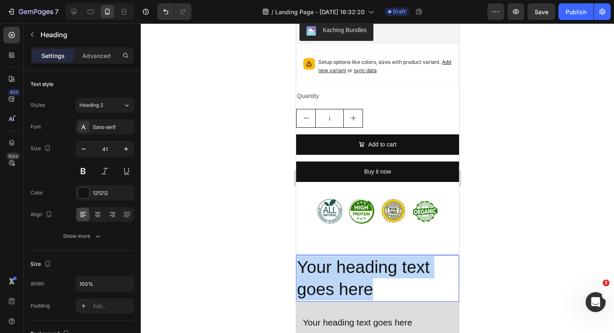
drag, startPoint x: 378, startPoint y: 282, endPoint x: 292, endPoint y: 265, distance: 87.2
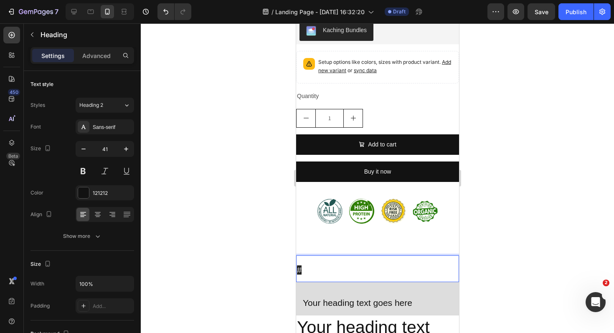
click at [333, 265] on p "#" at bounding box center [377, 269] width 161 height 25
click at [346, 264] on p "#1 for" at bounding box center [377, 269] width 161 height 25
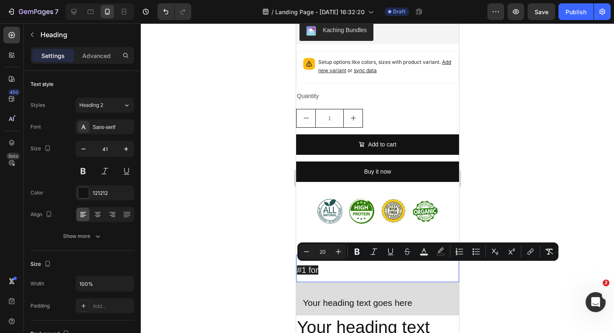
drag, startPoint x: 340, startPoint y: 267, endPoint x: 297, endPoint y: 266, distance: 43.0
click at [297, 266] on p "#1 for" at bounding box center [377, 269] width 161 height 25
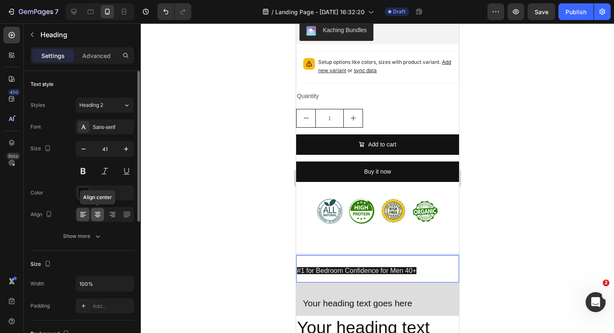
click at [99, 219] on icon at bounding box center [98, 215] width 8 height 8
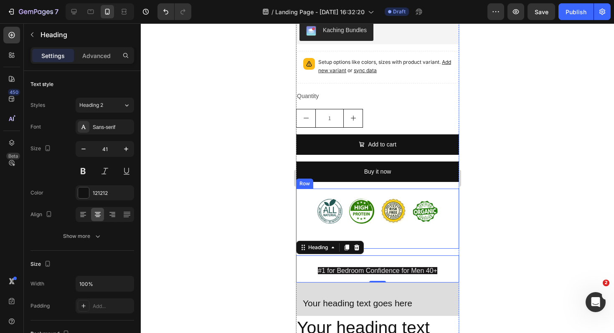
click at [507, 225] on div at bounding box center [377, 178] width 473 height 310
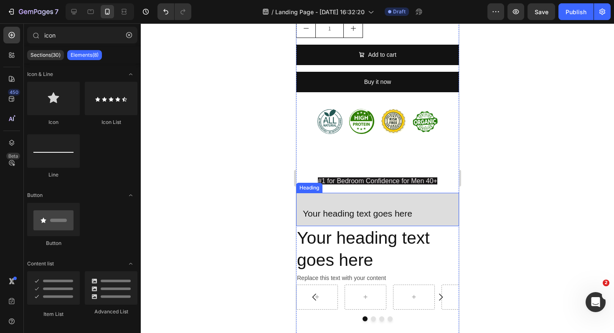
scroll to position [488, 0]
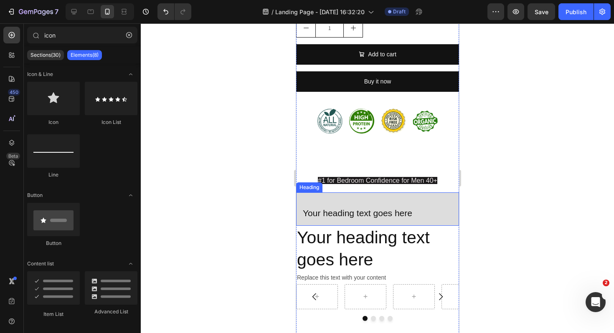
click at [387, 211] on h2 "Your heading text goes here" at bounding box center [377, 209] width 163 height 33
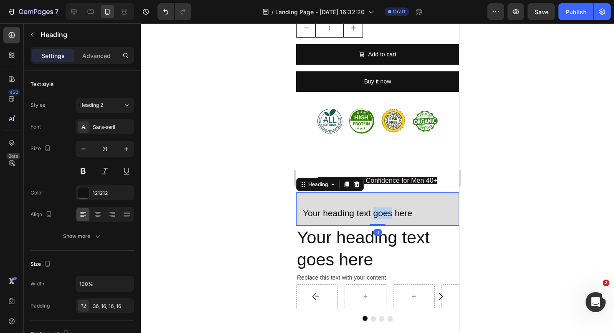
click at [387, 211] on h2 "Your heading text goes here" at bounding box center [377, 209] width 163 height 33
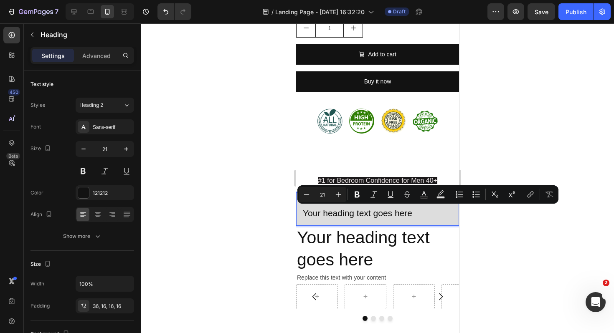
click at [418, 216] on p "Your heading text goes here" at bounding box center [377, 213] width 150 height 11
drag, startPoint x: 418, startPoint y: 216, endPoint x: 302, endPoint y: 214, distance: 115.7
click at [302, 214] on h2 "Your heading text goes here" at bounding box center [377, 209] width 163 height 33
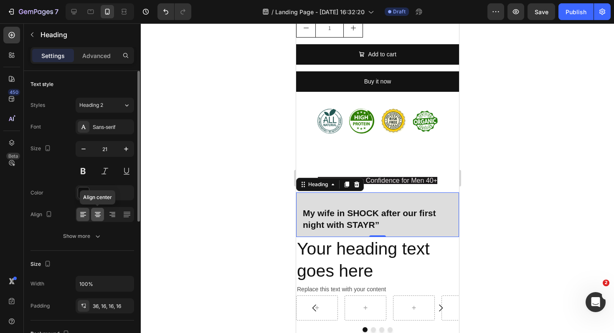
click at [102, 213] on div at bounding box center [97, 214] width 13 height 13
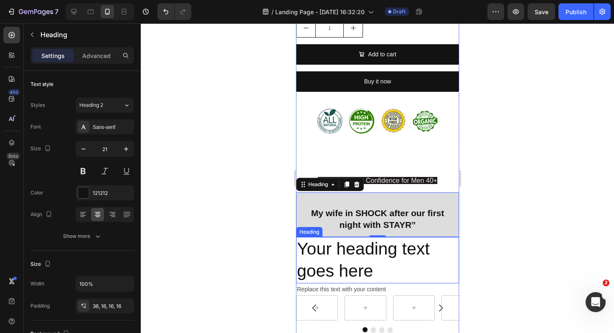
click at [364, 262] on h2 "Your heading text goes here" at bounding box center [377, 260] width 163 height 46
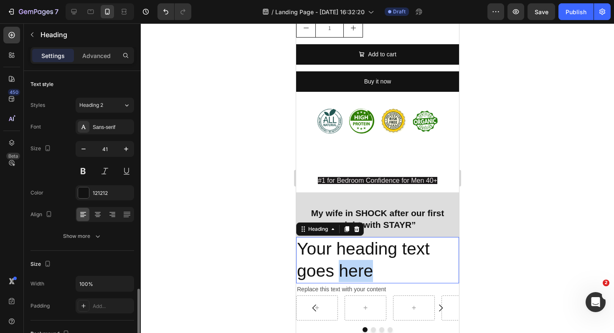
scroll to position [143, 0]
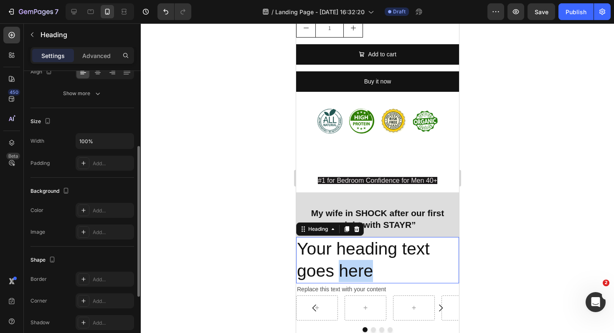
click at [364, 262] on h2 "Your heading text goes here" at bounding box center [377, 260] width 163 height 46
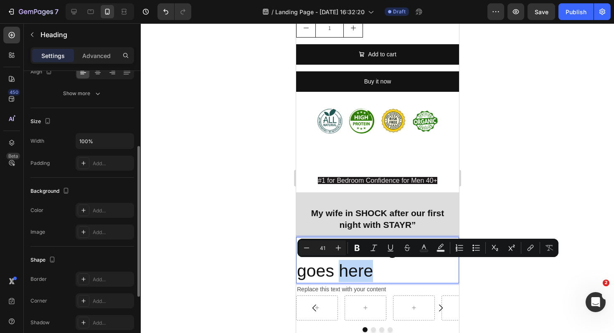
click at [373, 267] on p "Your heading text goes here" at bounding box center [377, 260] width 161 height 45
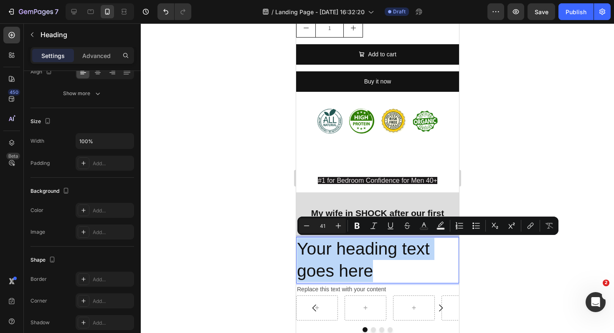
drag, startPoint x: 376, startPoint y: 267, endPoint x: 300, endPoint y: 250, distance: 78.3
click at [300, 250] on p "Your heading text goes here" at bounding box center [377, 260] width 161 height 45
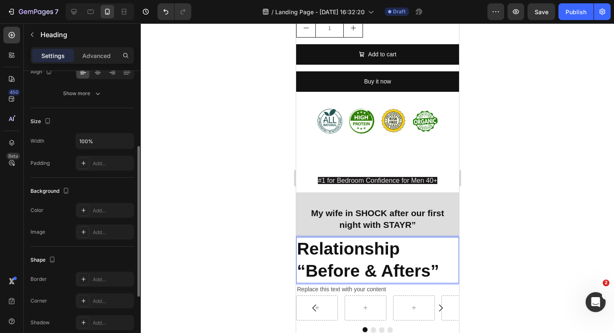
scroll to position [256, 0]
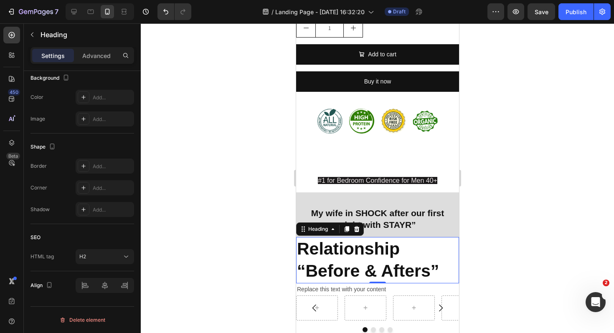
click at [473, 243] on div at bounding box center [377, 178] width 473 height 310
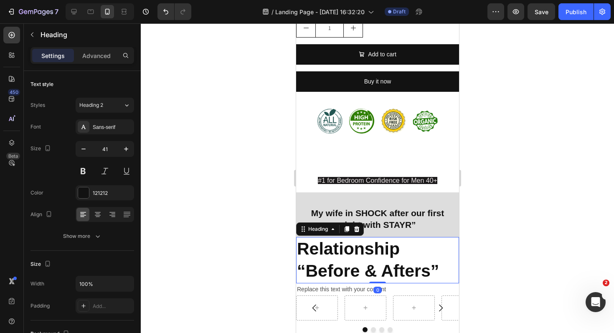
click at [427, 254] on p "⁠⁠⁠⁠⁠⁠⁠ Relationship “Before & Afters”" at bounding box center [377, 260] width 161 height 45
click at [101, 213] on icon at bounding box center [98, 215] width 8 height 8
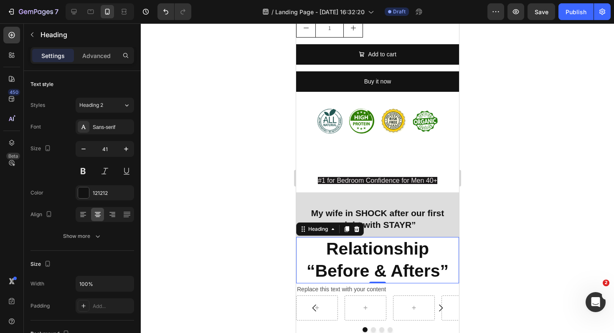
click at [485, 264] on div at bounding box center [377, 178] width 473 height 310
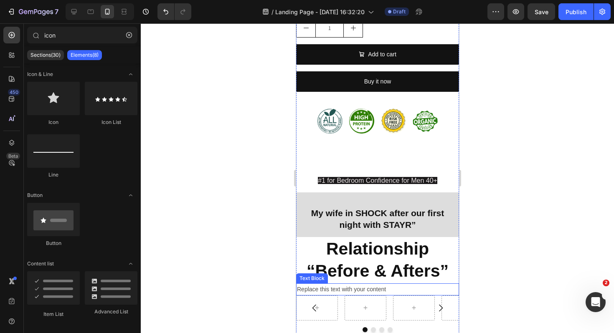
click at [372, 290] on div "Replace this text with your content" at bounding box center [377, 290] width 163 height 12
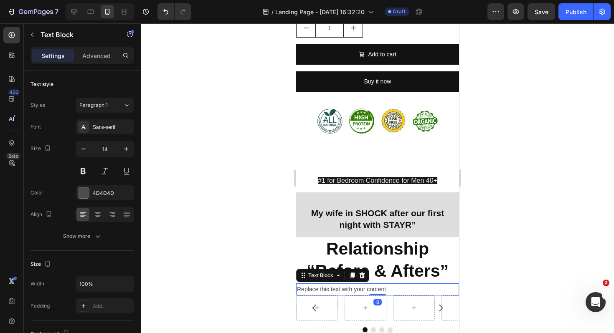
click at [372, 290] on div "Replace this text with your content" at bounding box center [377, 290] width 163 height 12
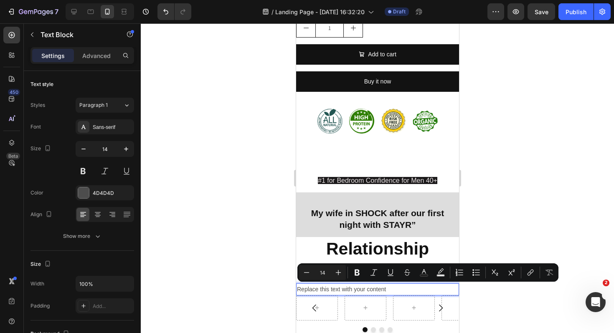
click at [391, 288] on p "Replace this text with your content" at bounding box center [377, 290] width 161 height 10
drag, startPoint x: 391, startPoint y: 288, endPoint x: 270, endPoint y: 288, distance: 120.7
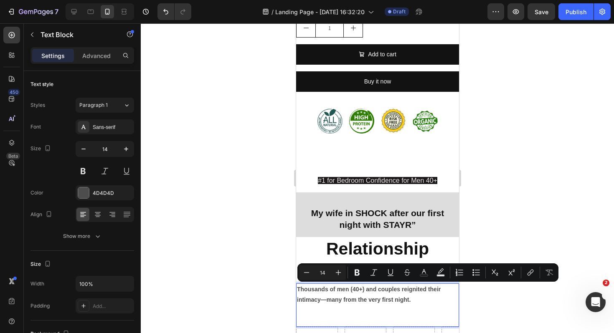
scroll to position [489, 0]
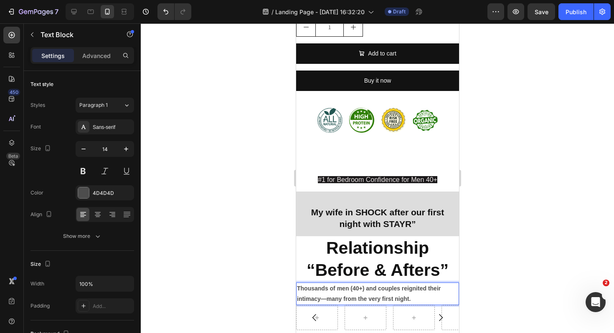
click at [546, 305] on div at bounding box center [377, 178] width 473 height 310
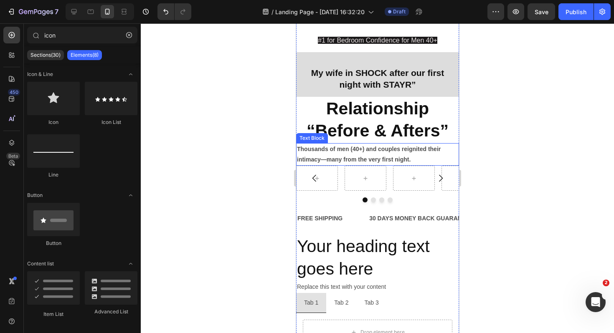
scroll to position [630, 0]
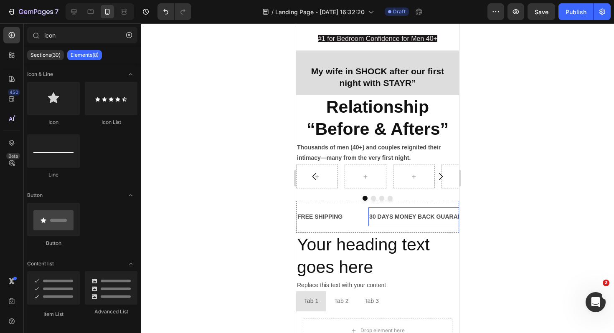
click at [396, 222] on div "30 DAYS MONEY BACK GUARANTEE" at bounding box center [421, 217] width 106 height 12
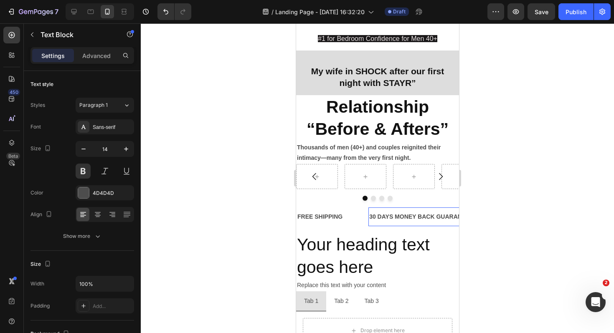
click at [396, 222] on div "30 DAYS MONEY BACK GUARANTEE" at bounding box center [421, 217] width 106 height 12
click at [35, 38] on icon "button" at bounding box center [32, 34] width 7 height 7
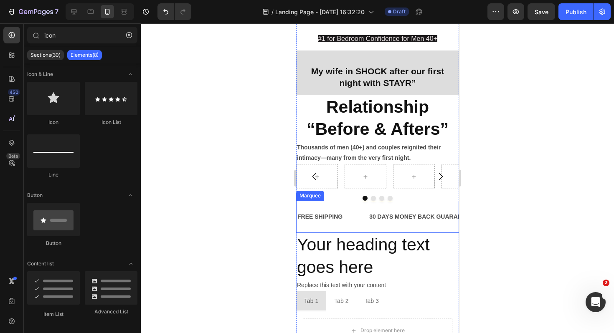
click at [349, 215] on div "FREE SHIPPING Text Block" at bounding box center [332, 217] width 72 height 19
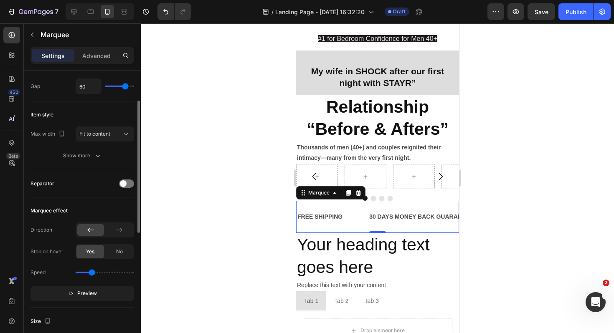
scroll to position [0, 0]
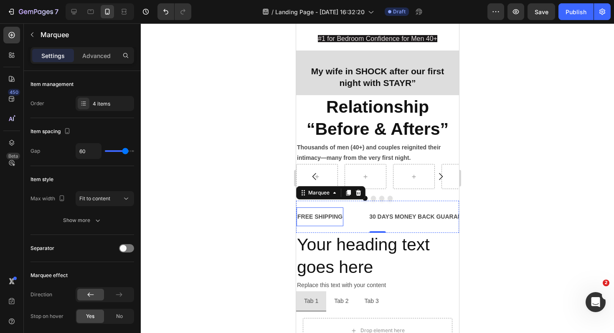
click at [330, 216] on div "FREE SHIPPING" at bounding box center [319, 217] width 47 height 12
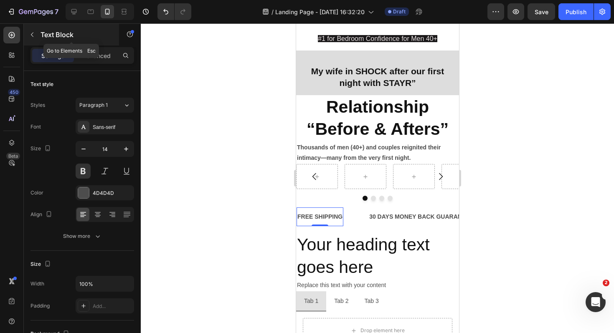
click at [33, 34] on icon "button" at bounding box center [32, 34] width 7 height 7
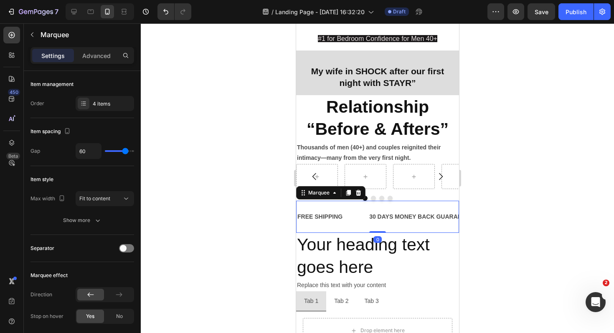
click at [359, 208] on div "FREE SHIPPING Text Block" at bounding box center [332, 217] width 72 height 19
click at [112, 107] on div "4 items" at bounding box center [112, 104] width 39 height 8
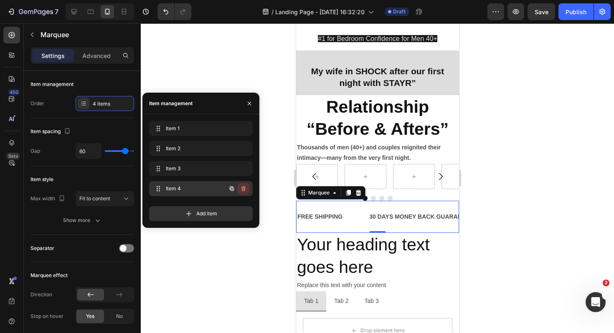
click at [243, 188] on icon "button" at bounding box center [243, 188] width 7 height 7
click at [243, 169] on icon "button" at bounding box center [243, 169] width 0 height 2
click at [242, 169] on div "Delete" at bounding box center [237, 169] width 15 height 8
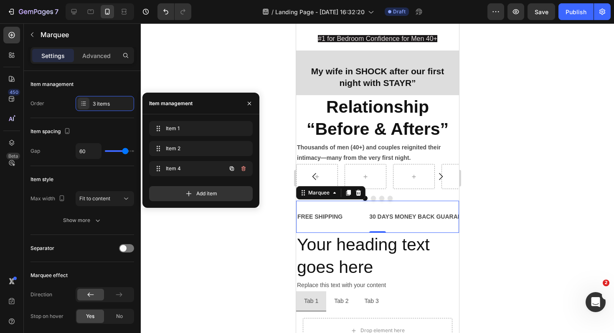
click at [242, 169] on icon "button" at bounding box center [243, 168] width 7 height 7
click at [243, 168] on div "Delete" at bounding box center [237, 169] width 15 height 8
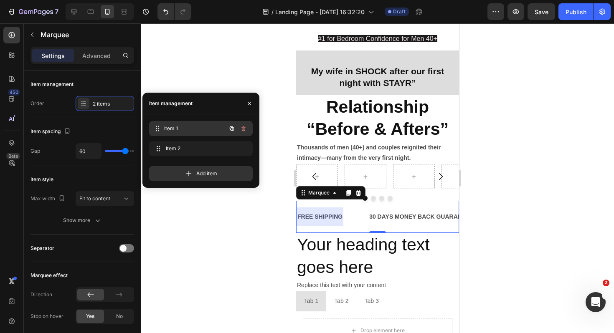
click at [204, 132] on div "Item 1 Item 1" at bounding box center [189, 129] width 74 height 12
click at [178, 125] on span "Item 1" at bounding box center [195, 129] width 62 height 8
click at [177, 126] on span "Item 1" at bounding box center [189, 129] width 47 height 8
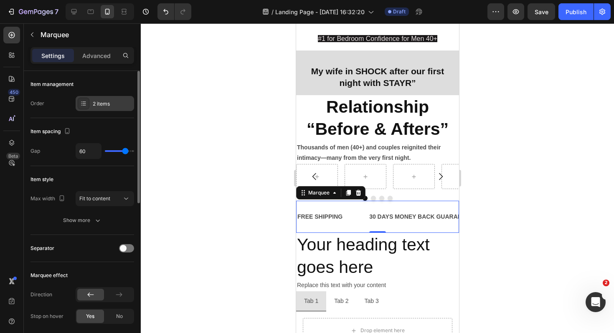
click at [100, 107] on div "2 items" at bounding box center [112, 104] width 39 height 8
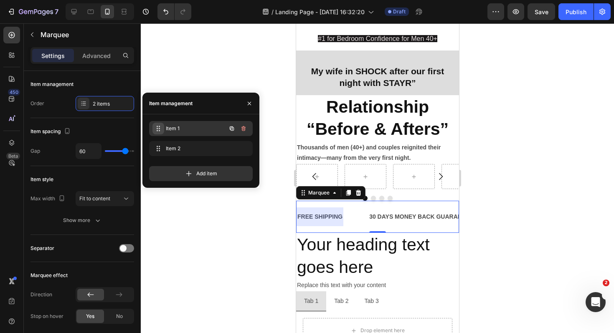
click at [161, 125] on span at bounding box center [158, 129] width 12 height 12
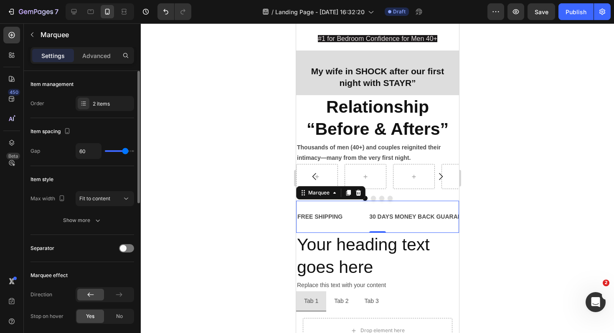
click at [91, 53] on p "Advanced" at bounding box center [96, 55] width 28 height 9
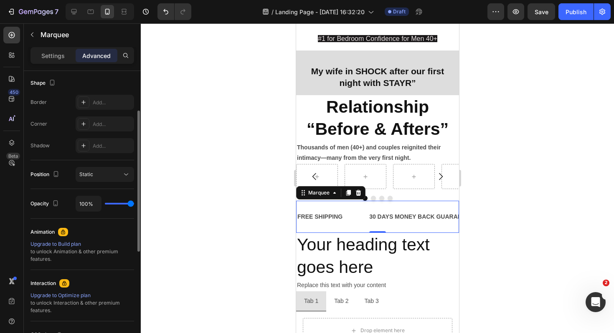
scroll to position [294, 0]
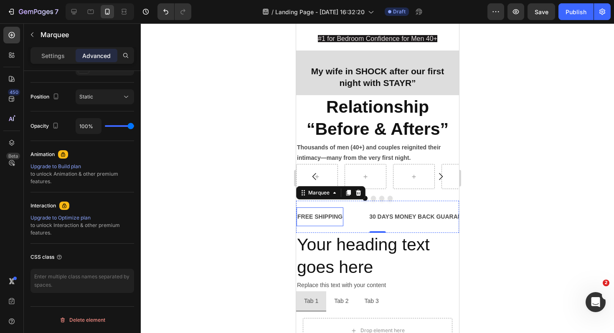
click at [334, 209] on div "FREE SHIPPING Text Block" at bounding box center [319, 217] width 47 height 19
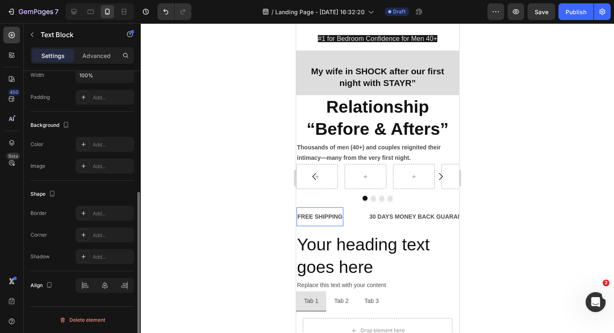
scroll to position [0, 0]
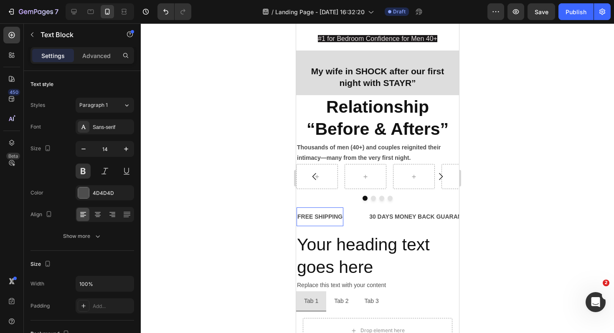
click at [334, 209] on div "FREE SHIPPING Text Block 0" at bounding box center [319, 217] width 47 height 19
click at [336, 216] on div "FREE SHIPPING" at bounding box center [319, 217] width 47 height 12
click at [336, 216] on p "FREE SHIPPING" at bounding box center [319, 217] width 45 height 10
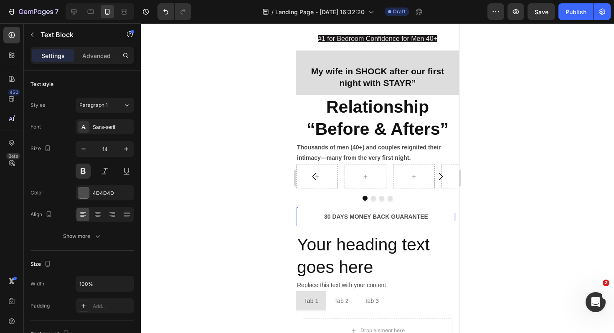
scroll to position [0, 88]
click at [393, 216] on strong "Our return policy is simple: stronger confidence, firmer erection—or your money…" at bounding box center [328, 216] width 239 height 7
click at [339, 219] on strong "Our return policy is simple: stronger confidence, firmer erection or your money…" at bounding box center [326, 216] width 235 height 7
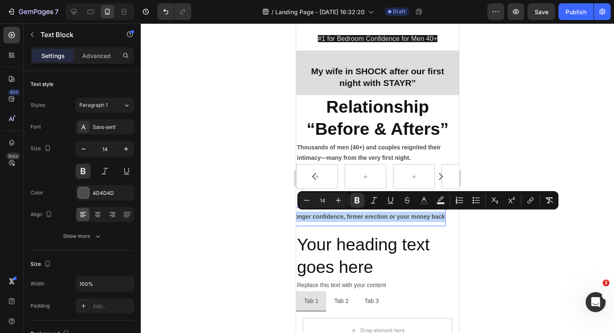
drag, startPoint x: 444, startPoint y: 218, endPoint x: 279, endPoint y: 216, distance: 165.0
click at [296, 216] on html "iPhone 13 Pro ( 390 px) iPhone 13 Mini iPhone 13 Pro iPhone 11 Pro Max iPhone 1…" at bounding box center [377, 234] width 163 height 1683
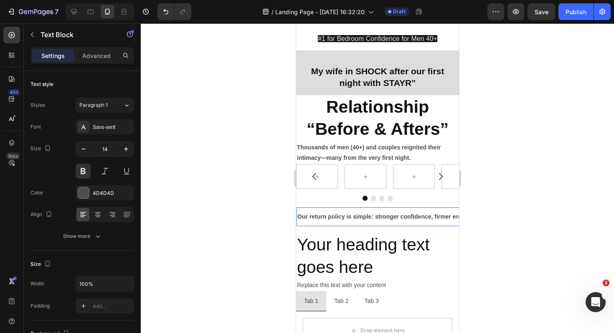
click at [374, 216] on strong "Our return policy is simple: stronger confidence, firmer erection or your money…" at bounding box center [414, 216] width 235 height 7
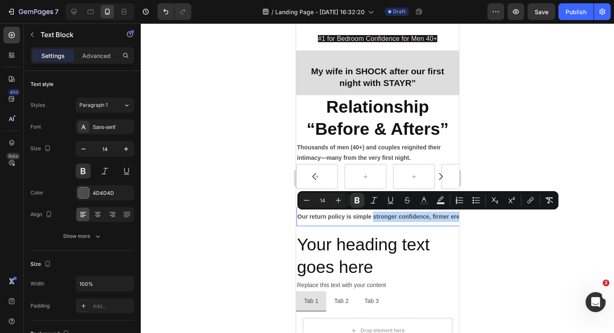
drag, startPoint x: 373, startPoint y: 216, endPoint x: 492, endPoint y: 219, distance: 118.7
click at [459, 219] on html "iPhone 13 Pro ( 390 px) iPhone 13 Mini iPhone 13 Pro iPhone 11 Pro Max iPhone 1…" at bounding box center [377, 234] width 163 height 1683
copy strong "stronger confidence, firmer erection or you"
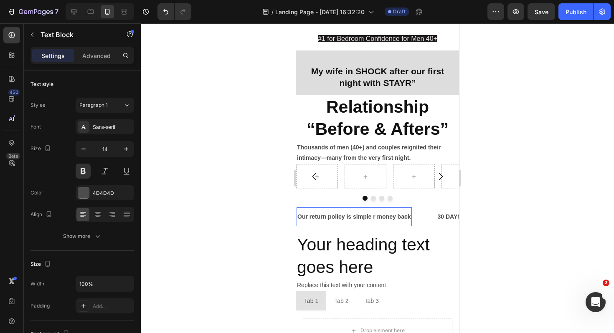
drag, startPoint x: 372, startPoint y: 216, endPoint x: 410, endPoint y: 216, distance: 38.0
click at [410, 216] on strong "Our return policy is simple r money back" at bounding box center [354, 216] width 114 height 7
drag, startPoint x: 410, startPoint y: 216, endPoint x: 373, endPoint y: 217, distance: 36.4
click at [373, 217] on strong "Our return policy is simple r money back" at bounding box center [354, 216] width 114 height 7
click at [410, 216] on p "30 DAYS MONEY BACK GUARANTEE" at bounding box center [450, 217] width 104 height 10
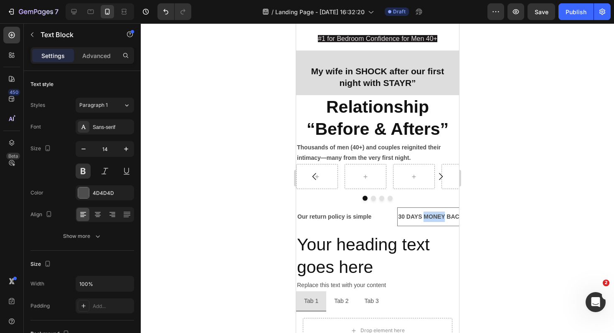
click at [433, 219] on p "30 DAYS MONEY BACK GUARANTEE" at bounding box center [450, 217] width 104 height 10
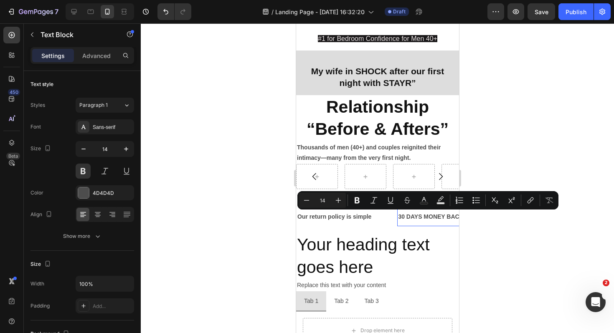
click at [399, 212] on p "30 DAYS MONEY BACK GUARANTEE" at bounding box center [450, 217] width 104 height 10
drag, startPoint x: 399, startPoint y: 212, endPoint x: 486, endPoint y: 212, distance: 87.3
click at [459, 212] on html "iPhone 13 Pro ( 390 px) iPhone 13 Mini iPhone 13 Pro iPhone 11 Pro Max iPhone 1…" at bounding box center [377, 234] width 163 height 1683
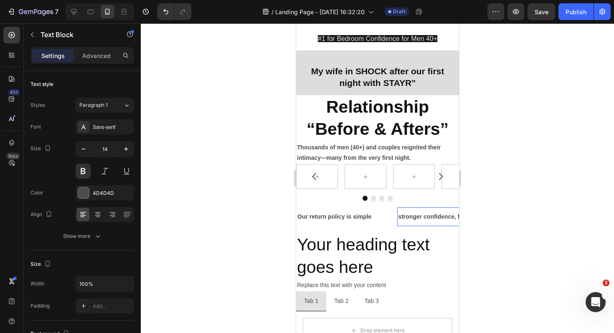
scroll to position [0, 105]
click at [520, 238] on div at bounding box center [377, 178] width 473 height 310
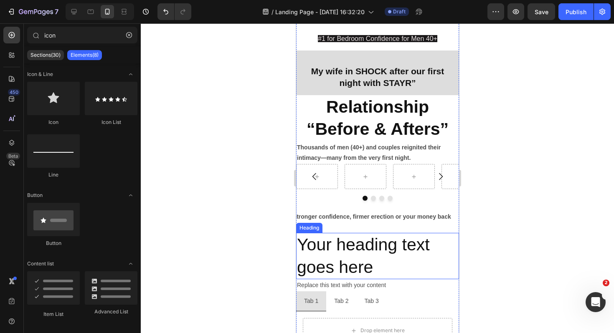
click at [379, 255] on h2 "Your heading text goes here" at bounding box center [377, 256] width 163 height 46
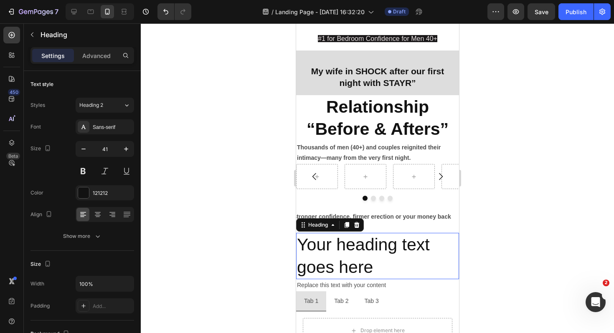
click at [379, 255] on h2 "Your heading text goes here" at bounding box center [377, 256] width 163 height 46
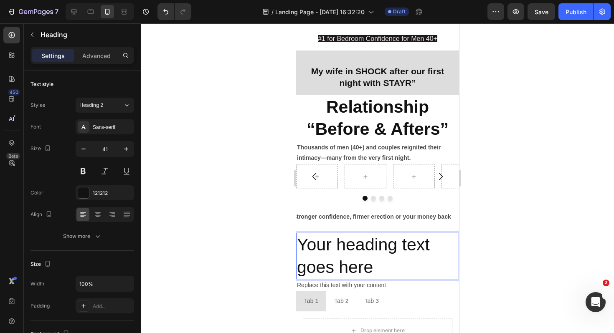
click at [377, 261] on p "Your heading text goes here" at bounding box center [377, 256] width 161 height 45
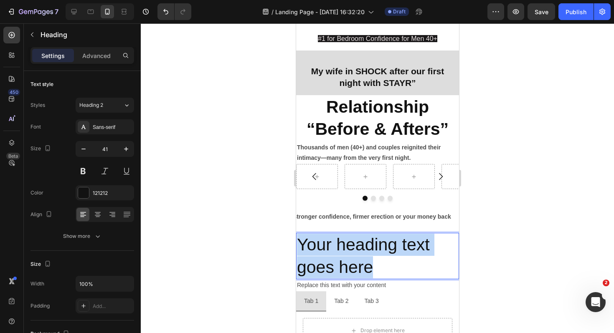
drag, startPoint x: 377, startPoint y: 261, endPoint x: 295, endPoint y: 242, distance: 84.5
click at [296, 242] on html "iPhone 13 Pro ( 390 px) iPhone 13 Mini iPhone 13 Pro iPhone 11 Pro Max iPhone 1…" at bounding box center [377, 234] width 163 height 1683
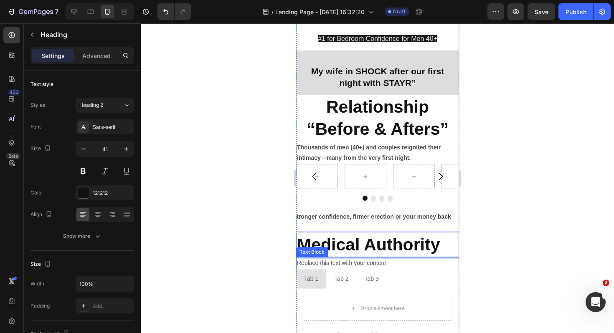
click at [341, 263] on div "Replace this text with your content" at bounding box center [377, 263] width 163 height 12
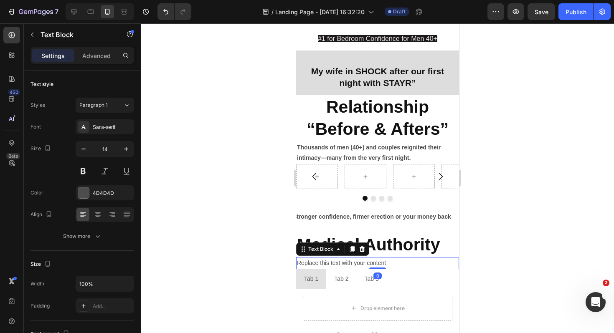
click at [341, 263] on div "Replace this text with your content" at bounding box center [377, 263] width 163 height 12
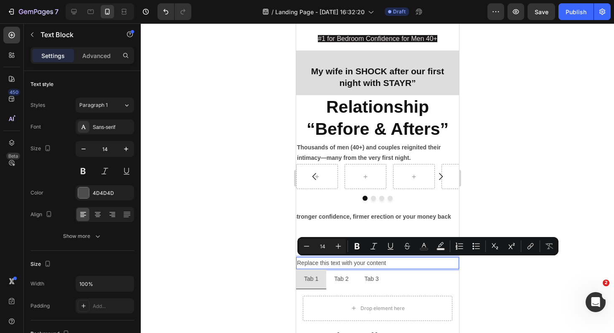
click at [386, 261] on p "Replace this text with your content" at bounding box center [377, 263] width 161 height 10
drag, startPoint x: 386, startPoint y: 261, endPoint x: 285, endPoint y: 259, distance: 101.1
click at [296, 259] on html "iPhone 13 Pro ( 390 px) iPhone 13 Mini iPhone 13 Pro iPhone 11 Pro Max iPhone 1…" at bounding box center [377, 223] width 163 height 1661
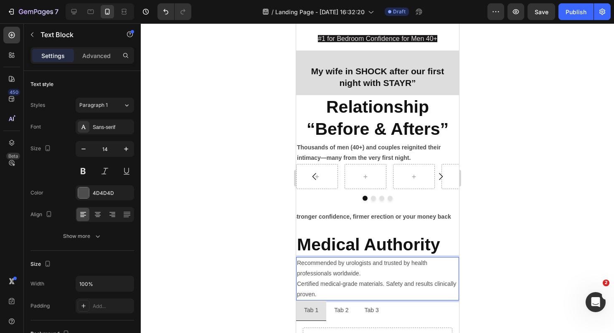
click at [519, 269] on div at bounding box center [377, 178] width 473 height 310
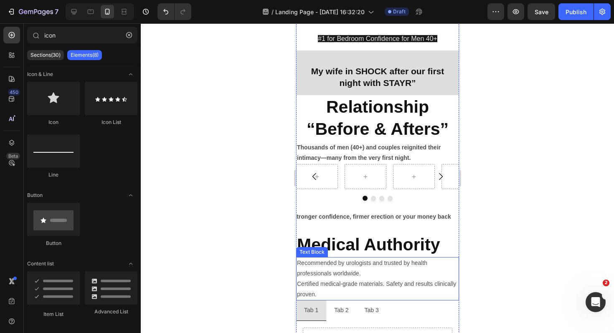
click at [407, 269] on p "Recommended by urologists and trusted by health professionals worldwide. Certif…" at bounding box center [377, 279] width 161 height 42
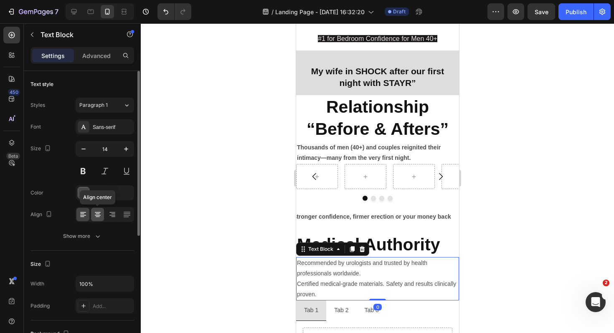
click at [92, 212] on div at bounding box center [97, 214] width 13 height 13
click at [84, 213] on icon at bounding box center [83, 215] width 8 height 8
click at [493, 278] on div at bounding box center [377, 178] width 473 height 310
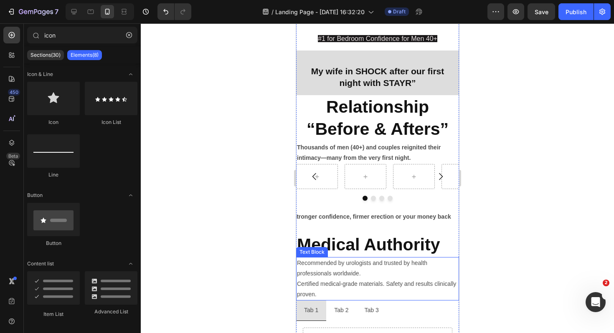
click at [298, 285] on p "Recommended by urologists and trusted by health professionals worldwide. Certif…" at bounding box center [377, 279] width 161 height 42
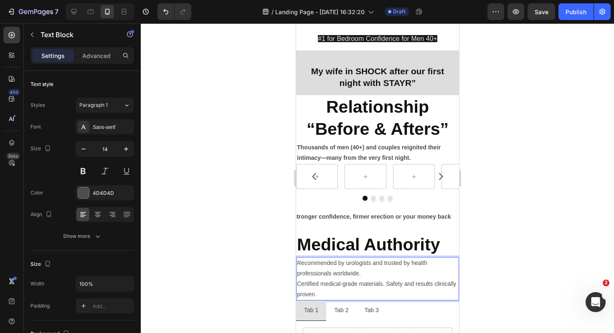
click at [298, 285] on p "Recommended by urologists and trusted by health professionals worldwide. Certif…" at bounding box center [377, 279] width 161 height 42
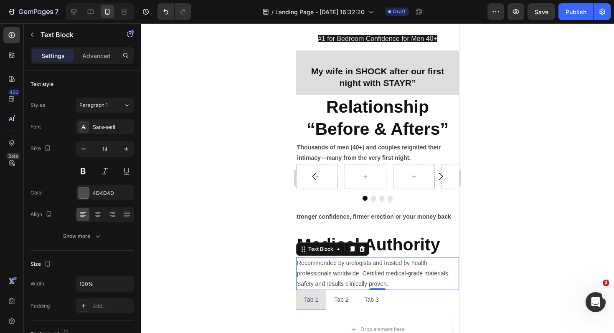
click at [545, 234] on div at bounding box center [377, 178] width 473 height 310
